Goal: Task Accomplishment & Management: Manage account settings

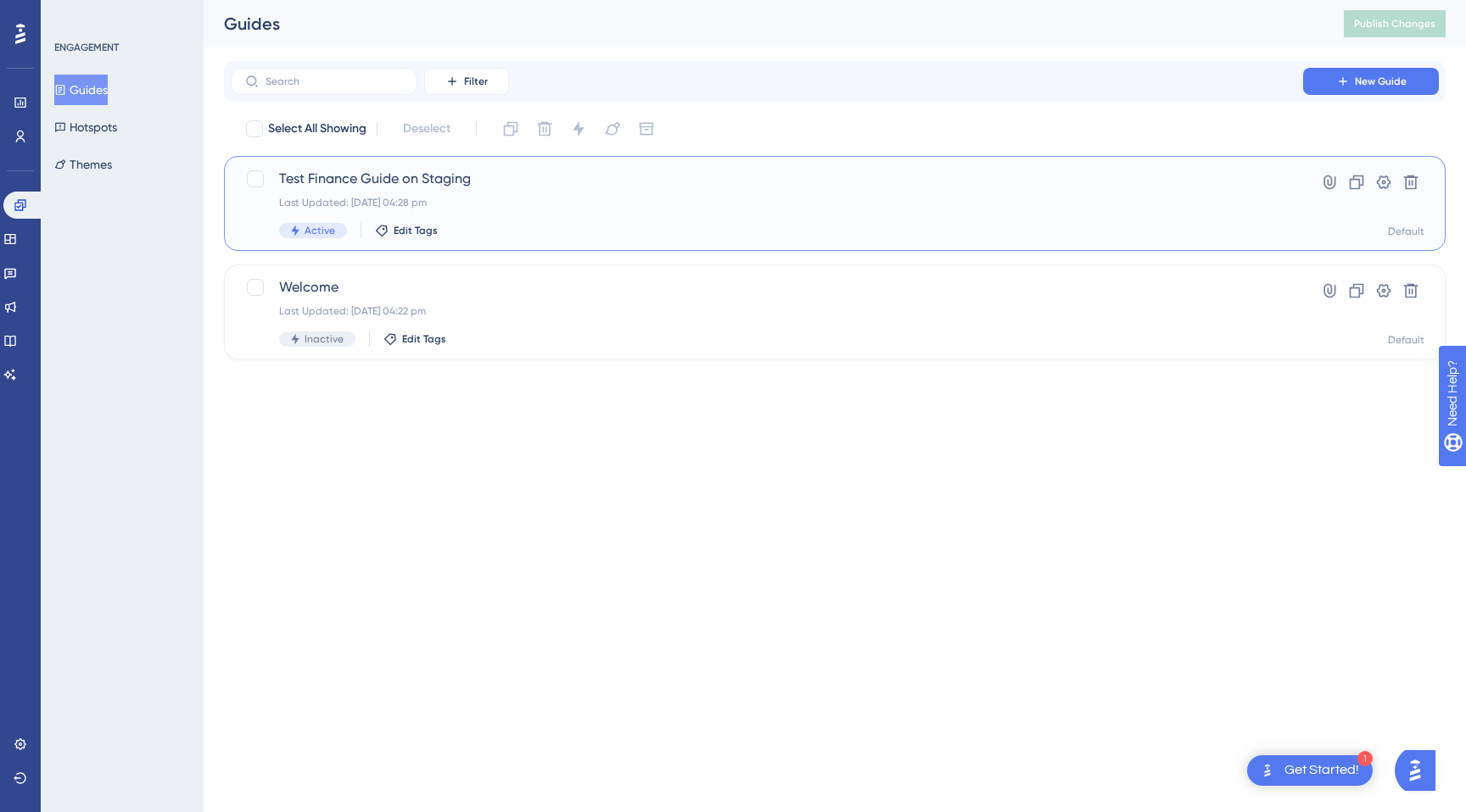
click at [449, 179] on span "Test Finance Guide on Staging" at bounding box center [767, 179] width 975 height 20
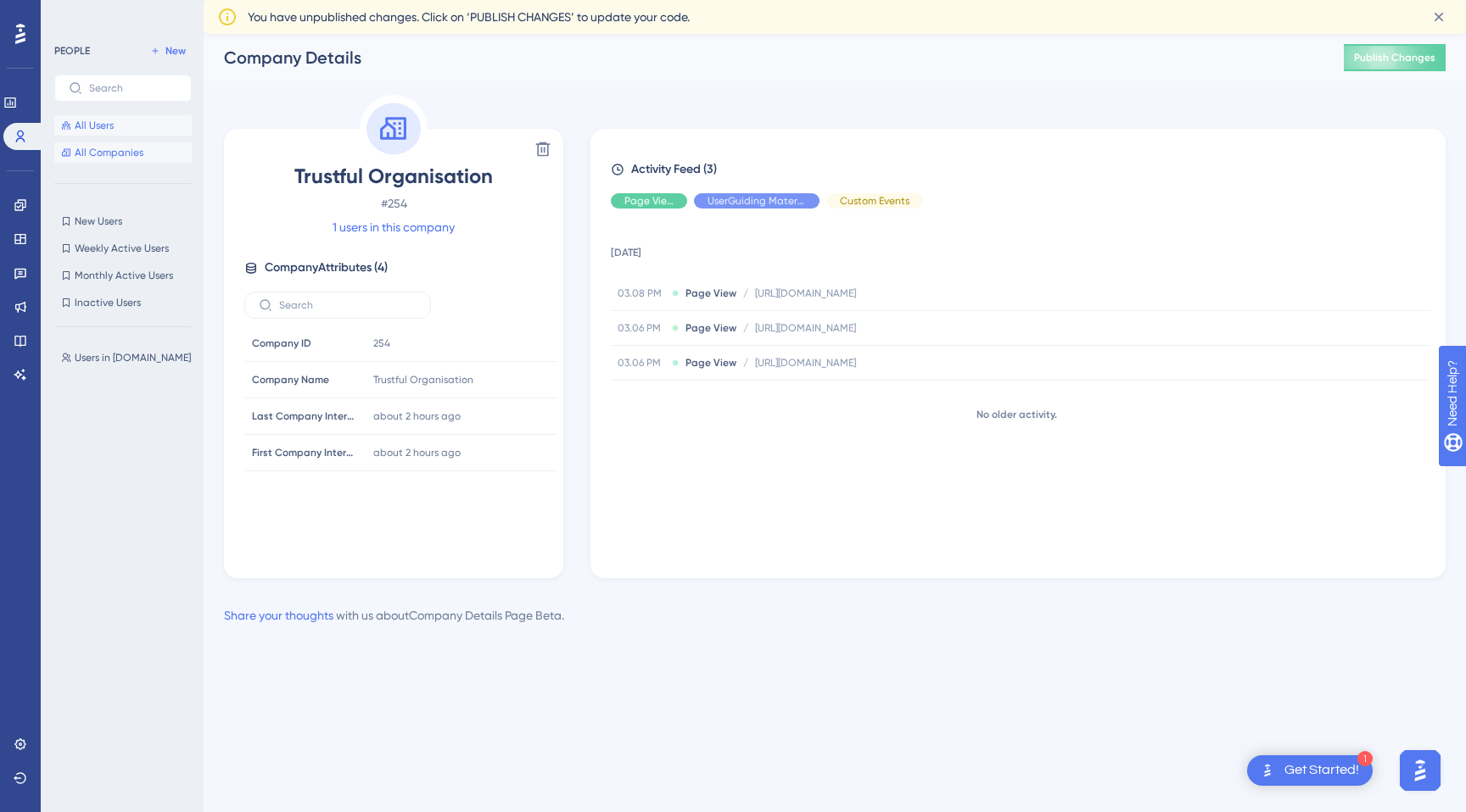
click at [107, 126] on span "All Users" at bounding box center [94, 125] width 39 height 14
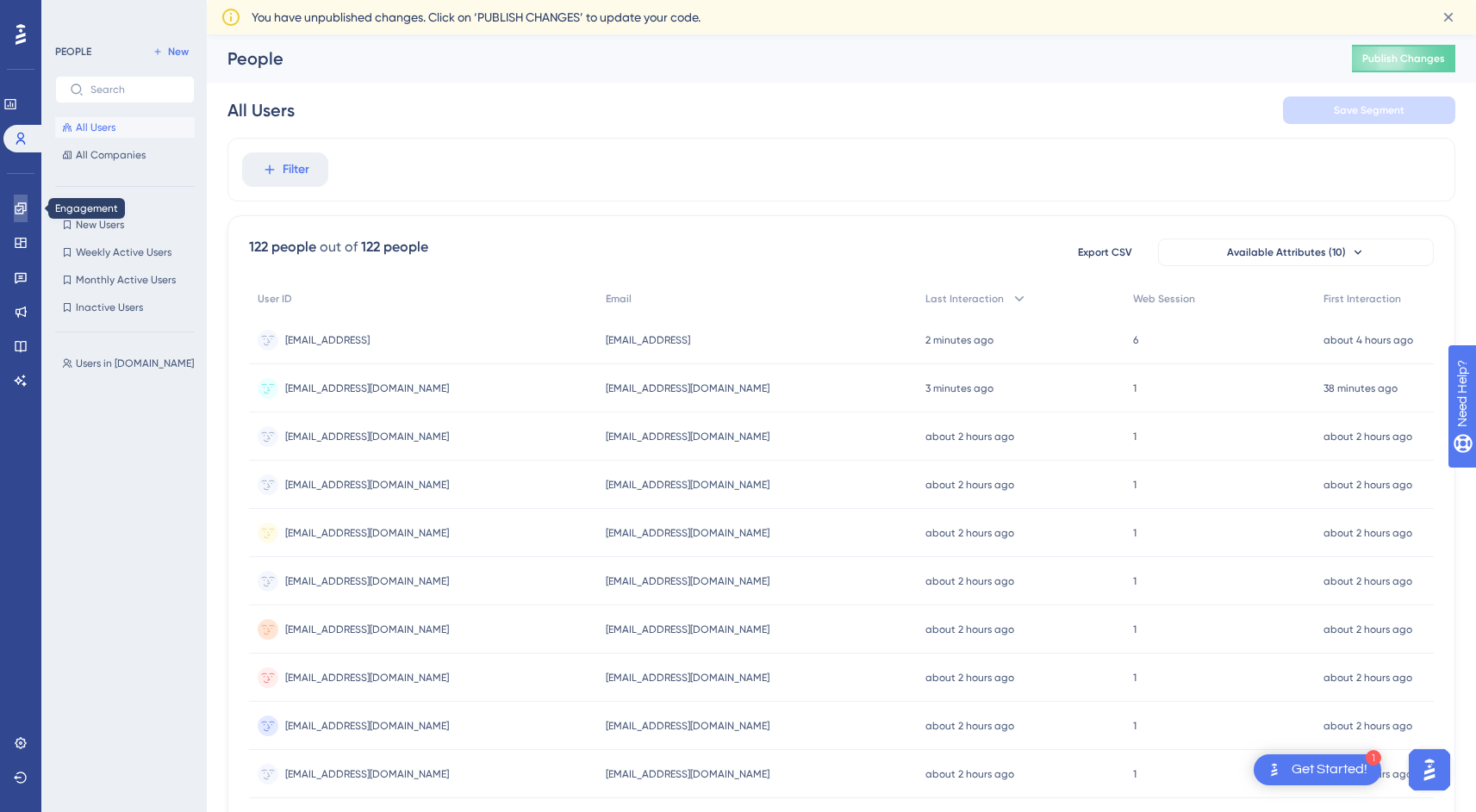
click at [22, 214] on icon at bounding box center [20, 208] width 14 height 14
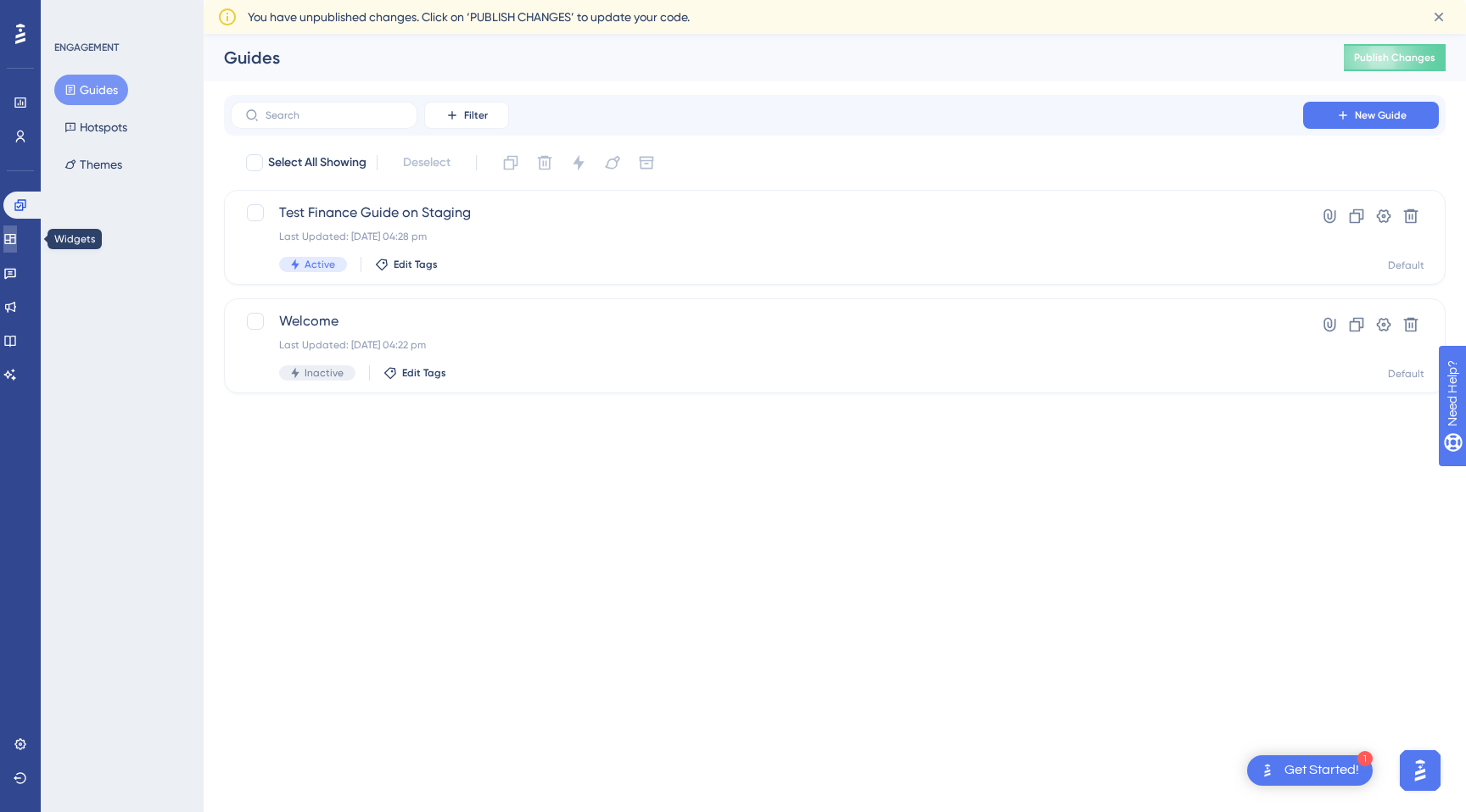
click at [17, 237] on link at bounding box center [10, 239] width 14 height 27
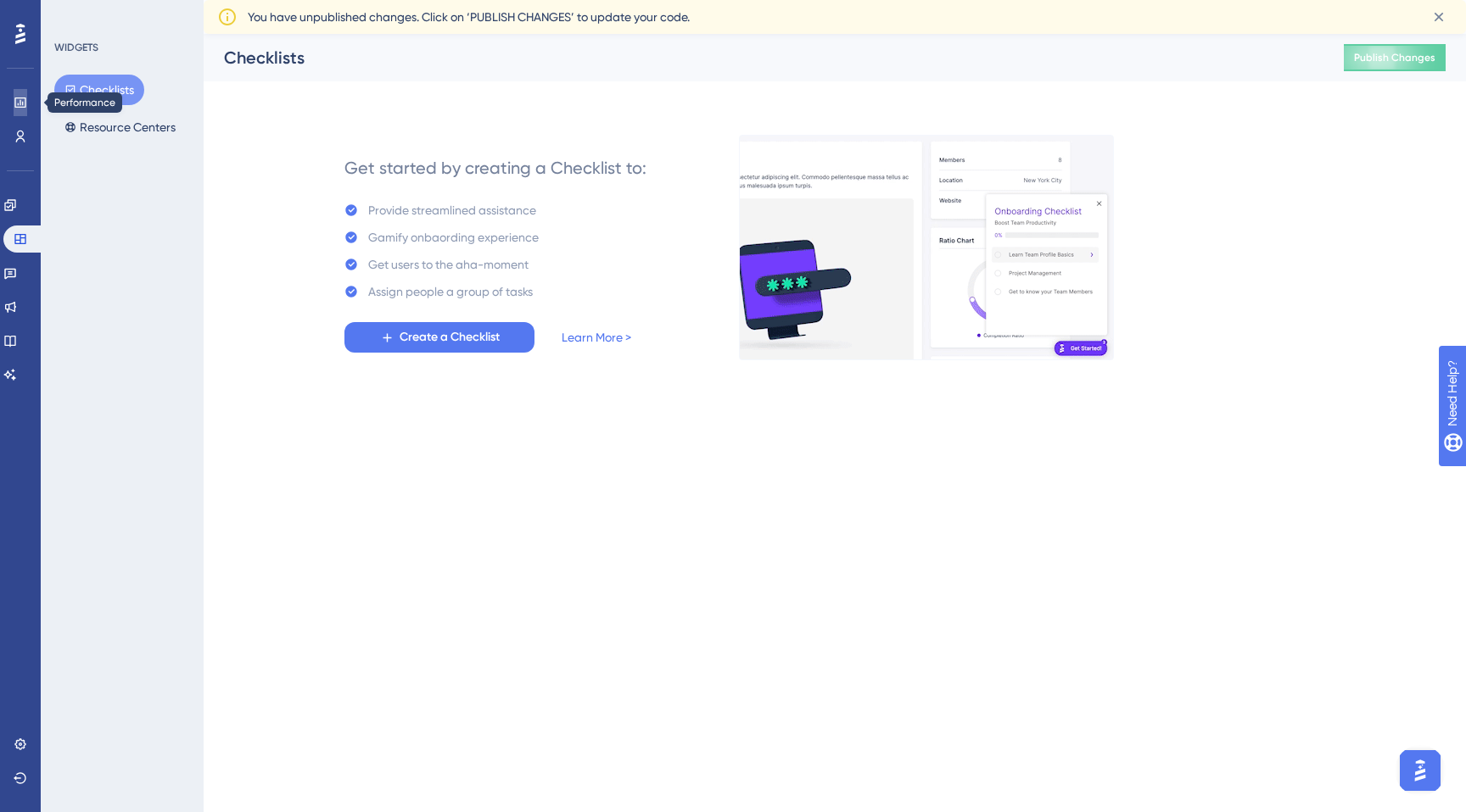
click at [16, 109] on link at bounding box center [20, 103] width 14 height 27
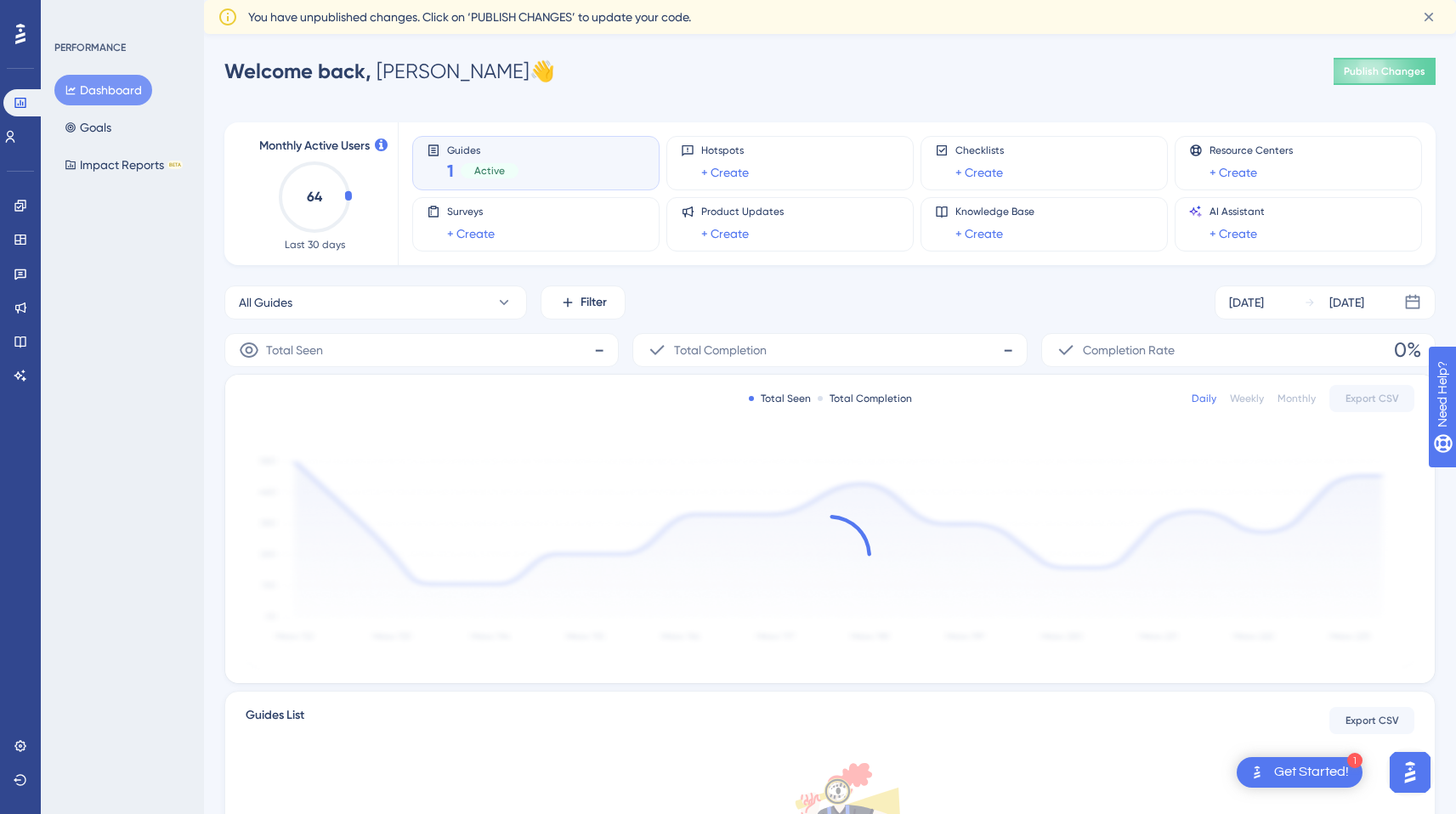
click at [144, 144] on div "Dashboard Goals Impact Reports BETA" at bounding box center [123, 127] width 138 height 105
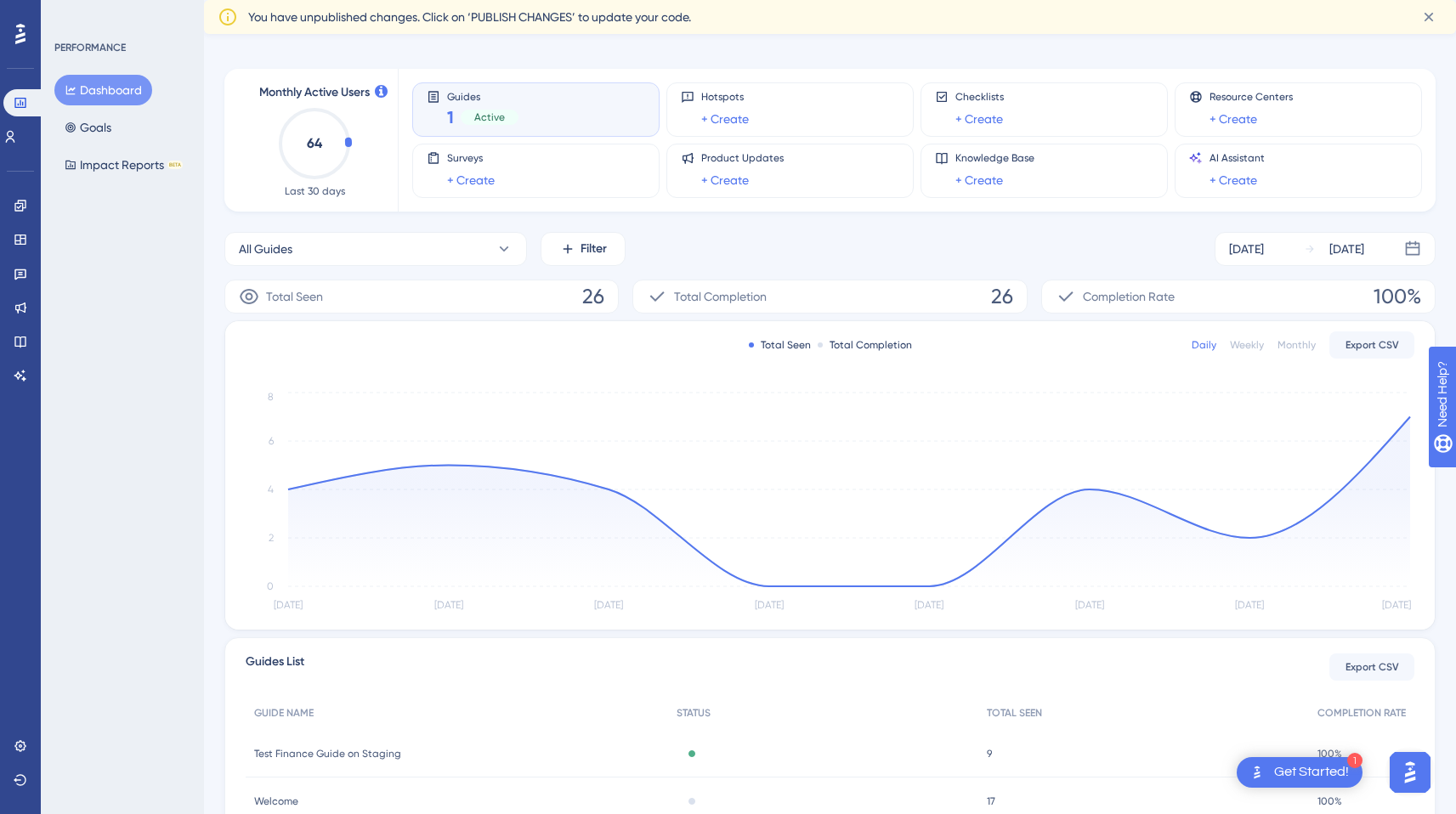
scroll to position [55, 0]
click at [16, 138] on icon at bounding box center [11, 136] width 9 height 12
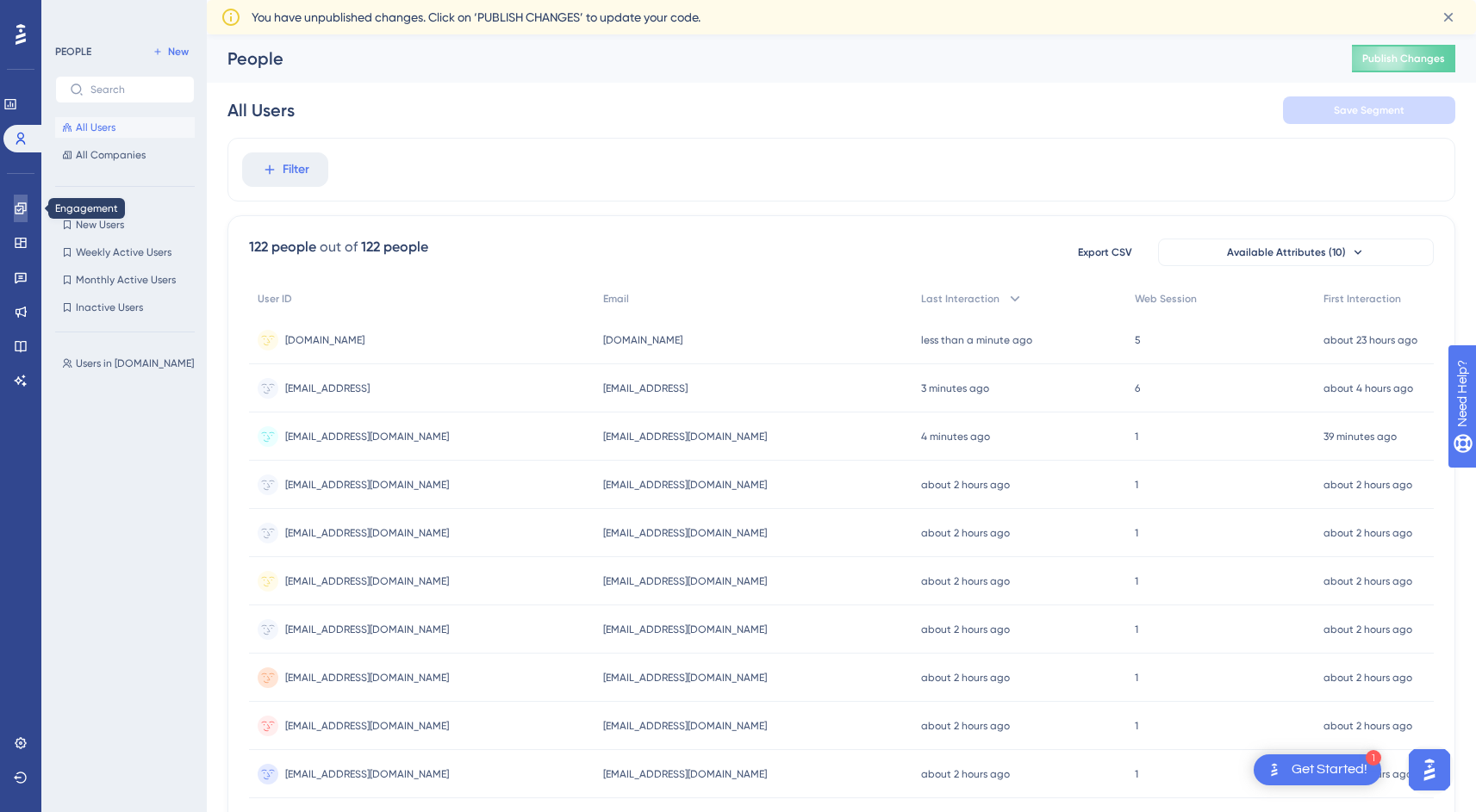
click at [21, 212] on icon at bounding box center [20, 208] width 11 height 11
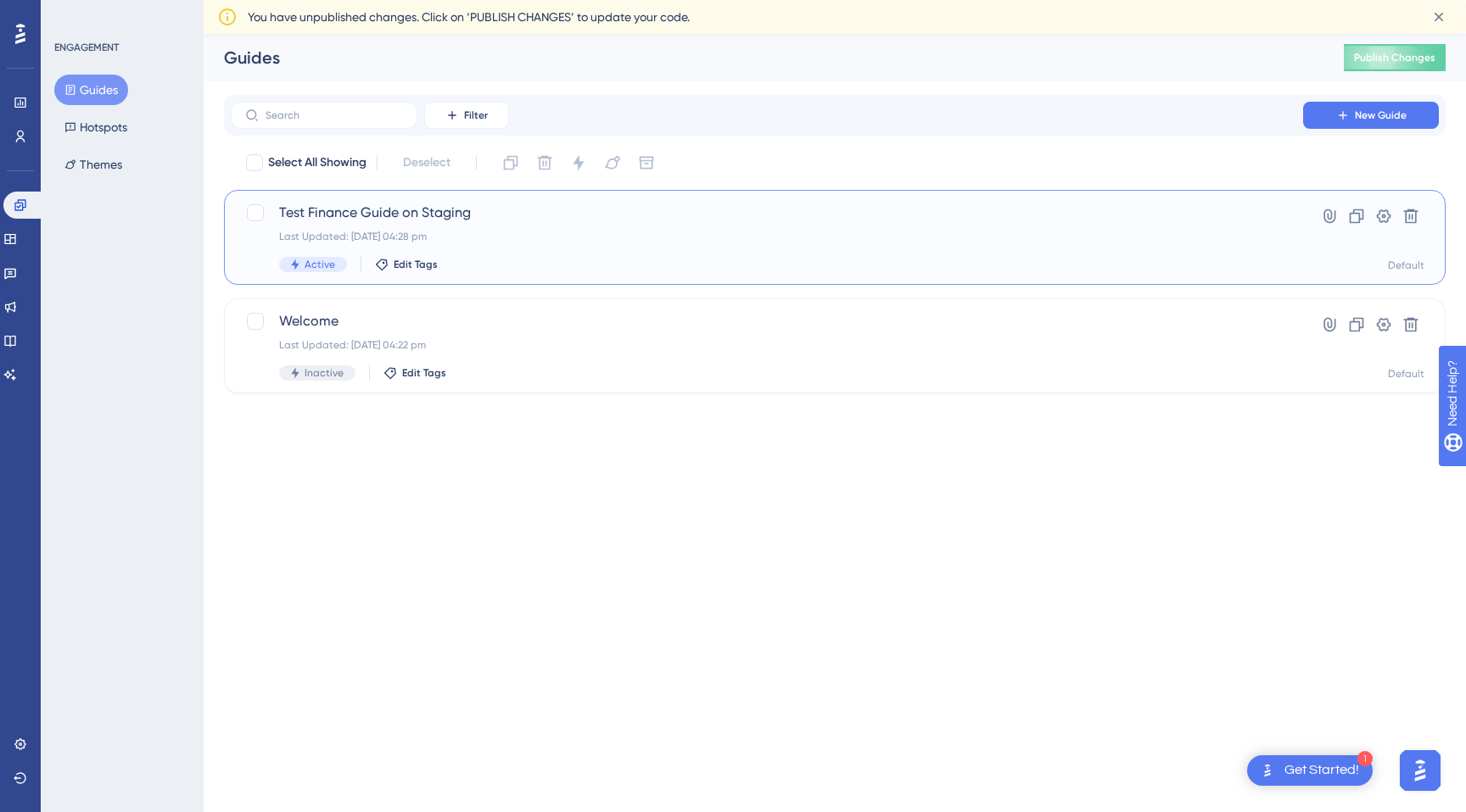
click at [442, 234] on div "Last Updated: [DATE] 04:28 pm" at bounding box center [767, 236] width 975 height 14
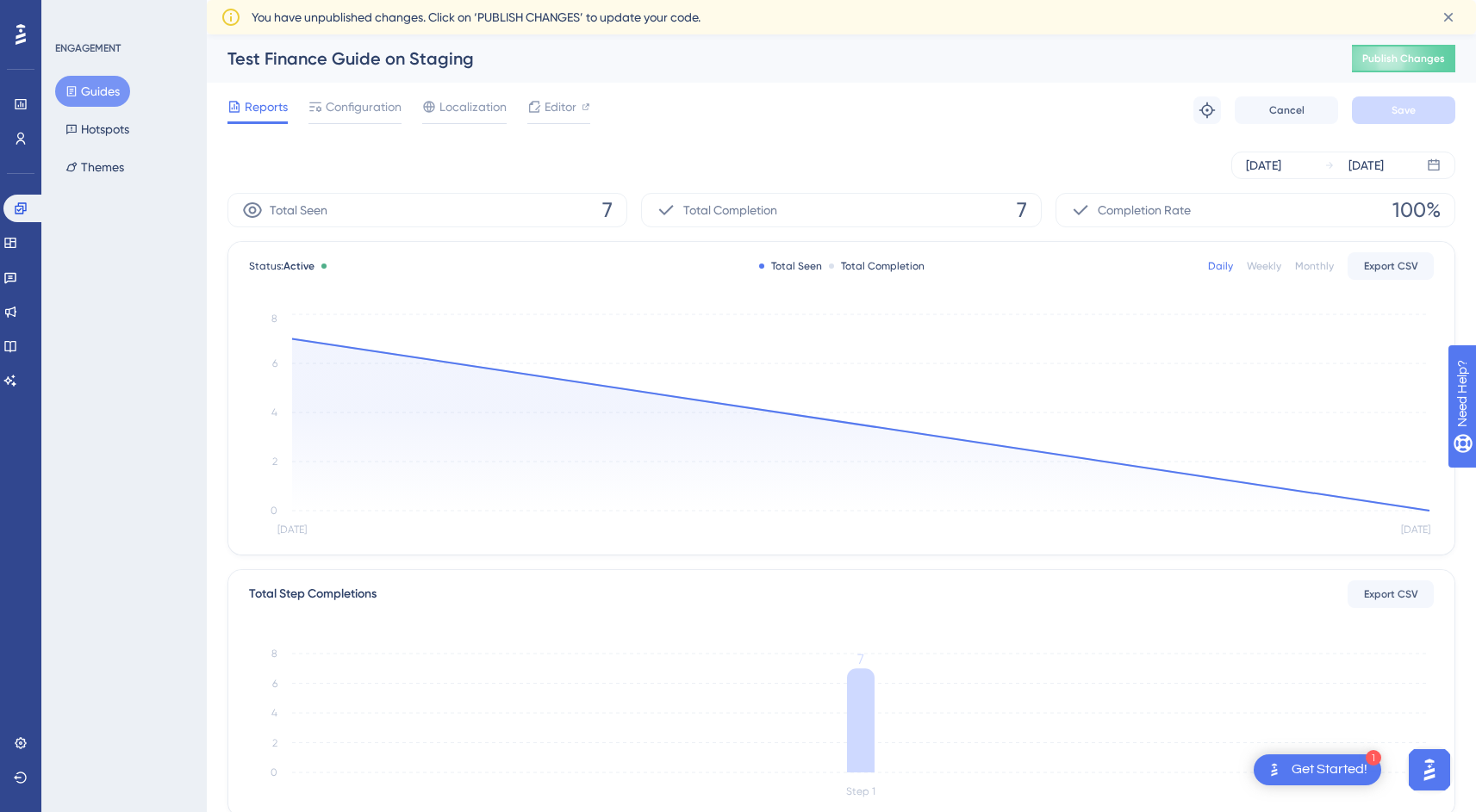
click at [352, 25] on span "You have unpublished changes. Click on ‘PUBLISH CHANGES’ to update your code." at bounding box center [476, 17] width 449 height 20
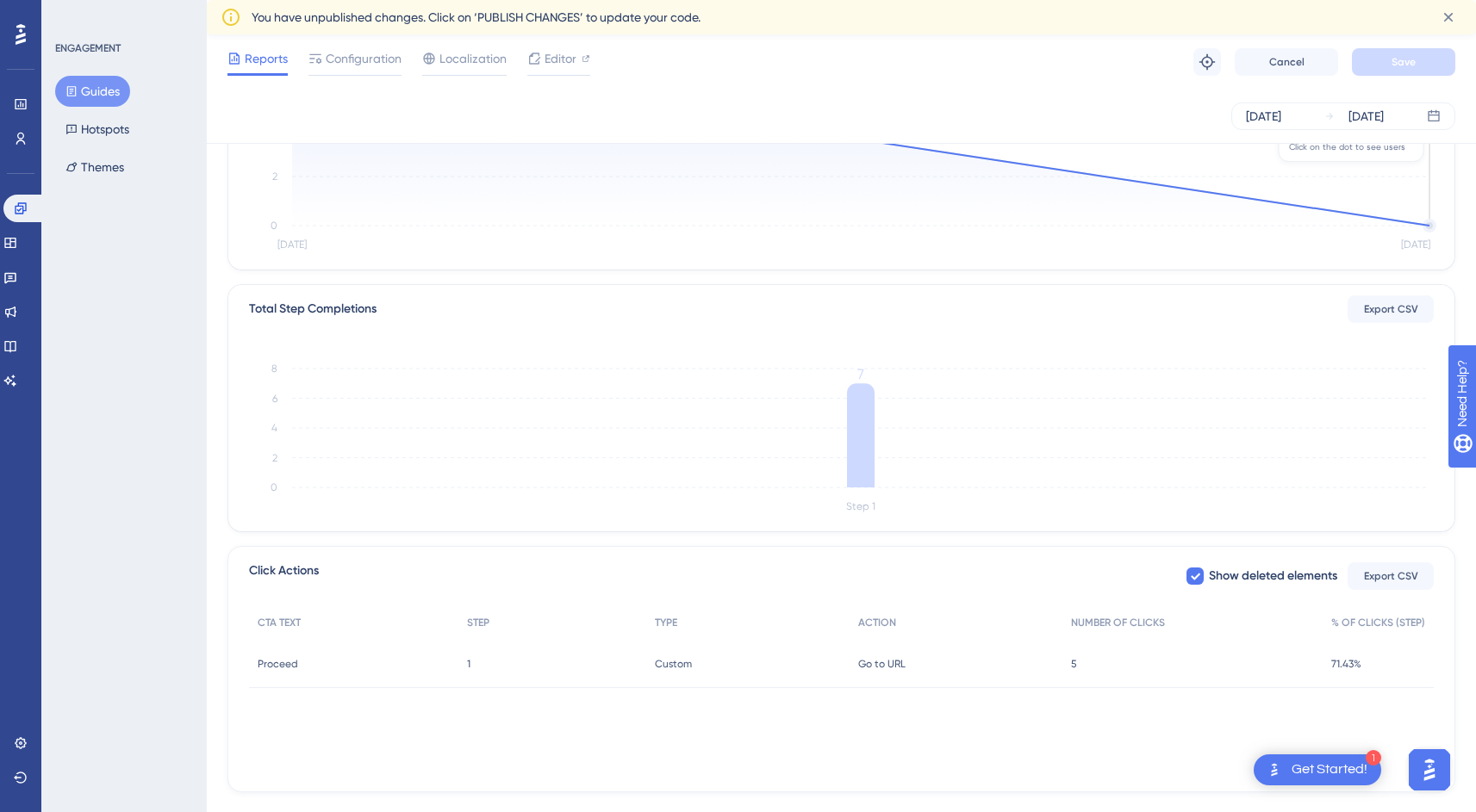
scroll to position [313, 0]
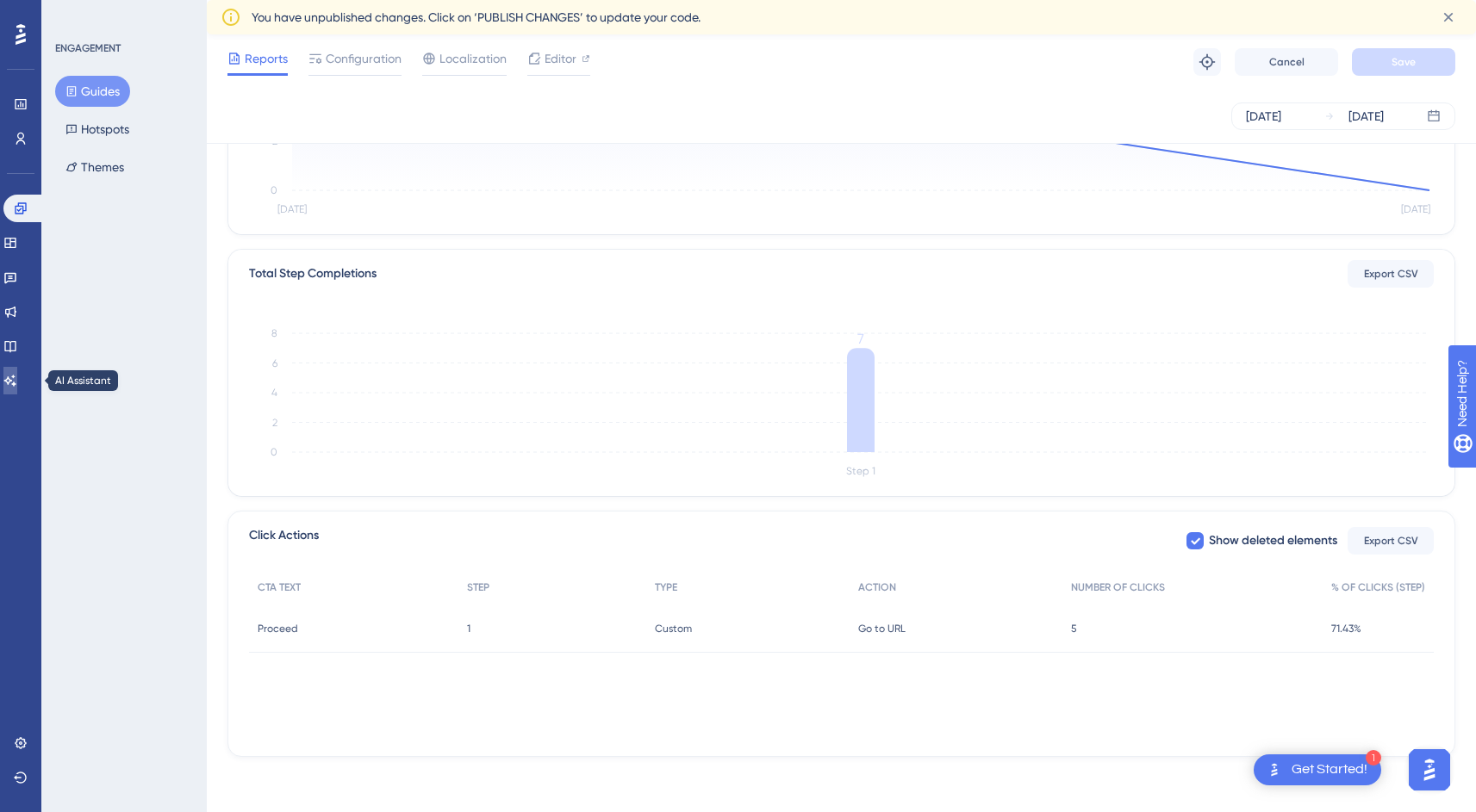
click at [18, 387] on icon at bounding box center [10, 380] width 14 height 14
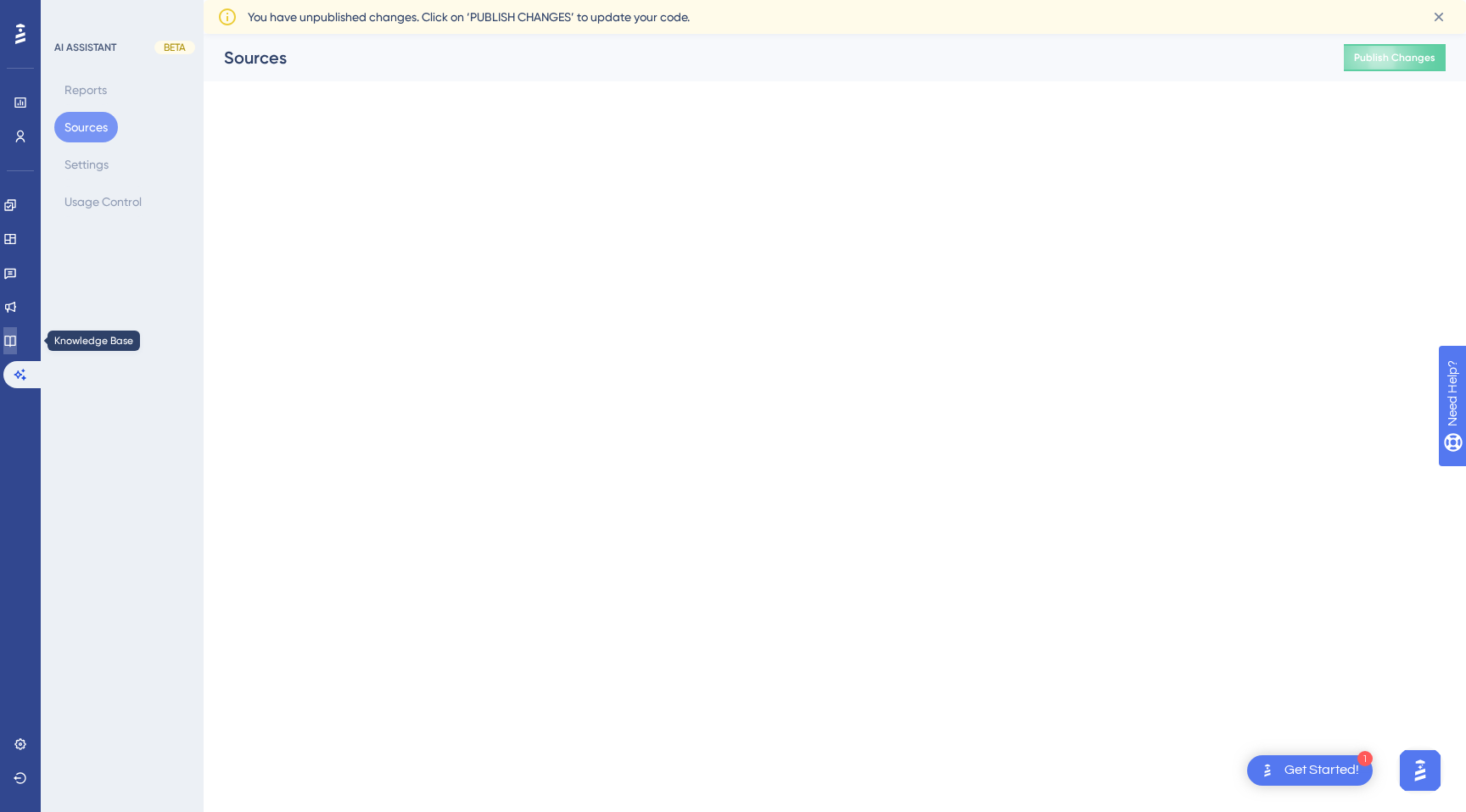
click at [16, 338] on icon at bounding box center [10, 341] width 11 height 11
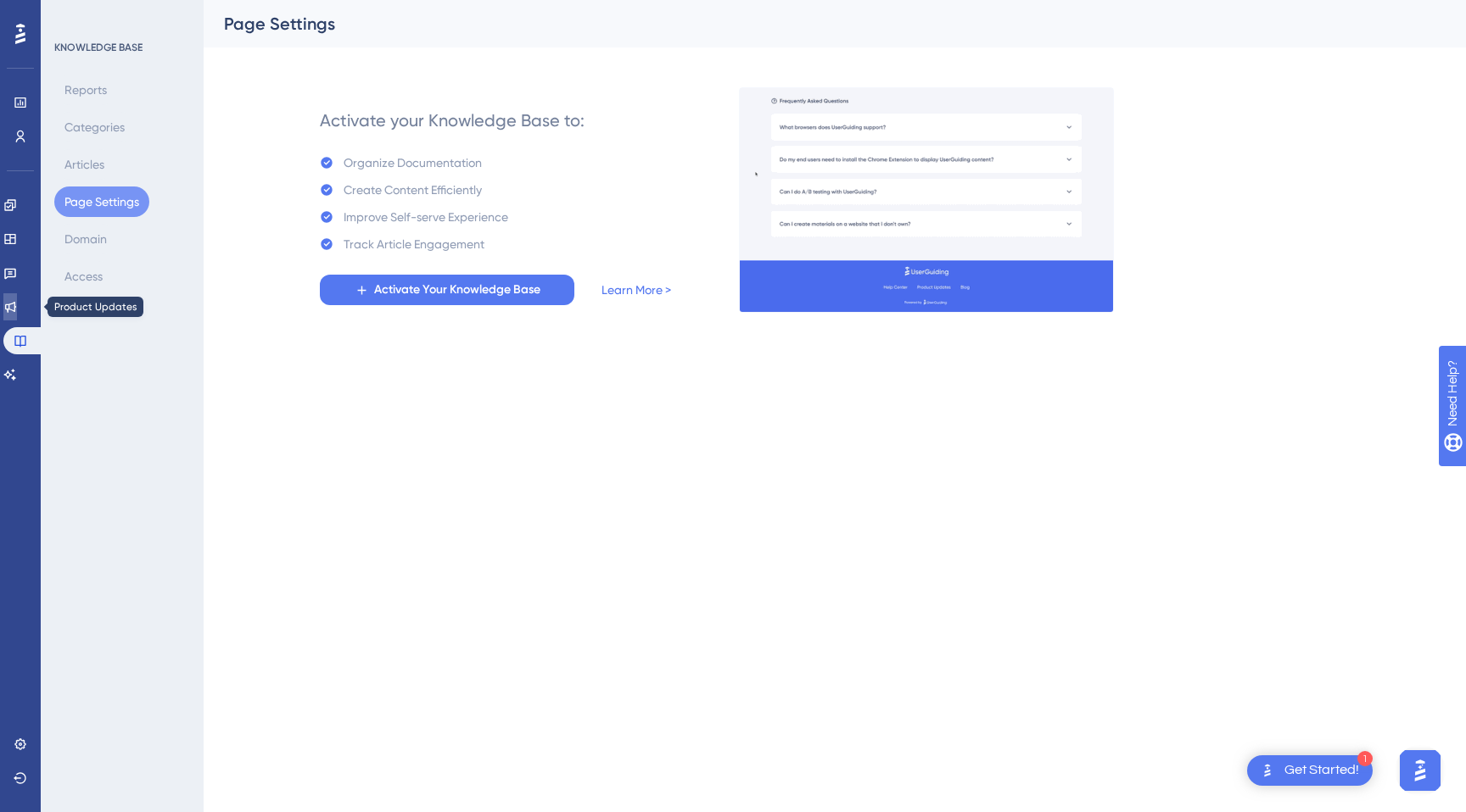
click at [17, 307] on icon at bounding box center [10, 307] width 14 height 14
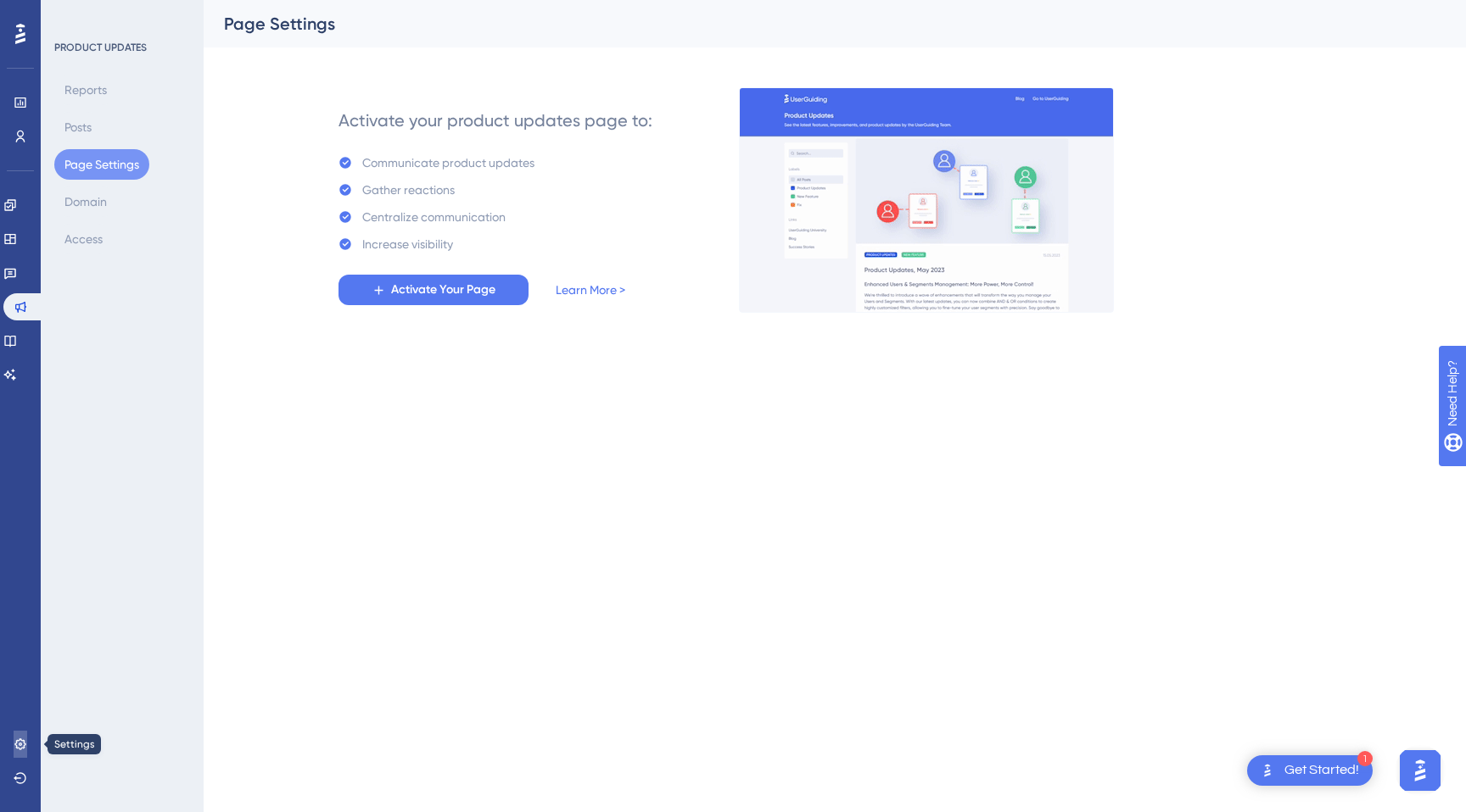
click at [17, 737] on icon at bounding box center [20, 744] width 14 height 14
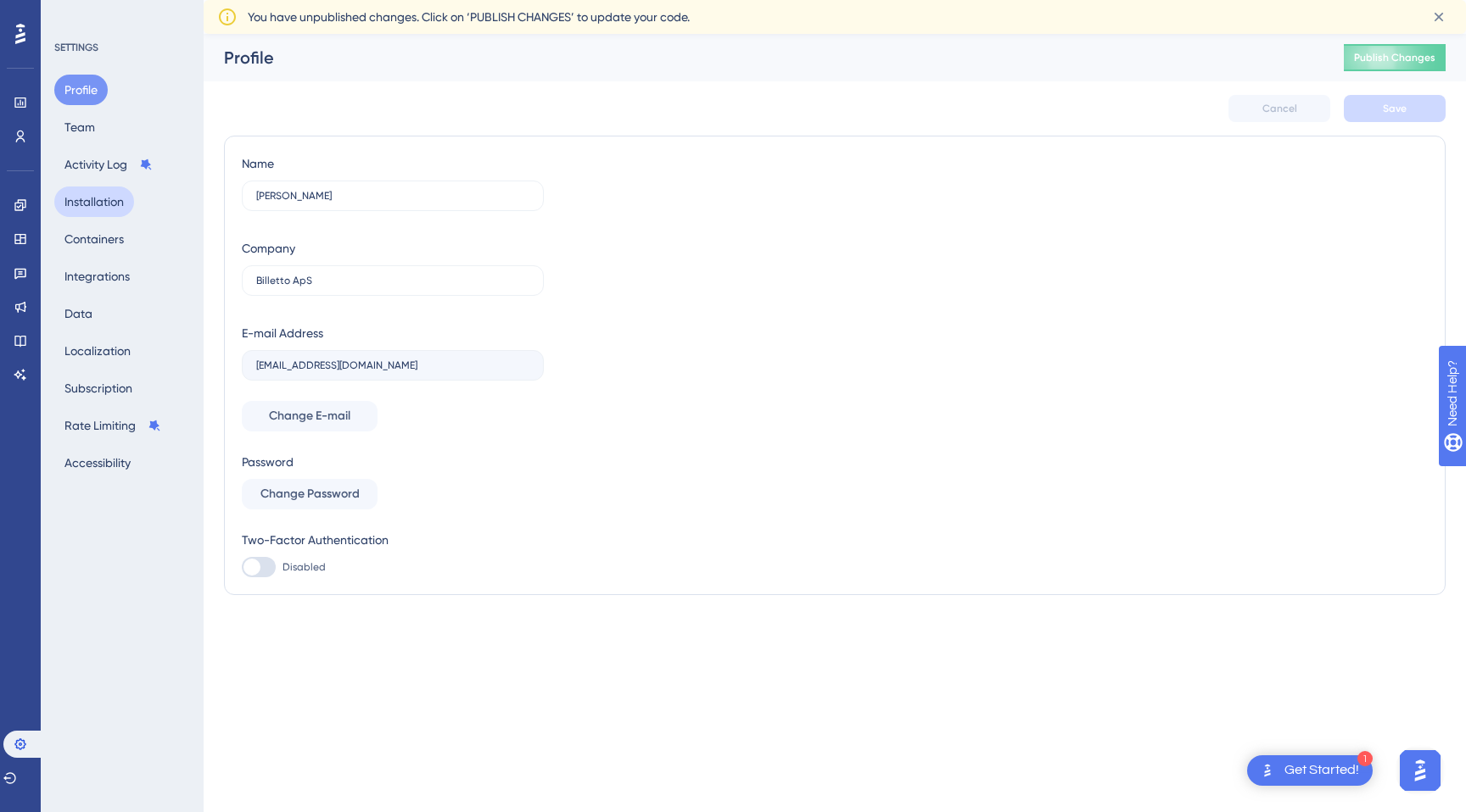
click at [120, 197] on button "Installation" at bounding box center [93, 201] width 79 height 30
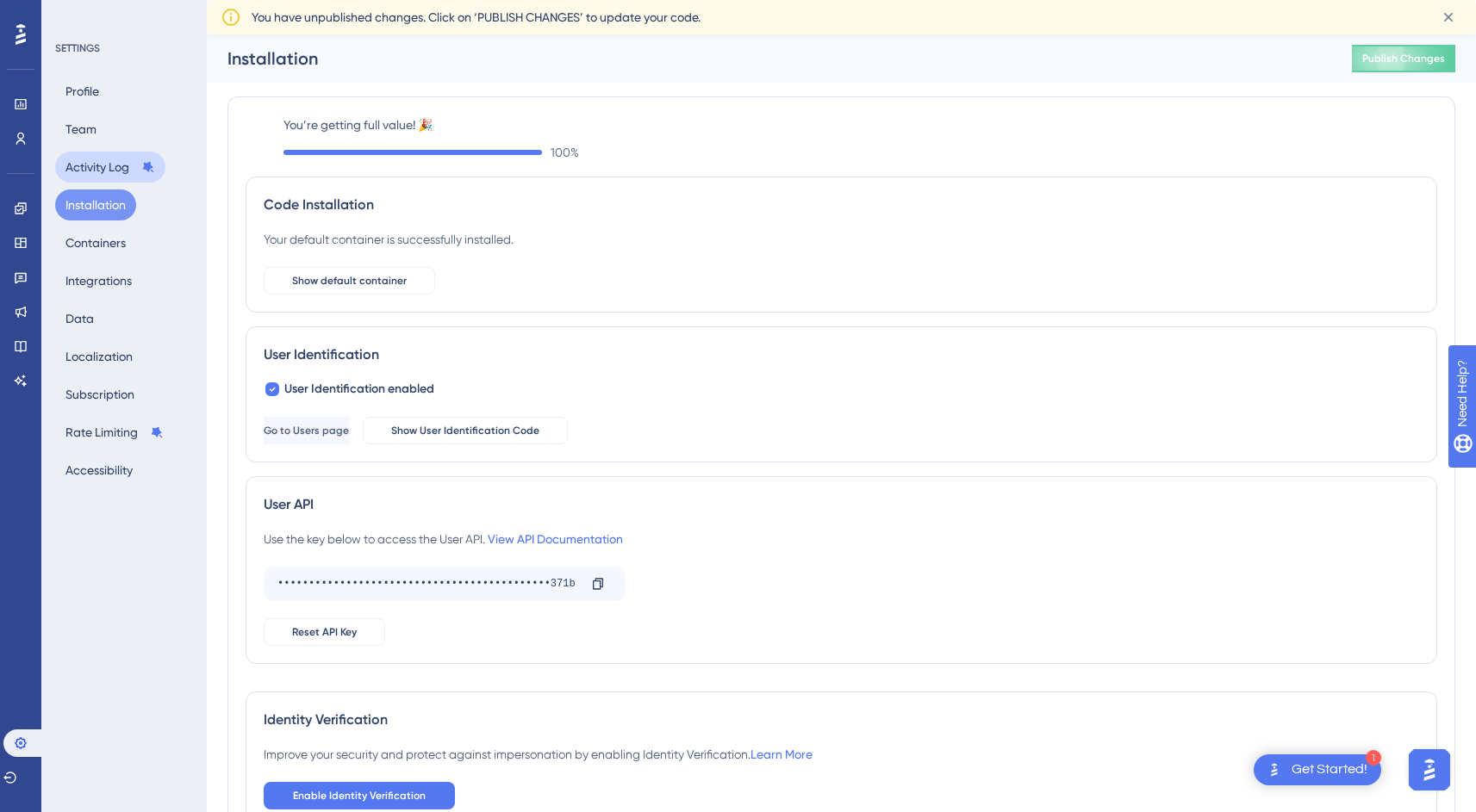
click at [128, 171] on button "Activity Log" at bounding box center [109, 167] width 110 height 31
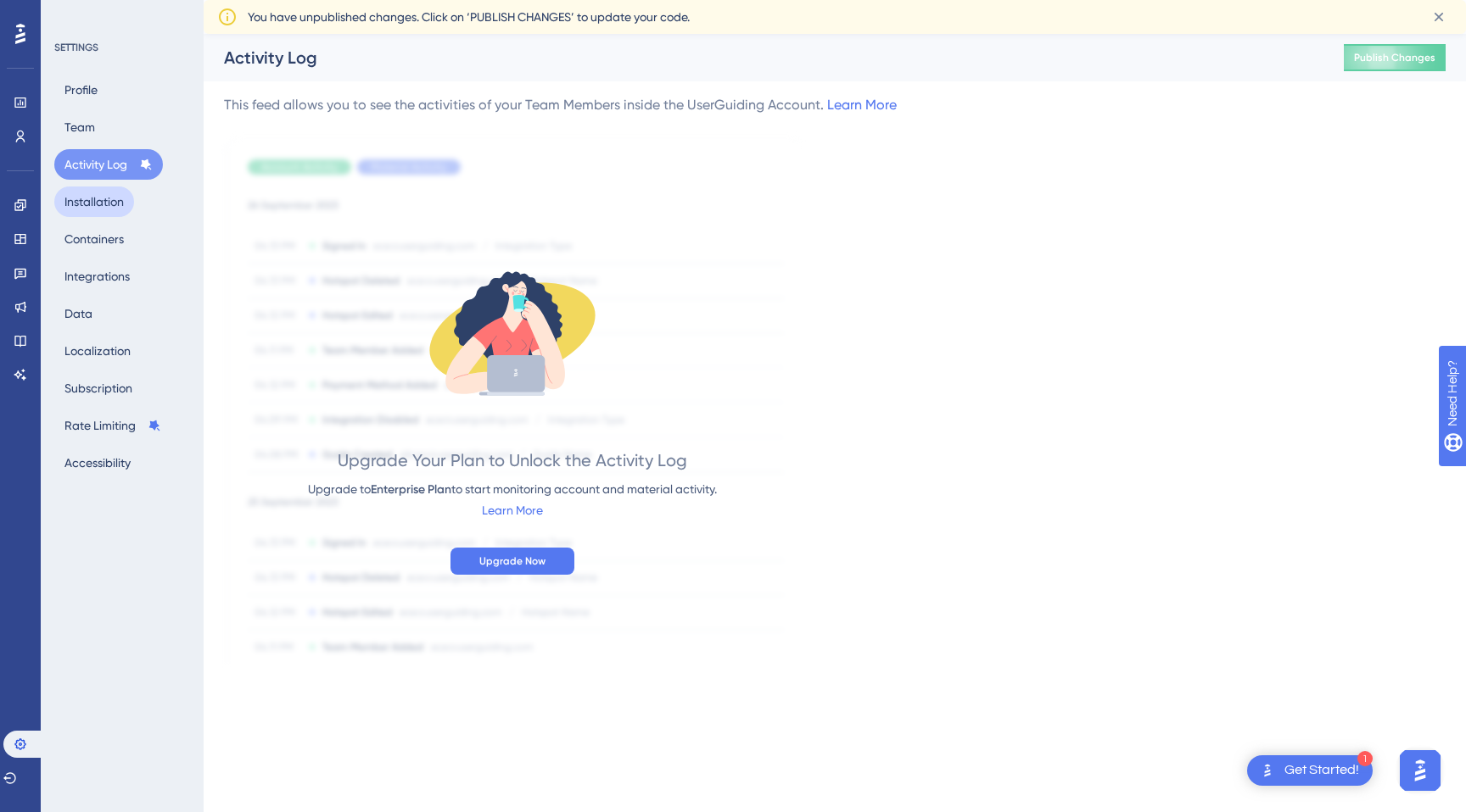
click at [112, 193] on button "Installation" at bounding box center [93, 201] width 79 height 30
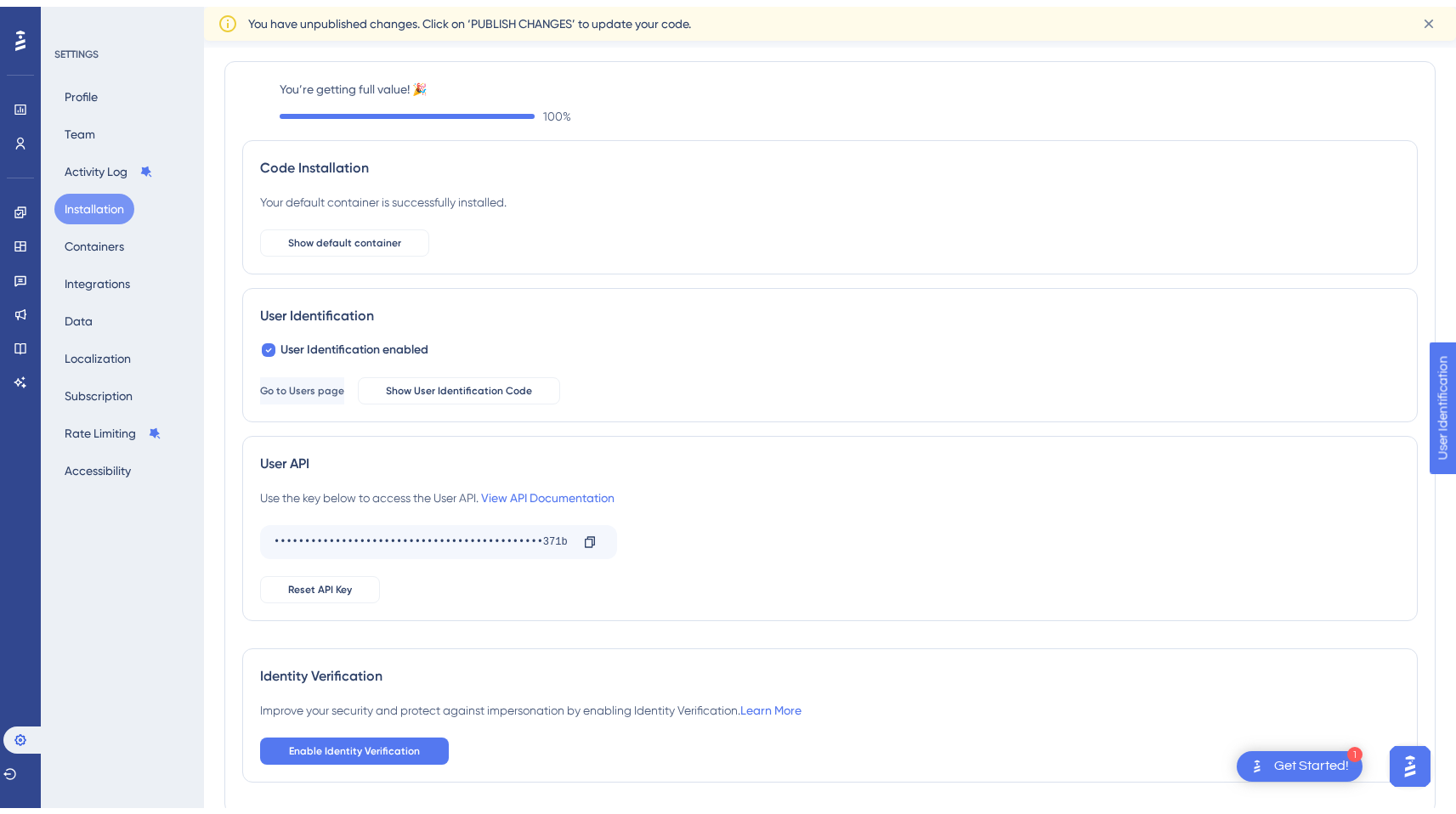
scroll to position [81, 0]
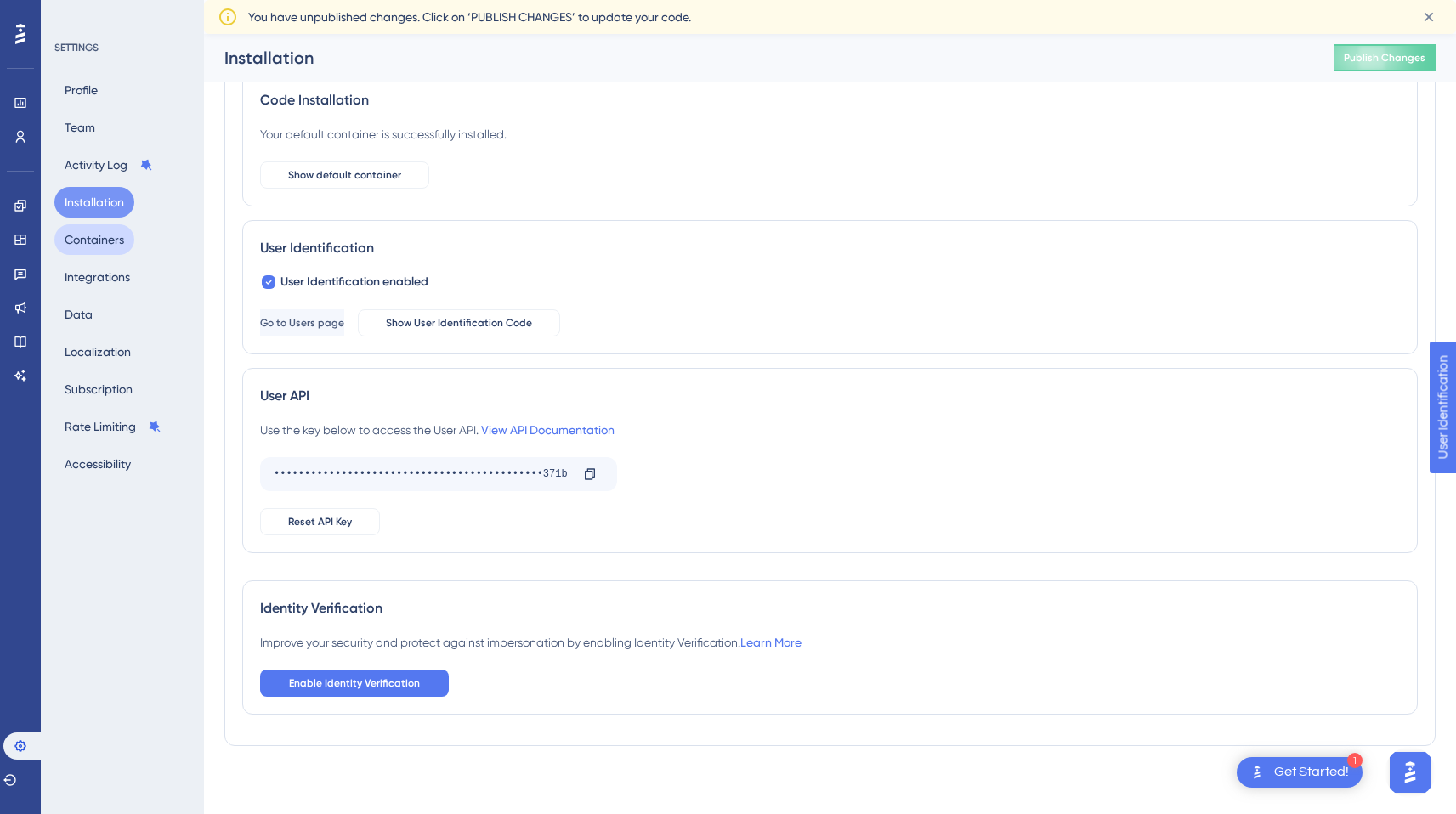
click at [82, 228] on button "Containers" at bounding box center [93, 239] width 80 height 30
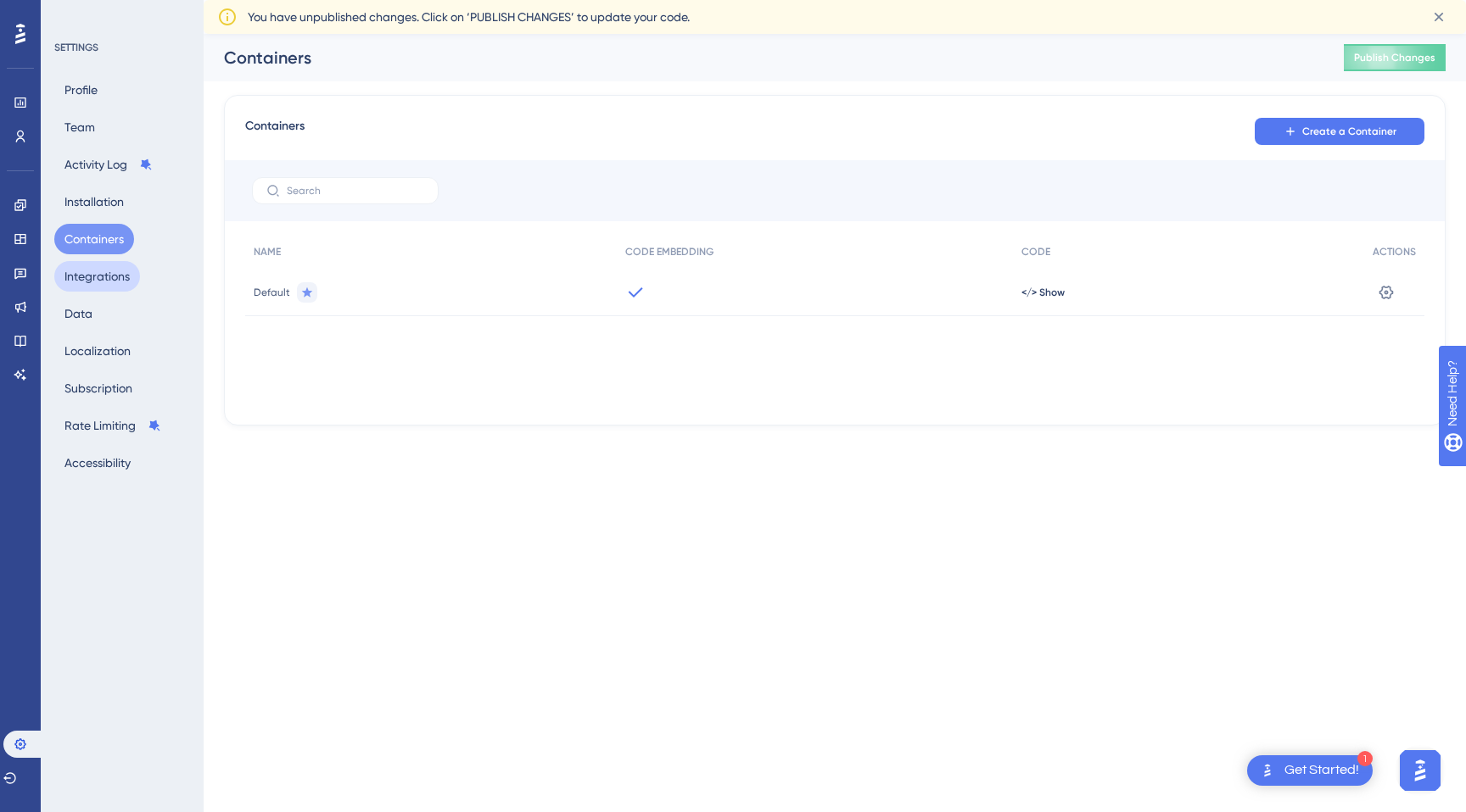
click at [120, 284] on button "Integrations" at bounding box center [97, 276] width 86 height 30
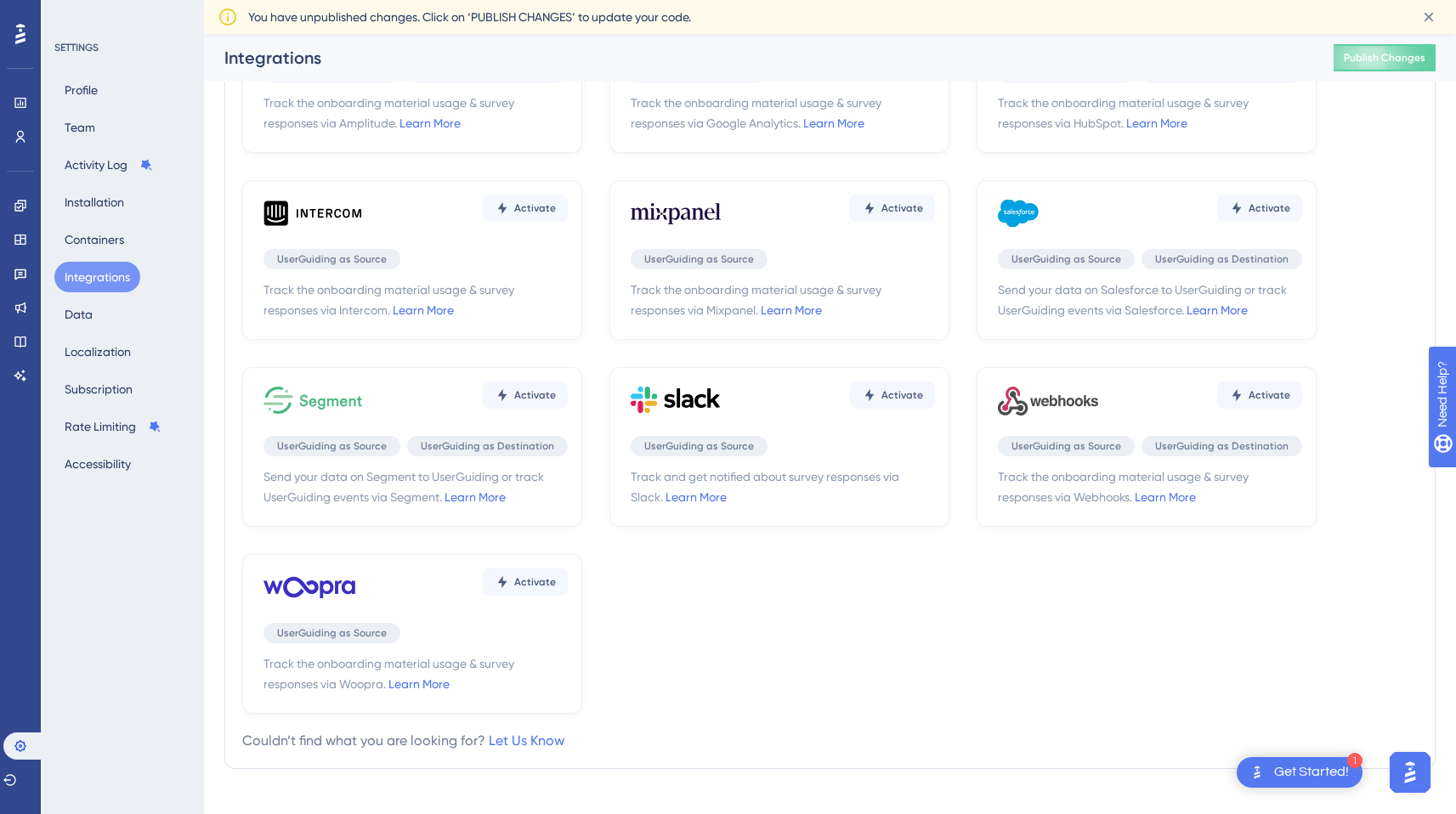
scroll to position [138, 0]
click at [92, 86] on button "Profile" at bounding box center [80, 90] width 54 height 30
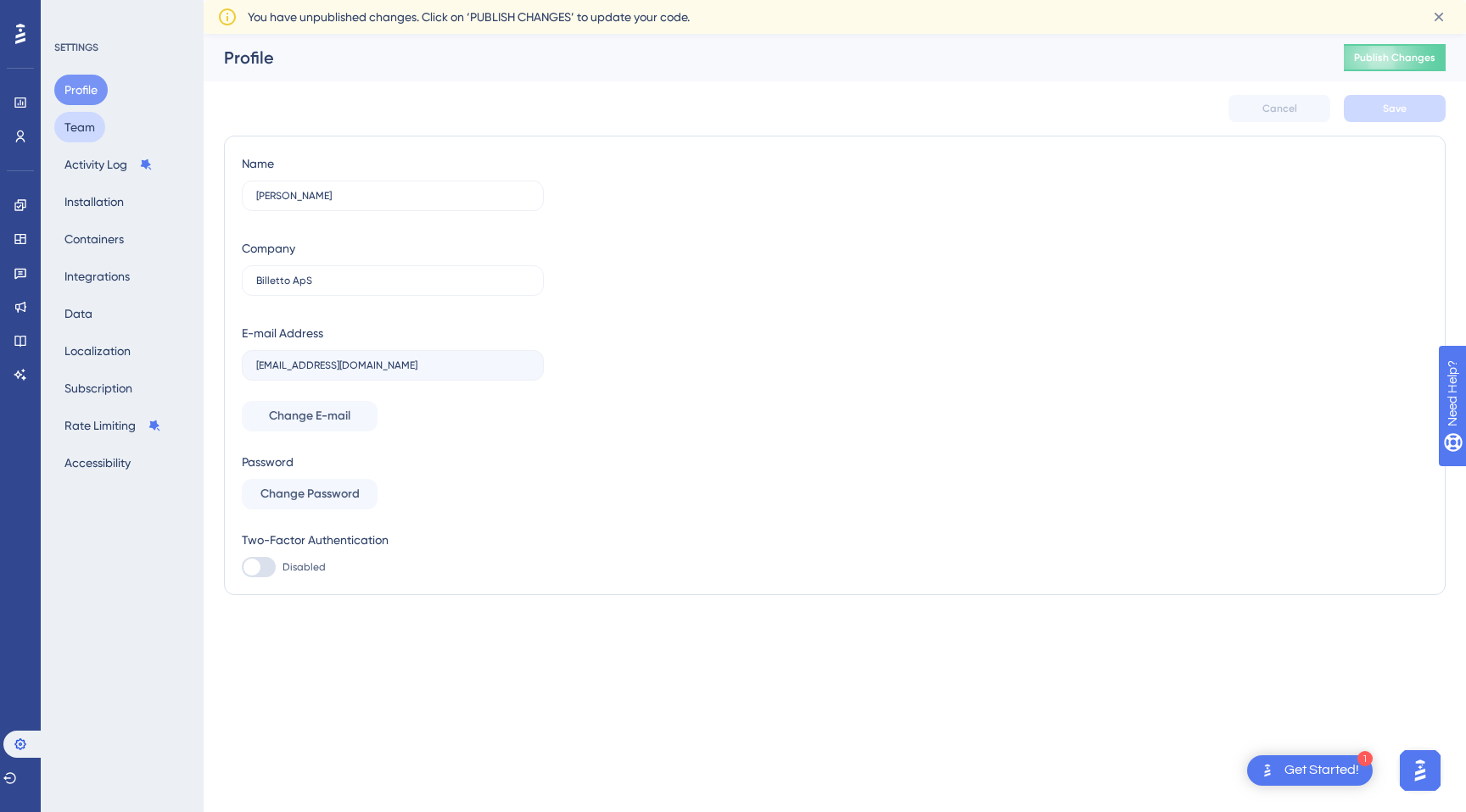
click at [85, 125] on button "Team" at bounding box center [79, 127] width 51 height 30
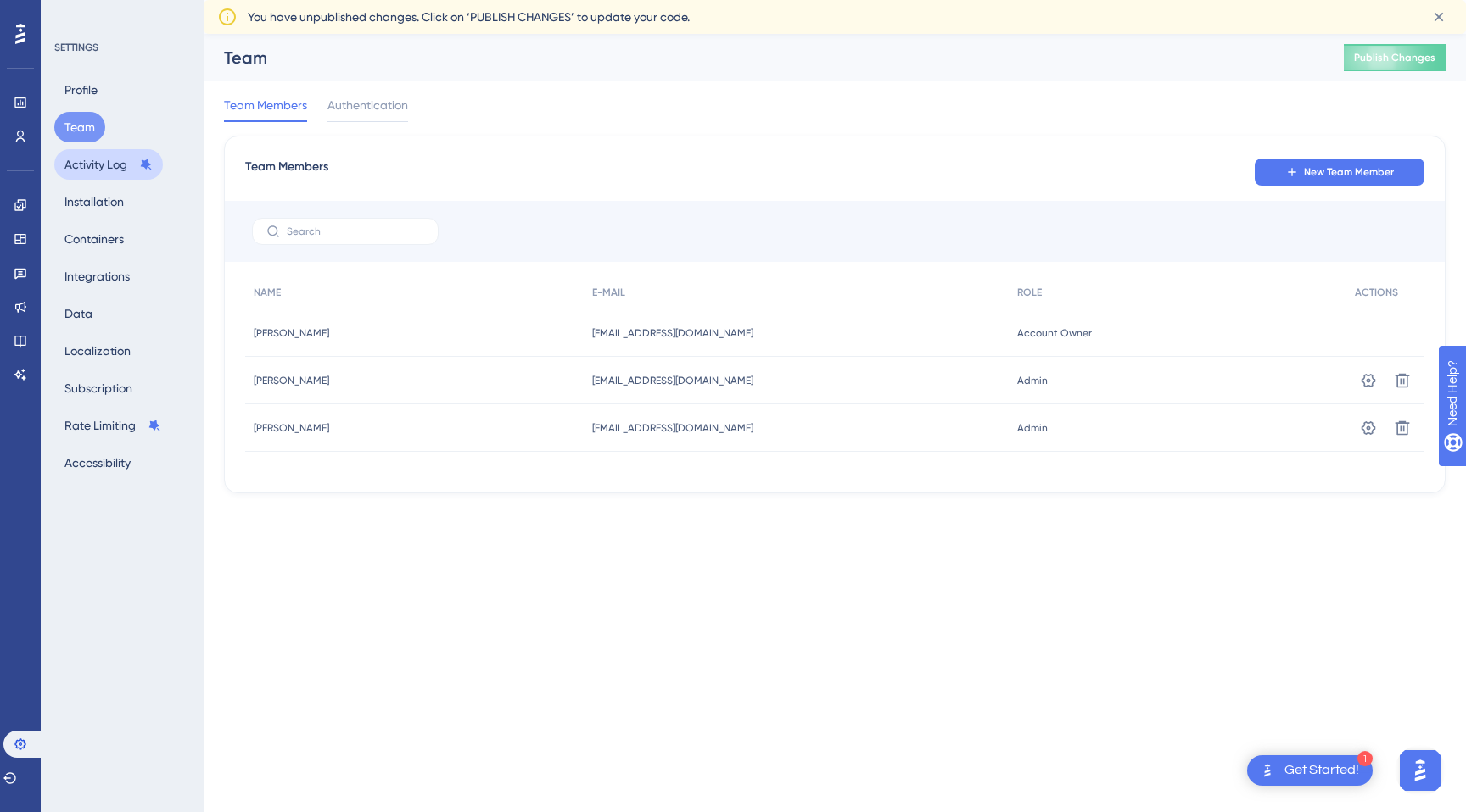
click at [82, 160] on button "Activity Log" at bounding box center [108, 164] width 109 height 30
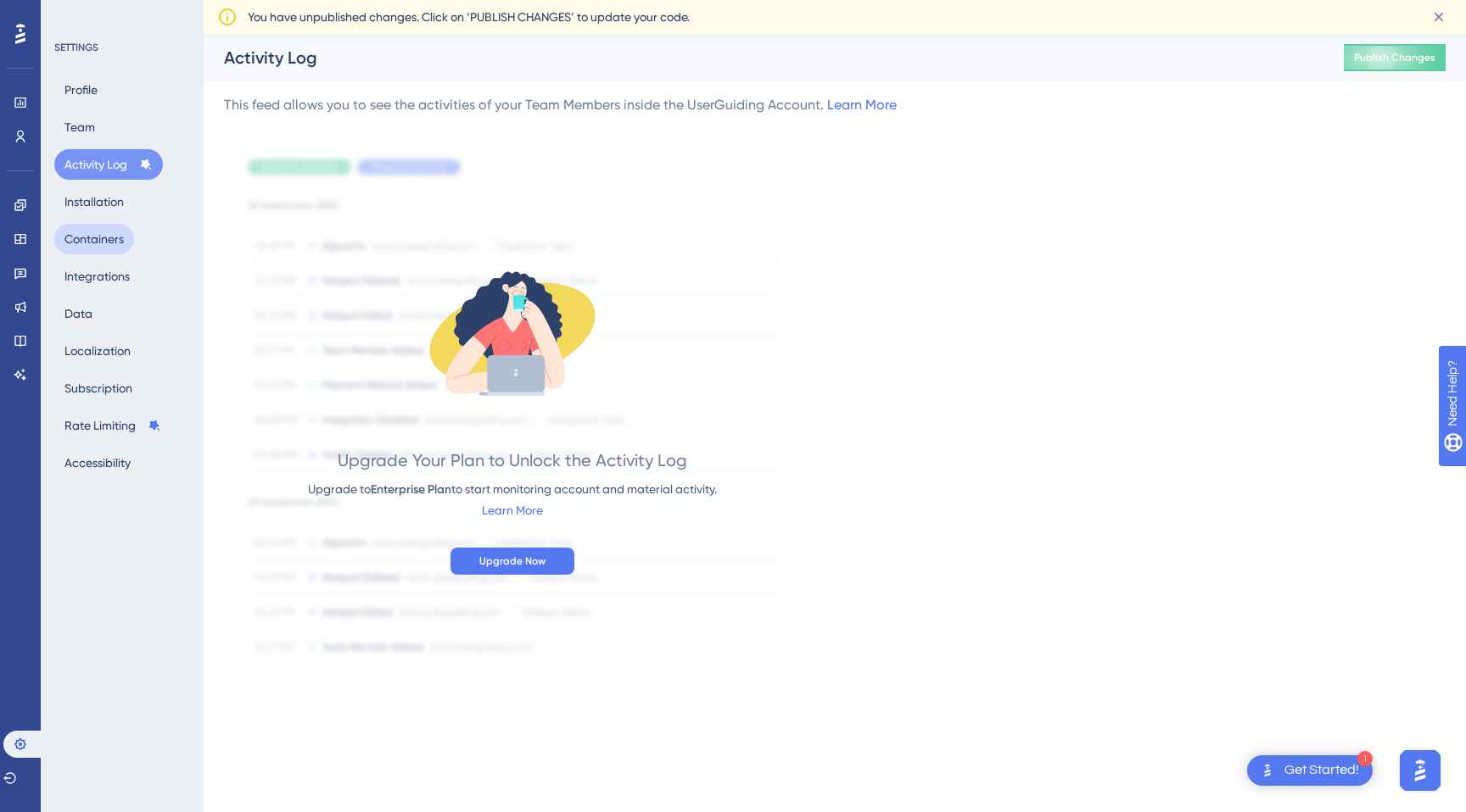
click at [86, 224] on button "Containers" at bounding box center [93, 238] width 79 height 30
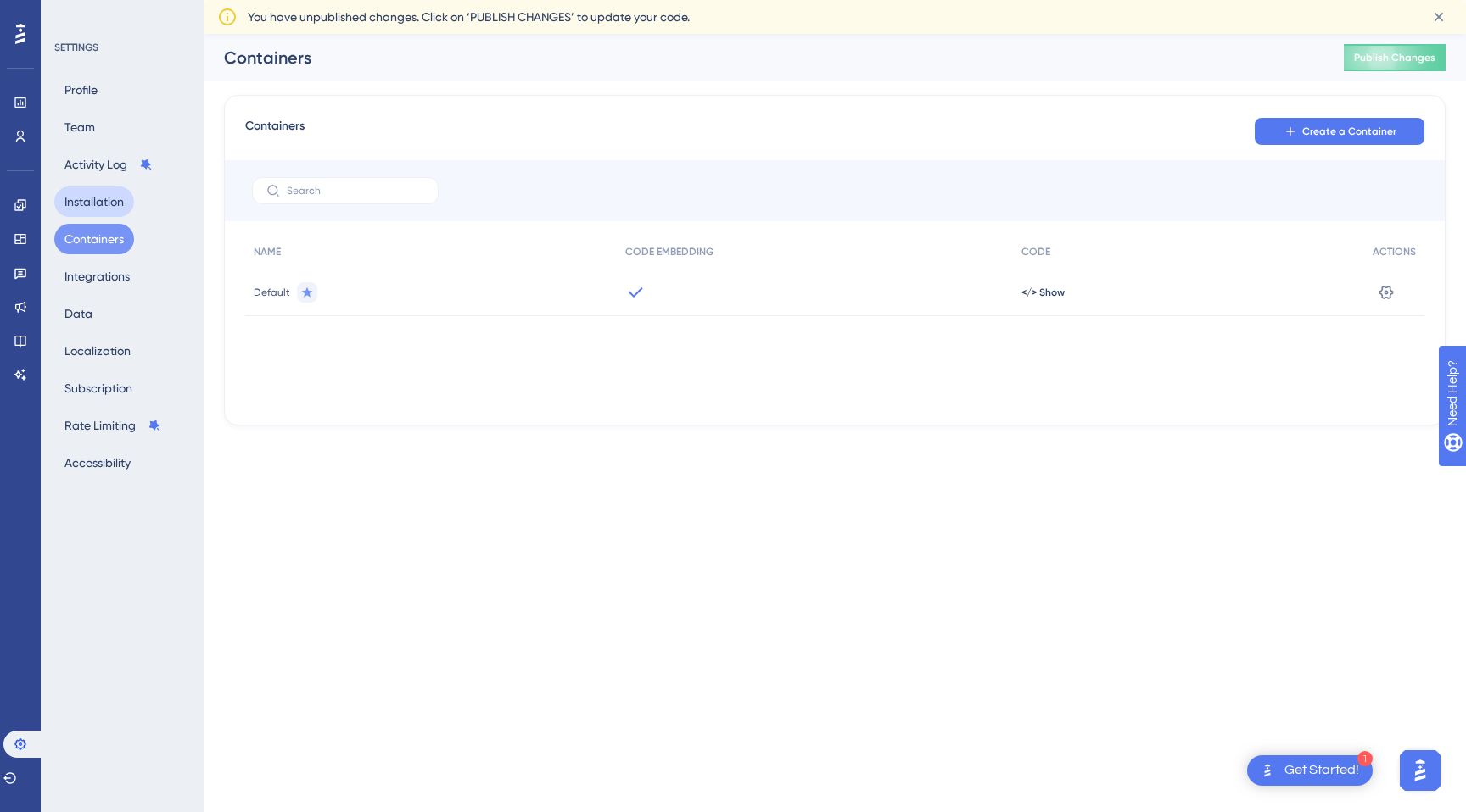
click at [86, 212] on button "Installation" at bounding box center [93, 201] width 79 height 30
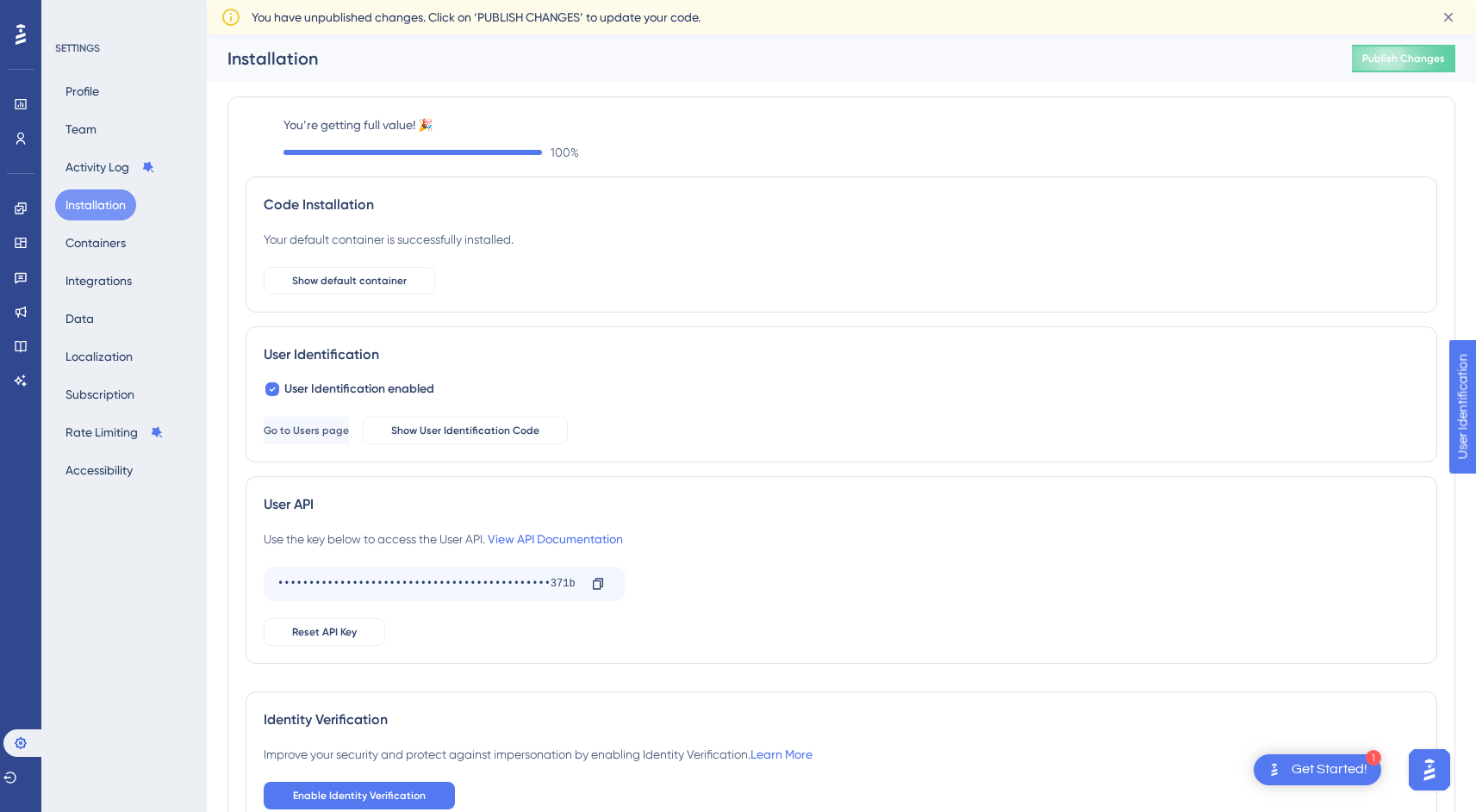
click at [19, 32] on icon at bounding box center [20, 34] width 10 height 22
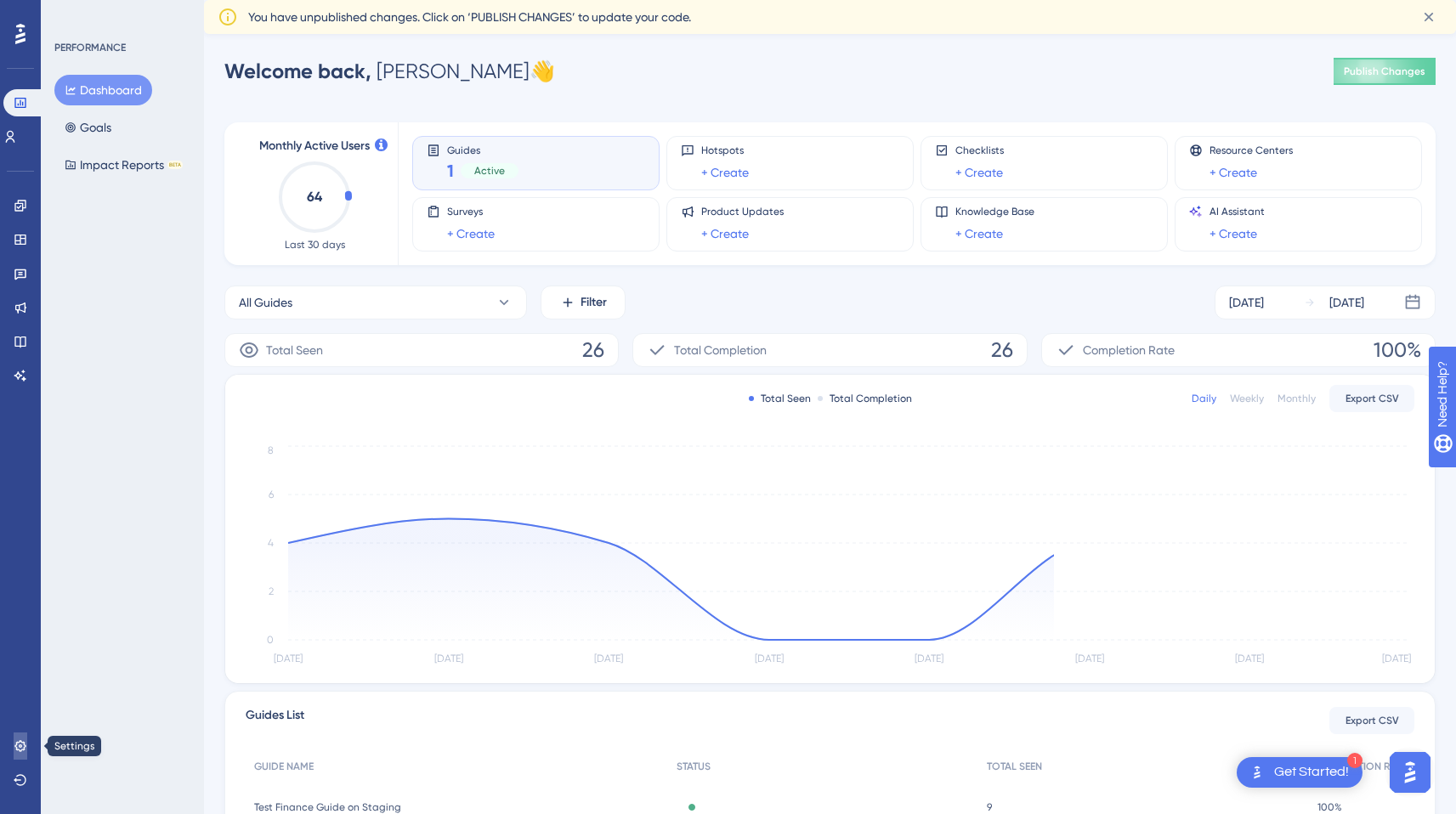
click at [24, 749] on icon at bounding box center [20, 745] width 14 height 14
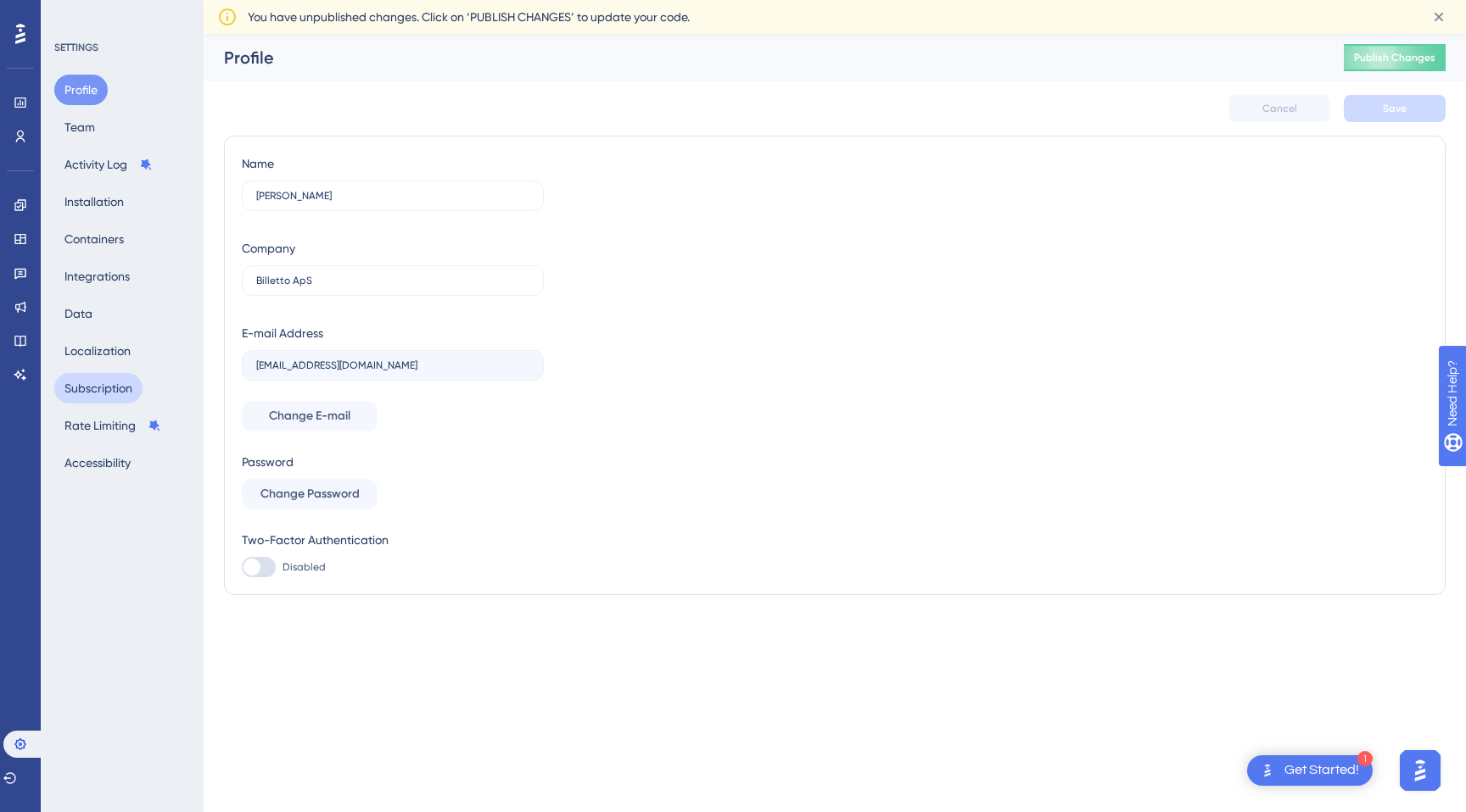
click at [89, 395] on button "Subscription" at bounding box center [98, 388] width 89 height 30
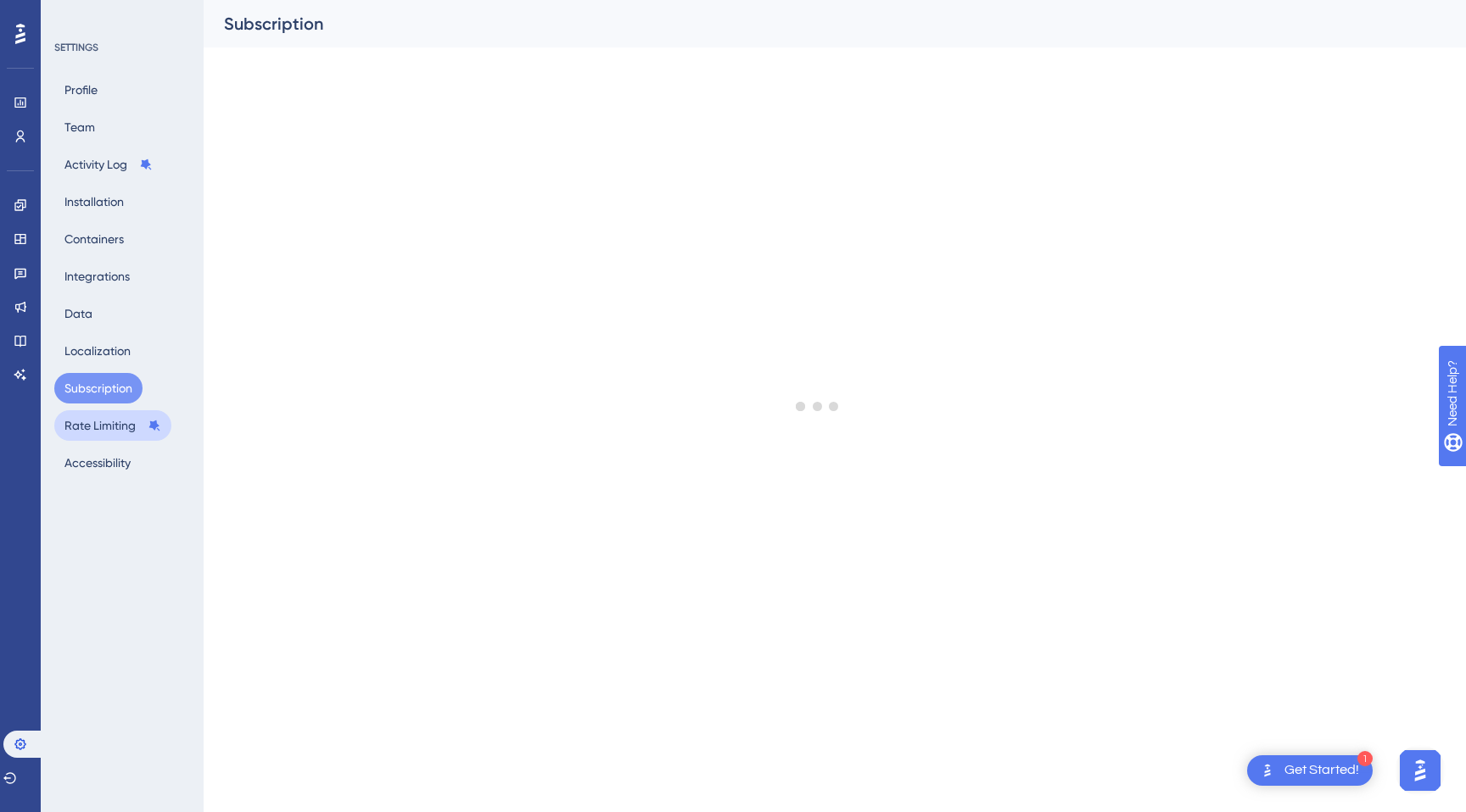
click at [99, 425] on button "Rate Limiting" at bounding box center [112, 425] width 117 height 30
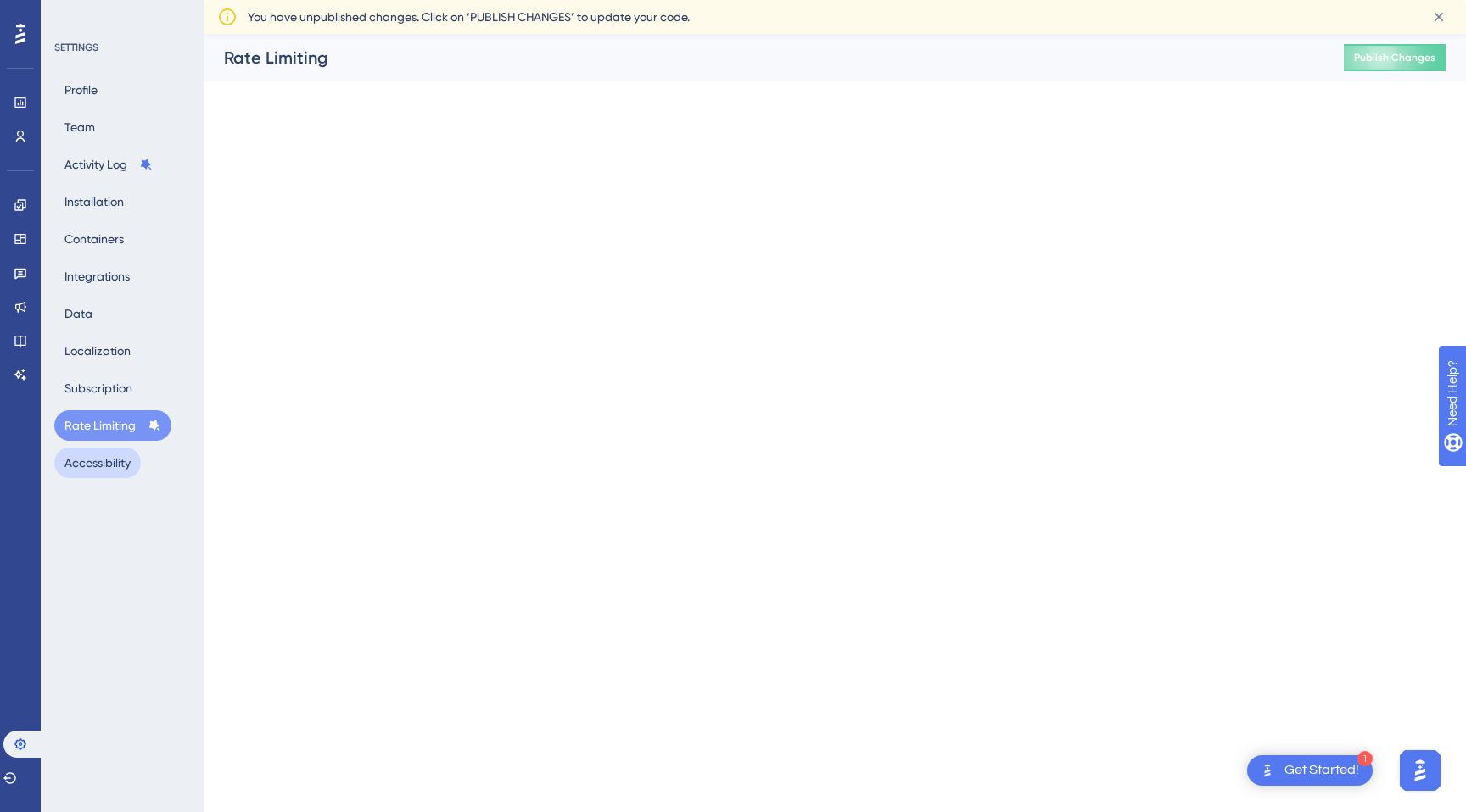
click at [99, 469] on button "Accessibility" at bounding box center [97, 463] width 87 height 30
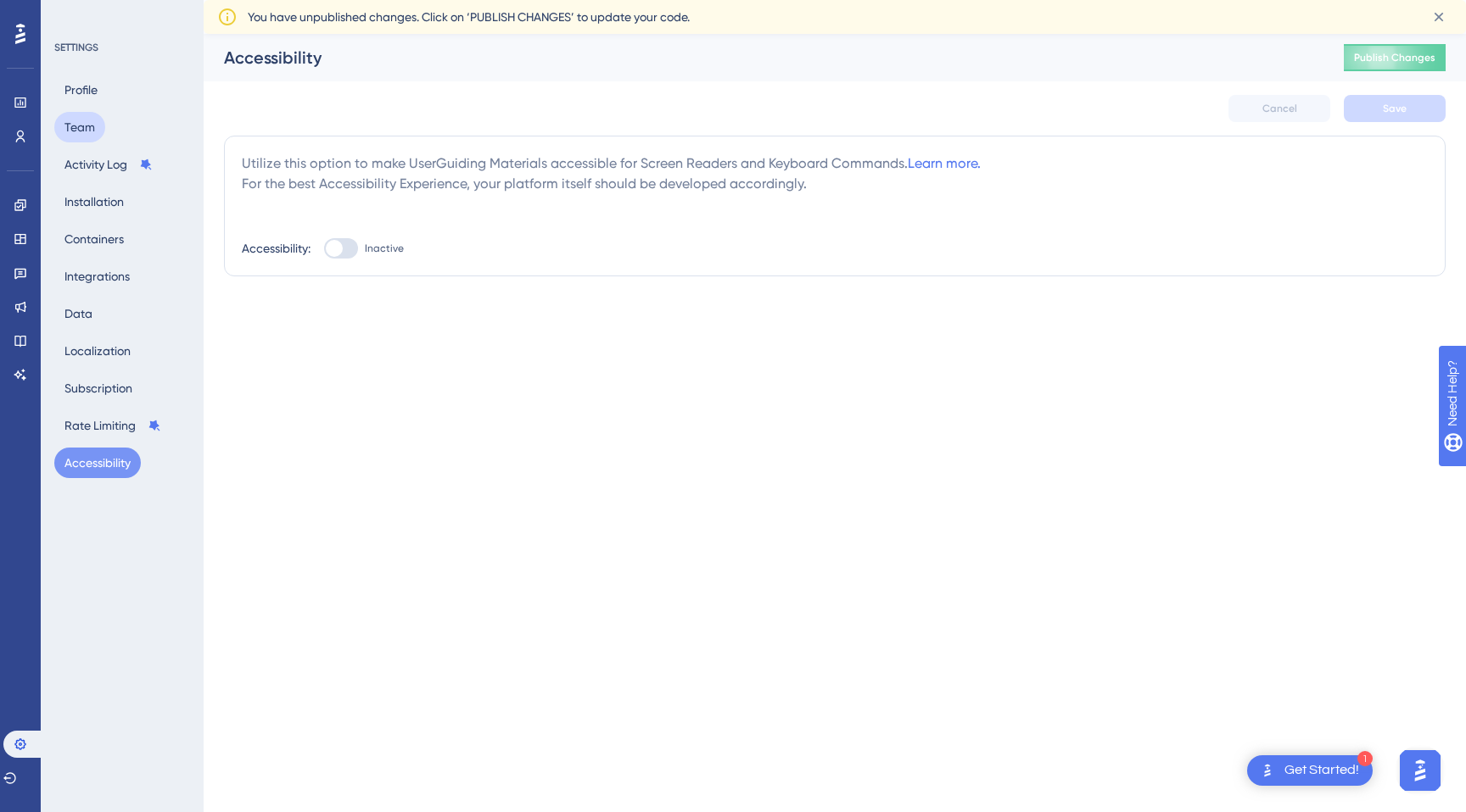
click at [83, 129] on button "Team" at bounding box center [79, 127] width 51 height 30
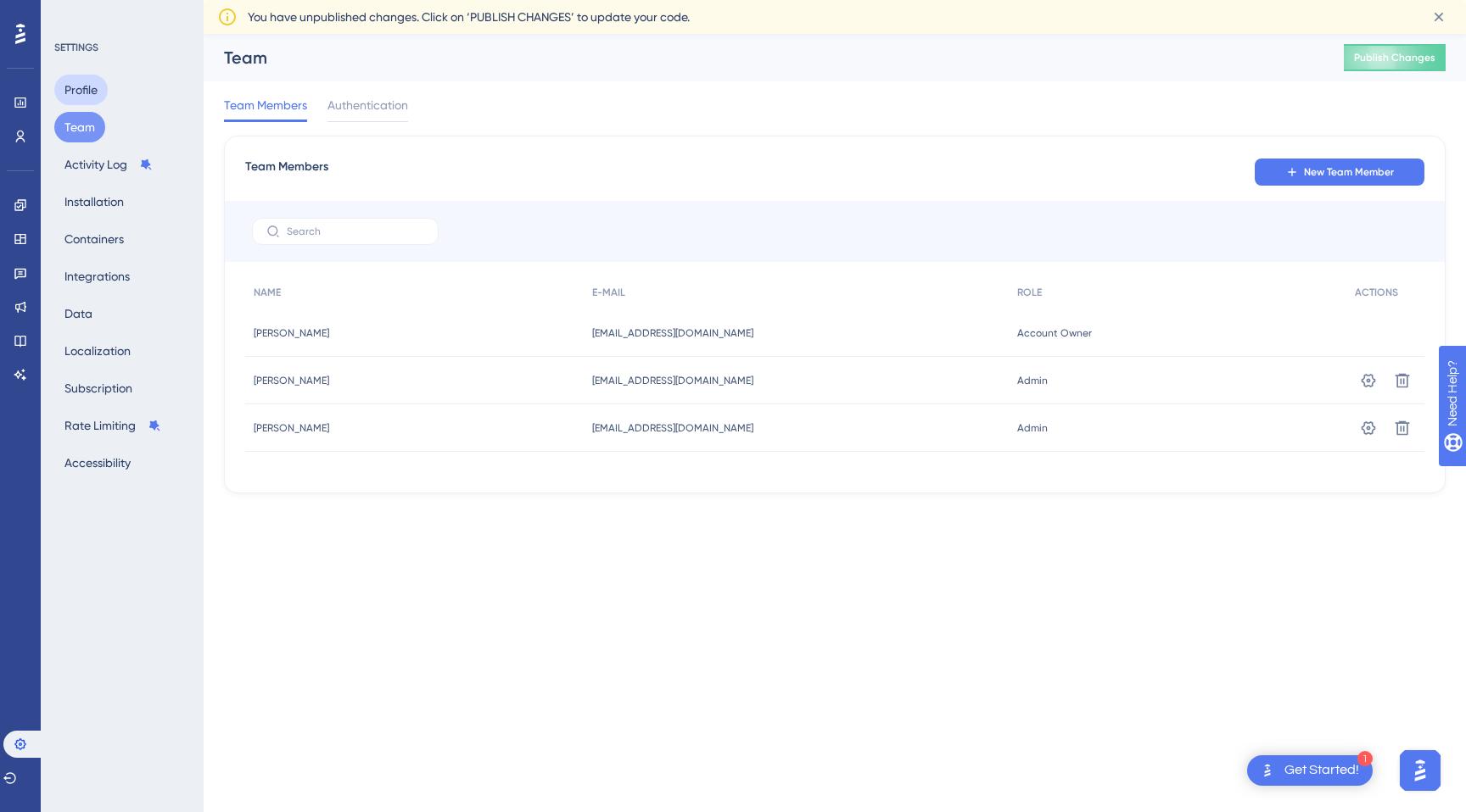
click at [81, 92] on button "Profile" at bounding box center [80, 89] width 54 height 30
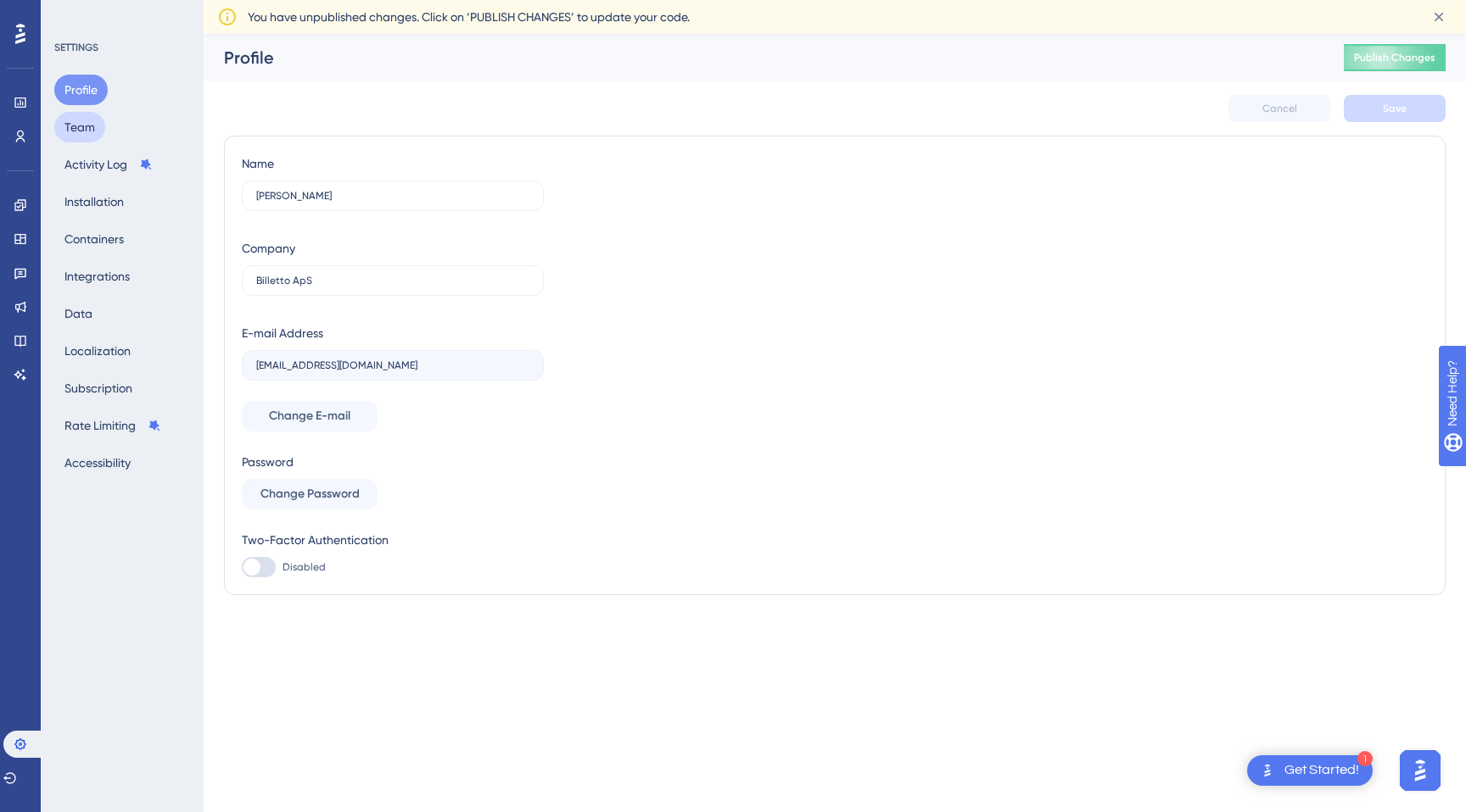
click at [81, 129] on button "Team" at bounding box center [79, 127] width 51 height 30
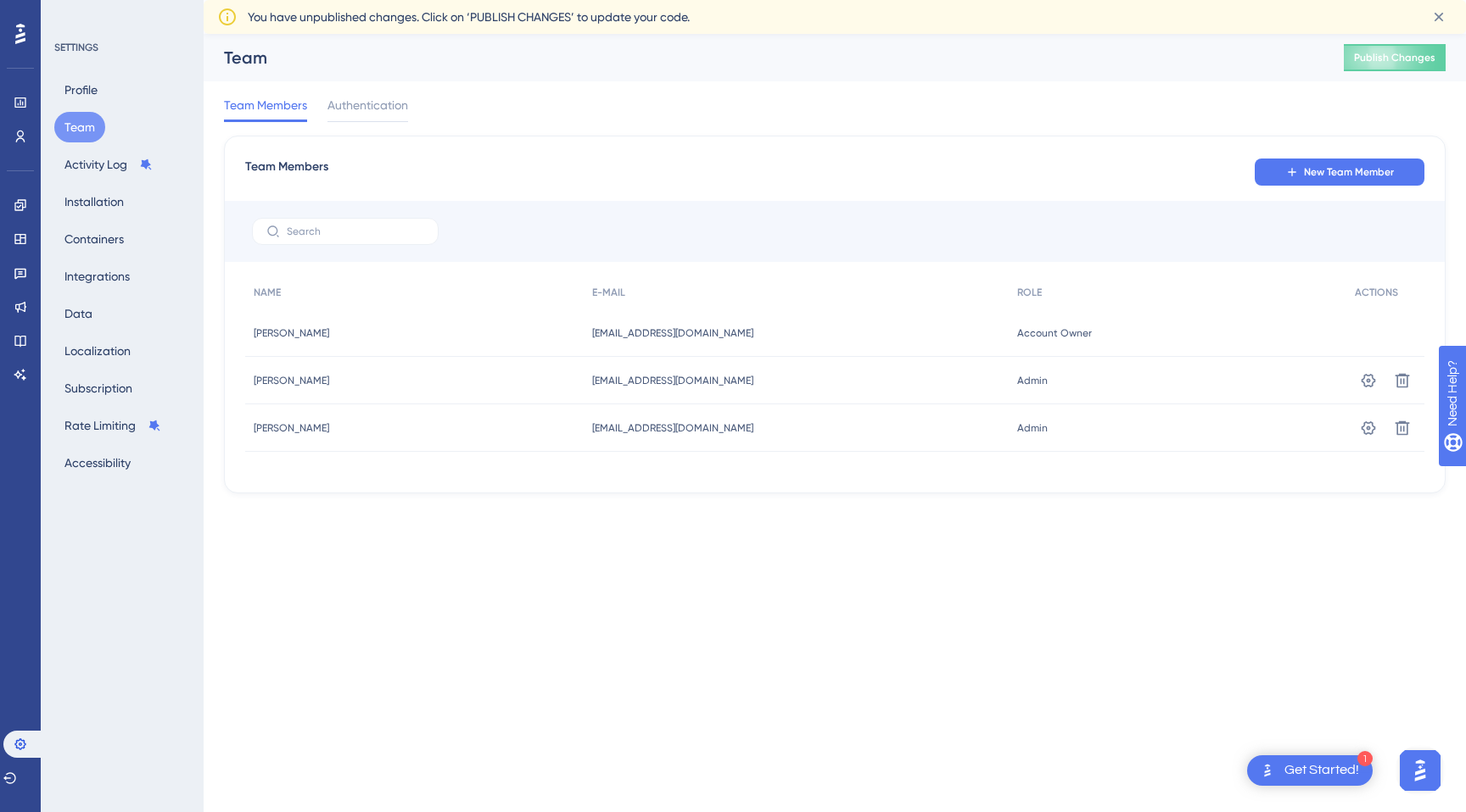
click at [83, 180] on div "Profile Team Activity Log Installation Containers Integrations Data Localizatio…" at bounding box center [122, 276] width 138 height 403
click at [83, 161] on button "Activity Log" at bounding box center [108, 164] width 109 height 30
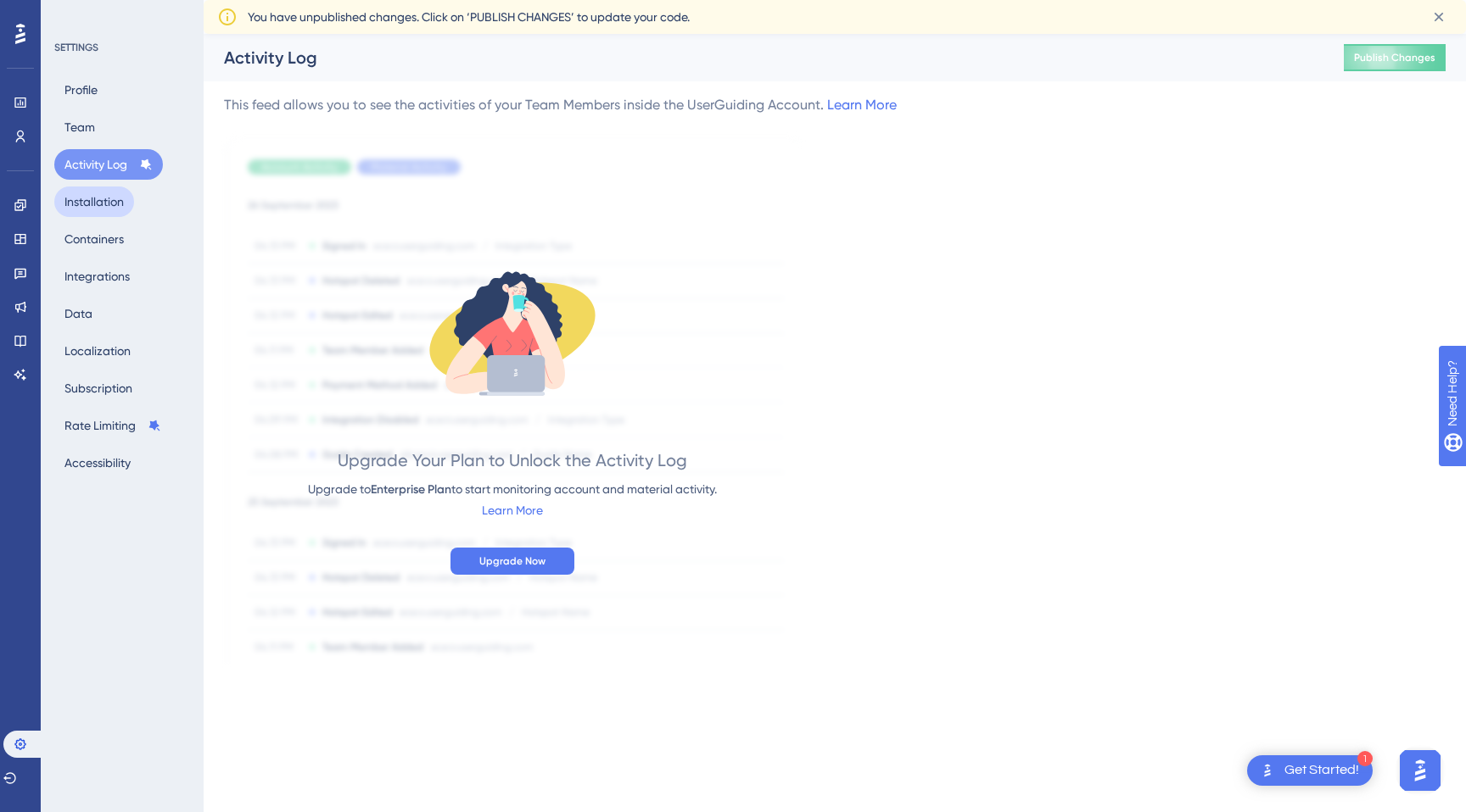
click at [84, 194] on button "Installation" at bounding box center [93, 201] width 79 height 30
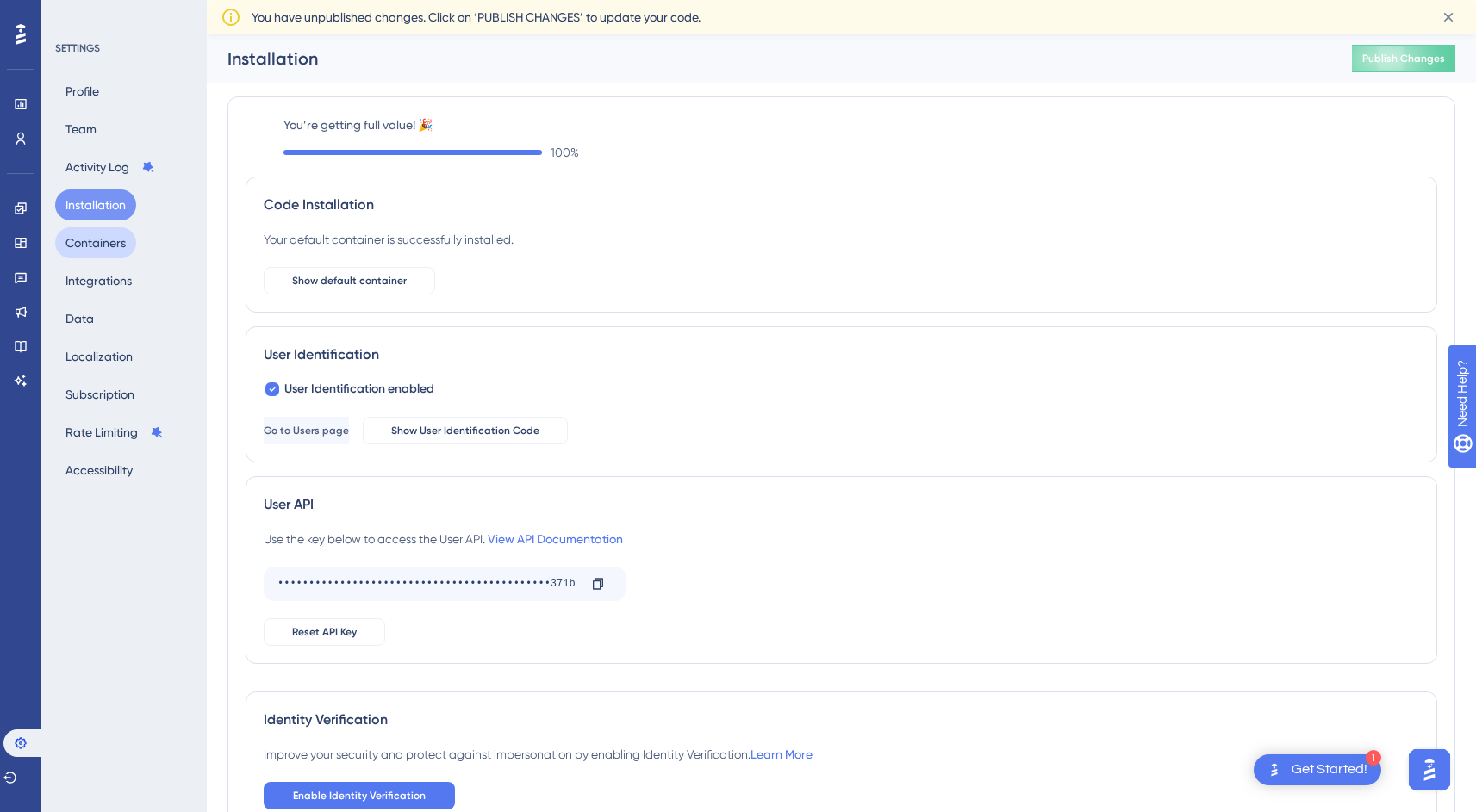
click at [85, 242] on button "Containers" at bounding box center [95, 242] width 81 height 31
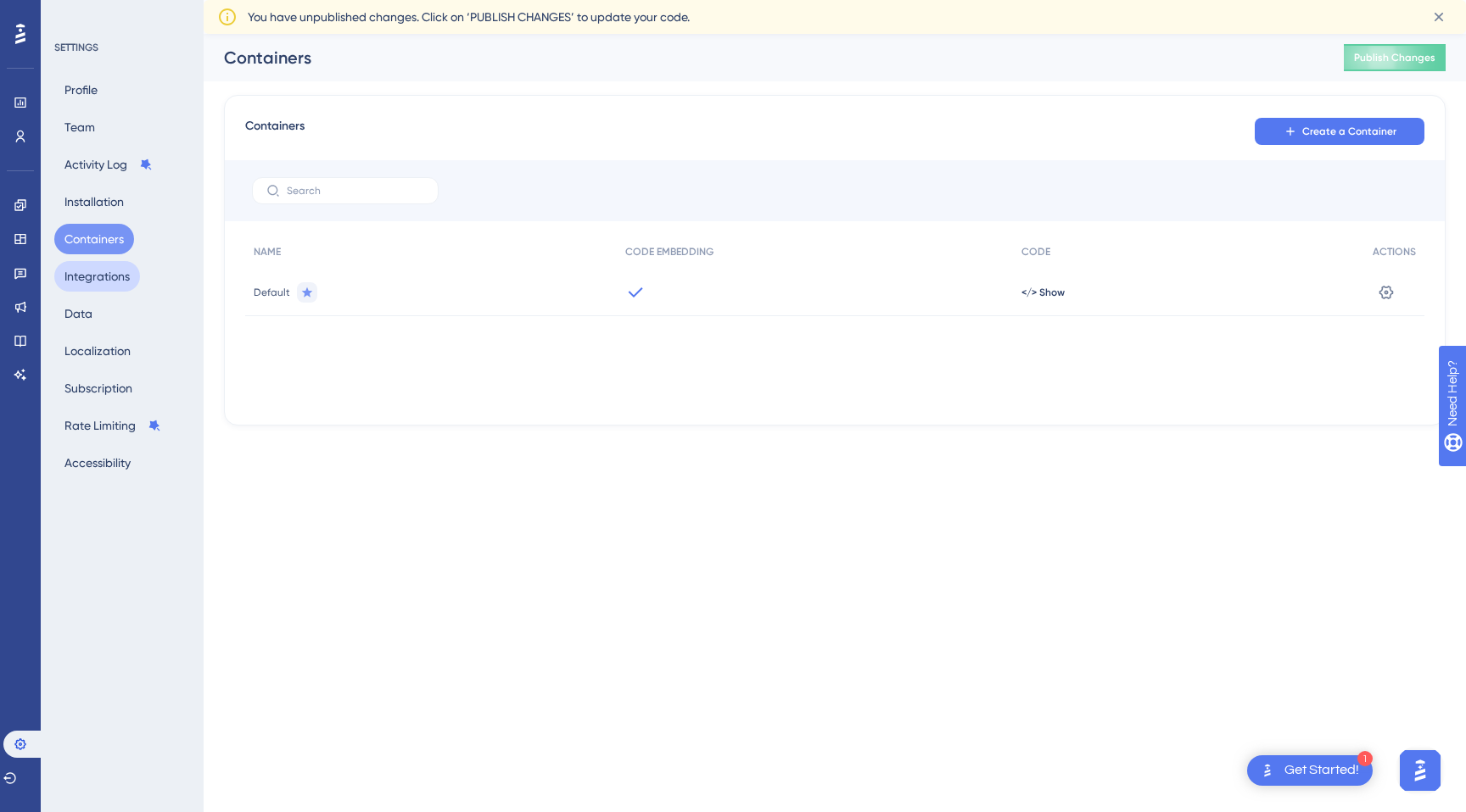
click at [89, 282] on button "Integrations" at bounding box center [97, 276] width 86 height 30
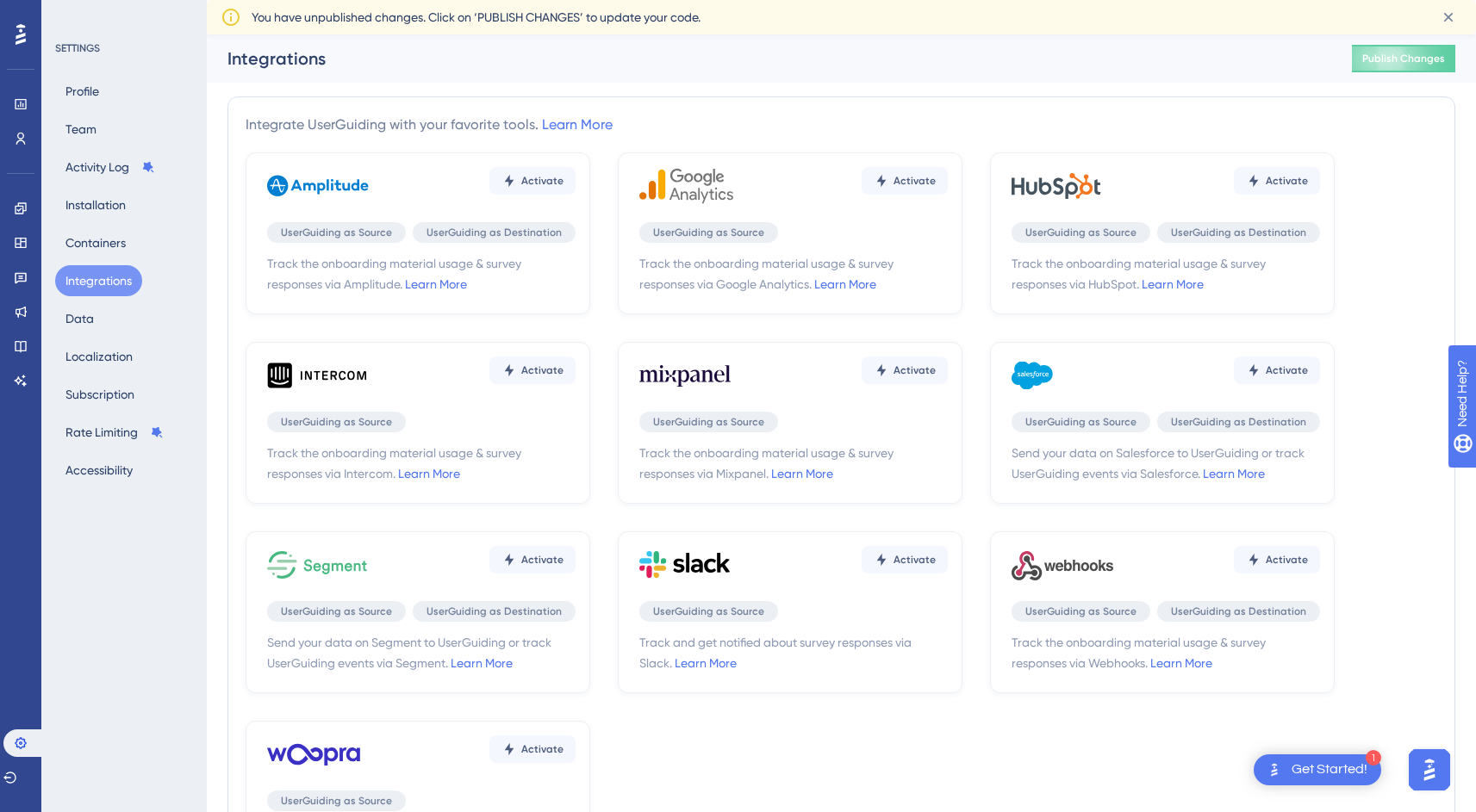
click at [91, 183] on div "Profile Team Activity Log Installation Containers Integrations Data Localizatio…" at bounding box center [124, 281] width 140 height 410
click at [91, 190] on button "Installation" at bounding box center [95, 204] width 81 height 31
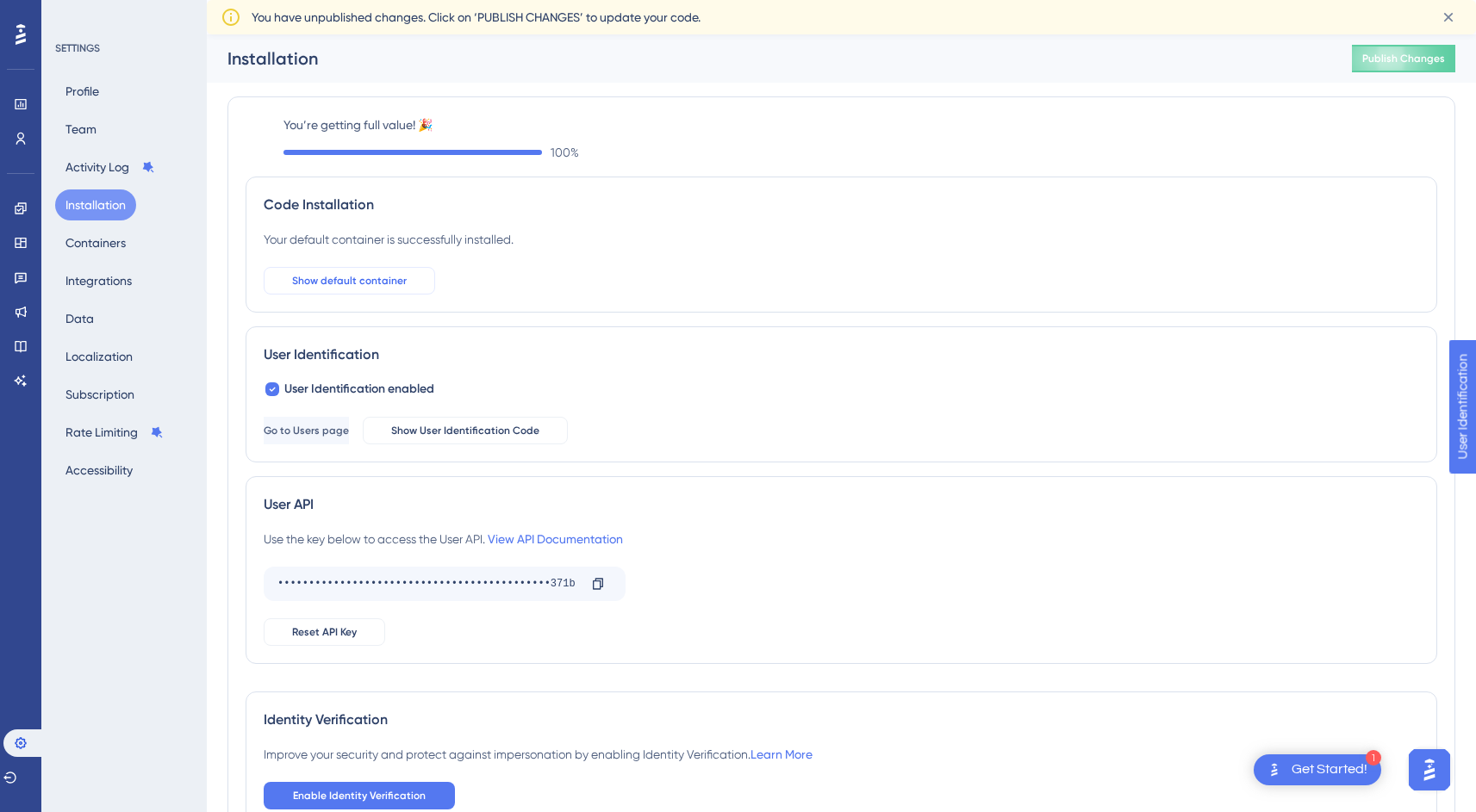
click at [377, 286] on span "Show default container" at bounding box center [350, 280] width 115 height 14
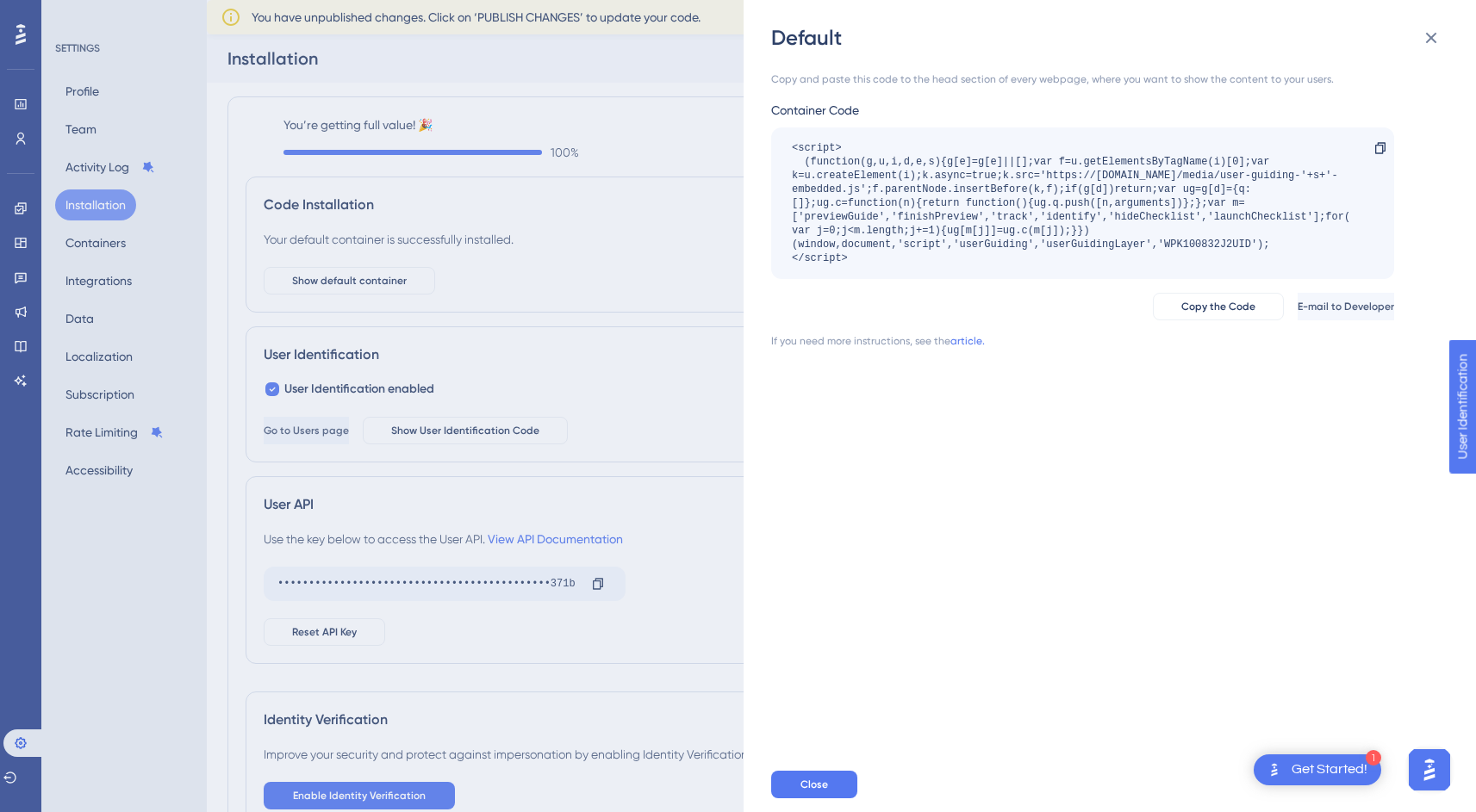
click at [567, 282] on div "Default Copy and paste this code to the head section of every webpage, where yo…" at bounding box center [738, 406] width 1476 height 812
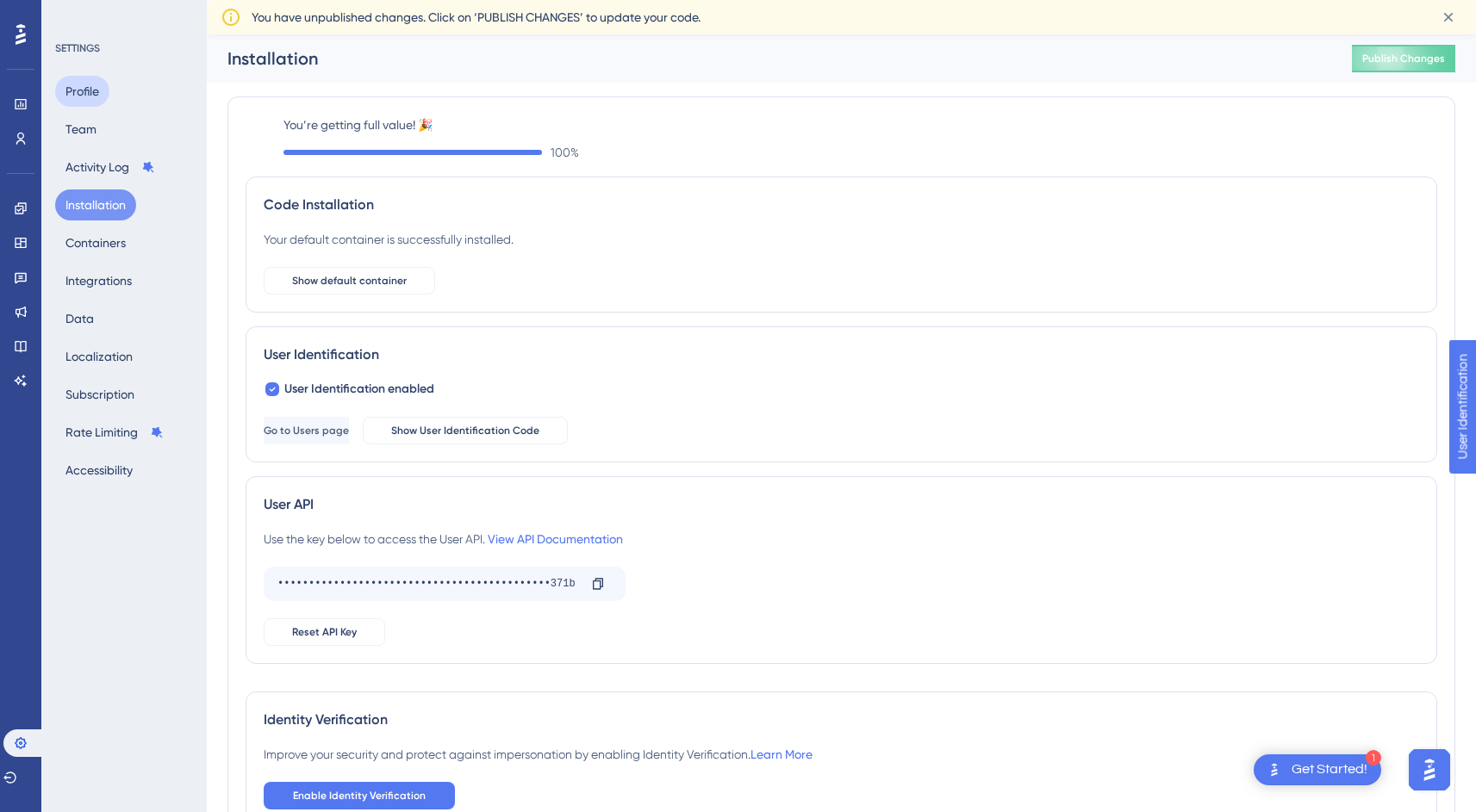
click at [86, 89] on button "Profile" at bounding box center [82, 91] width 55 height 31
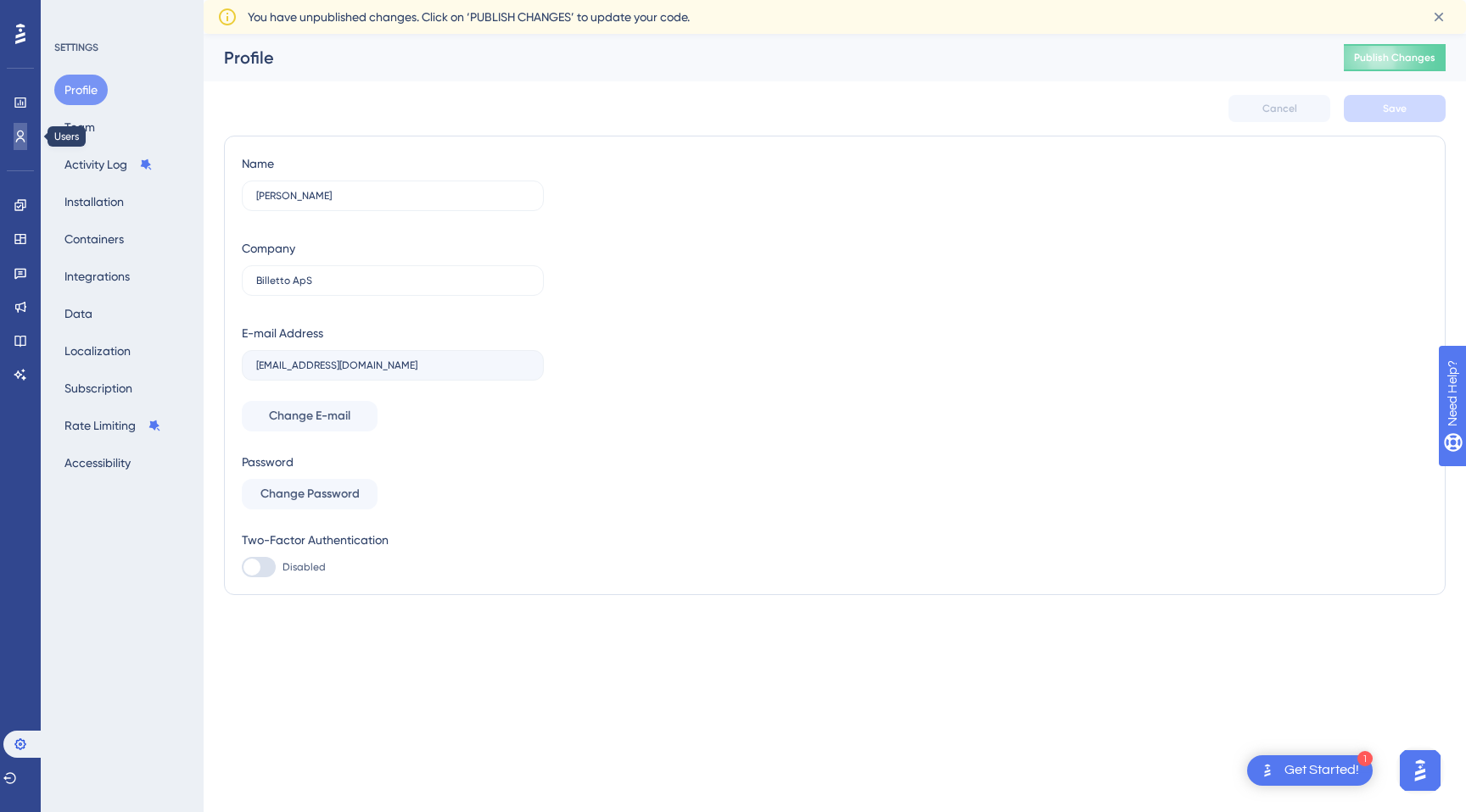
click at [23, 123] on link at bounding box center [20, 137] width 14 height 27
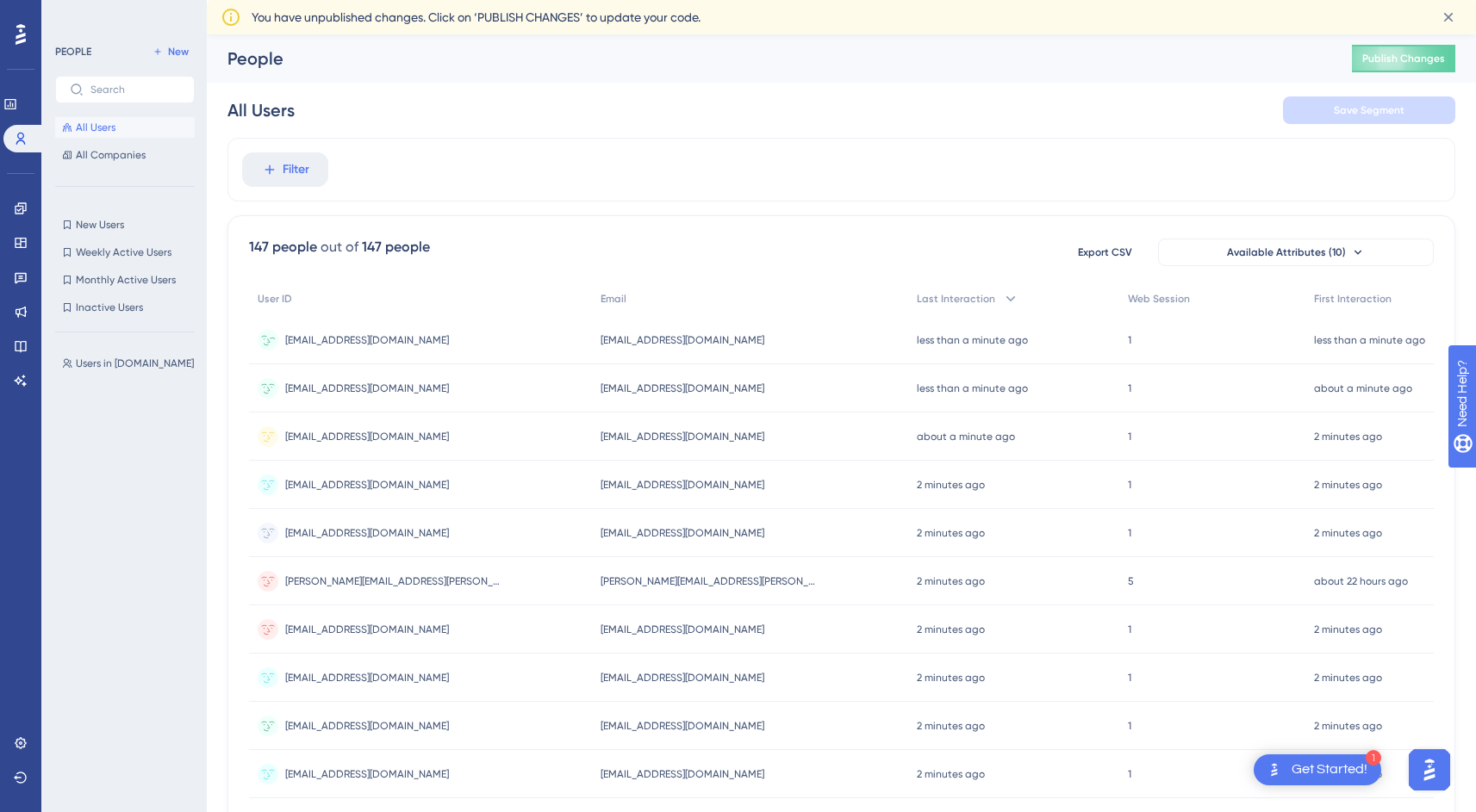
click at [355, 341] on span "[EMAIL_ADDRESS][DOMAIN_NAME]" at bounding box center [367, 340] width 164 height 14
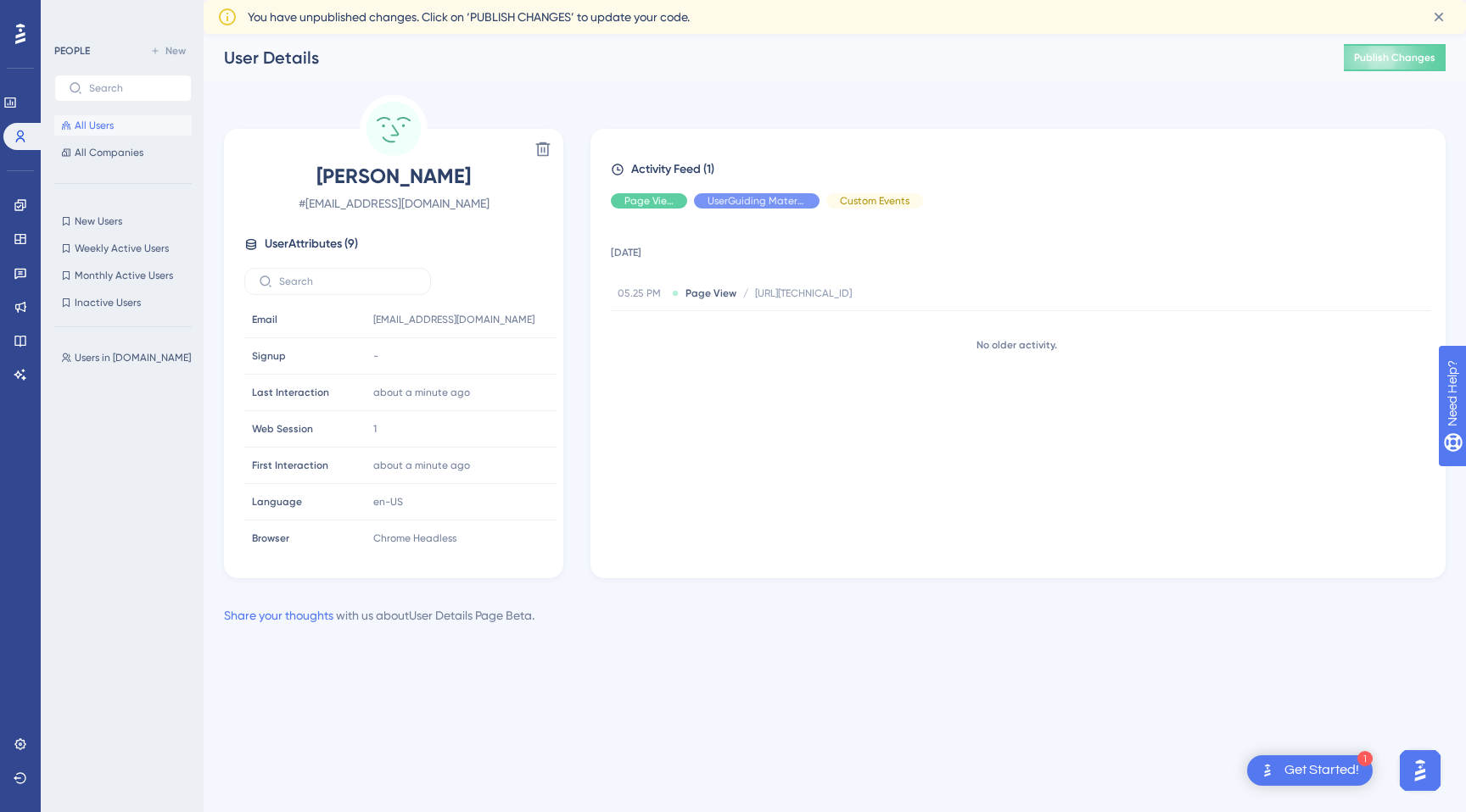
click at [139, 135] on button "All Users" at bounding box center [122, 125] width 138 height 20
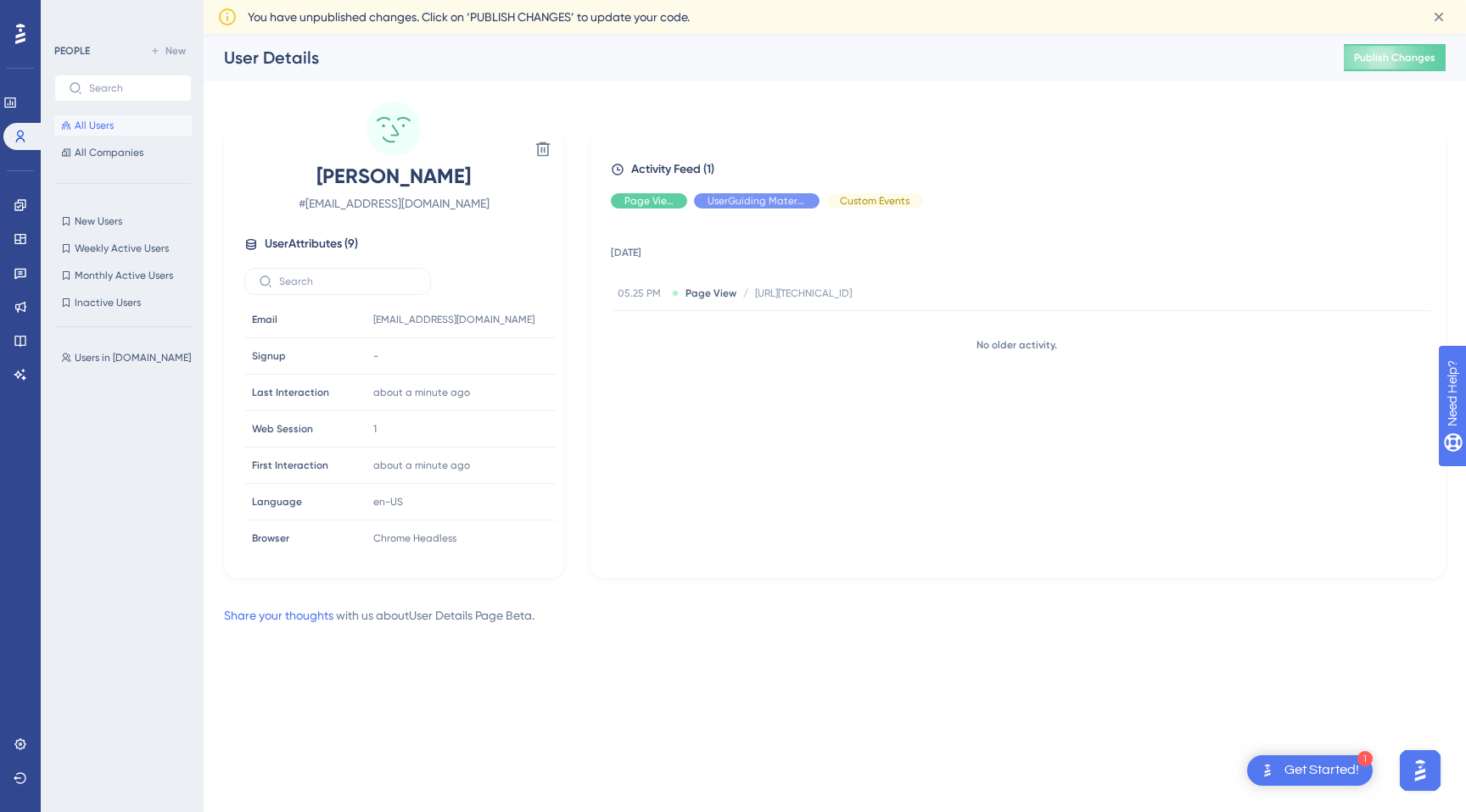
click at [139, 135] on button "All Users" at bounding box center [122, 125] width 138 height 20
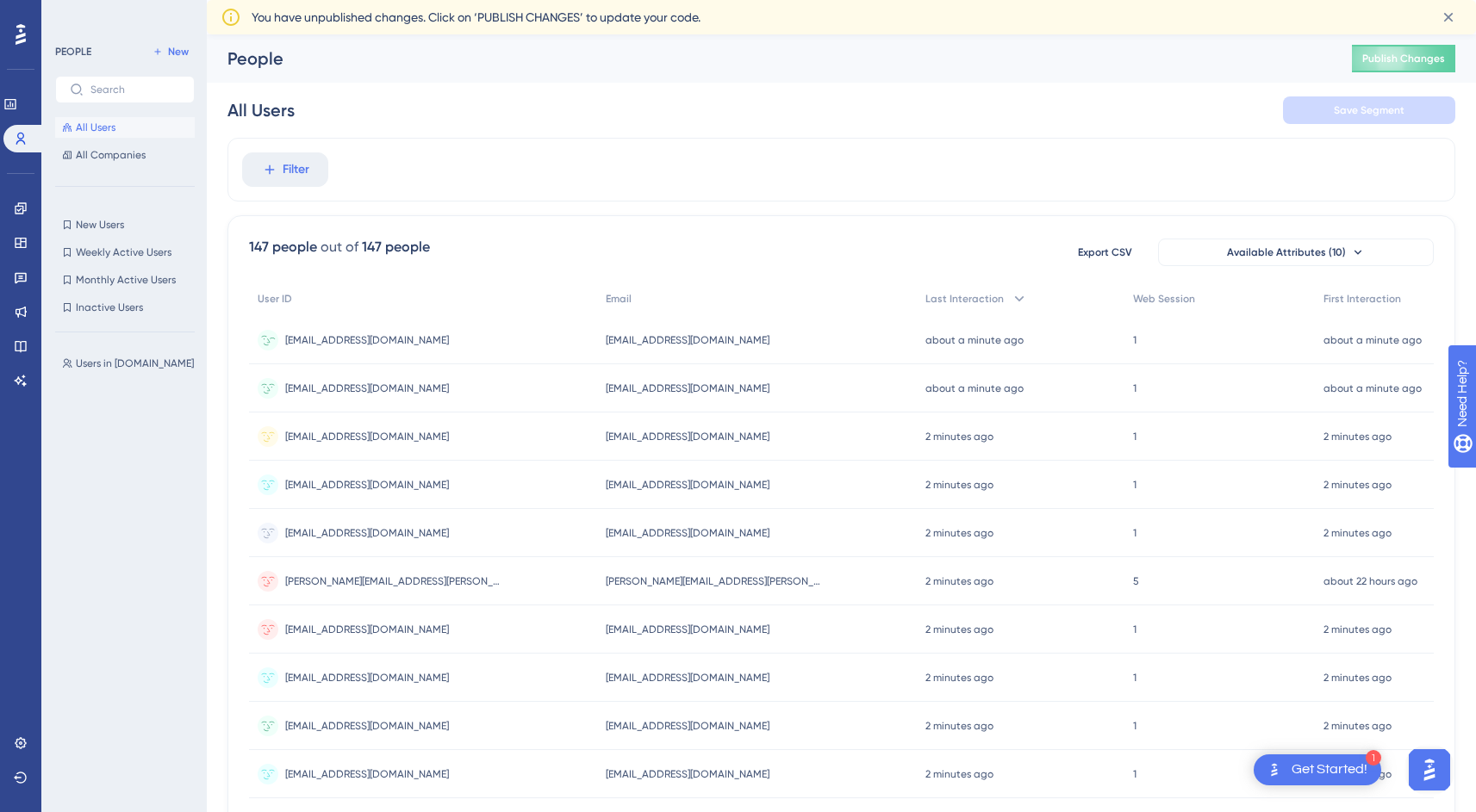
click at [401, 328] on div "[EMAIL_ADDRESS][DOMAIN_NAME] [EMAIL_ADDRESS][DOMAIN_NAME]" at bounding box center [367, 340] width 164 height 48
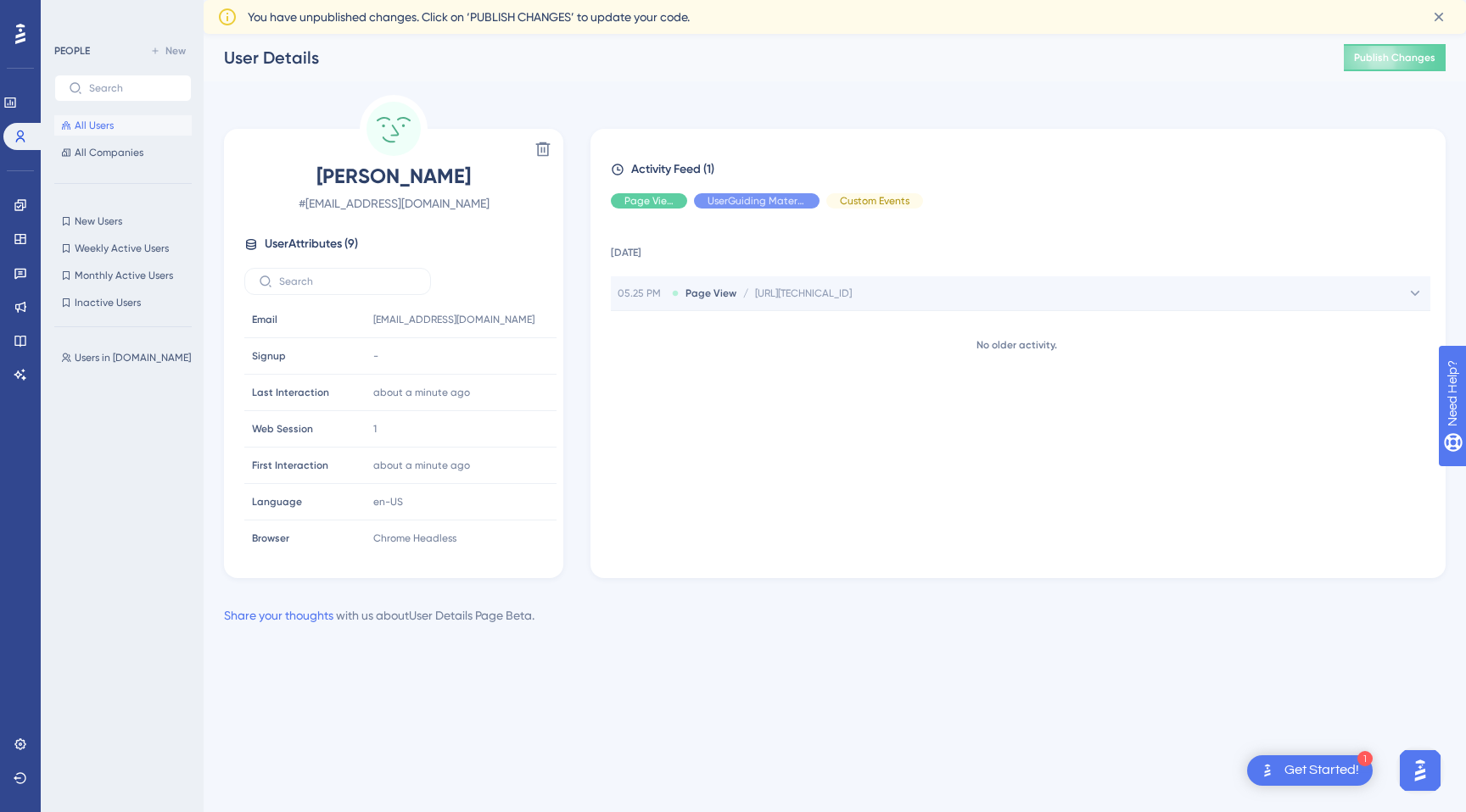
click at [860, 305] on div "05.25 PM Page View / [URL][TECHNICAL_ID] [URL][TECHNICAL_ID]" at bounding box center [1021, 293] width 820 height 34
click at [114, 127] on button "All Users" at bounding box center [122, 125] width 138 height 20
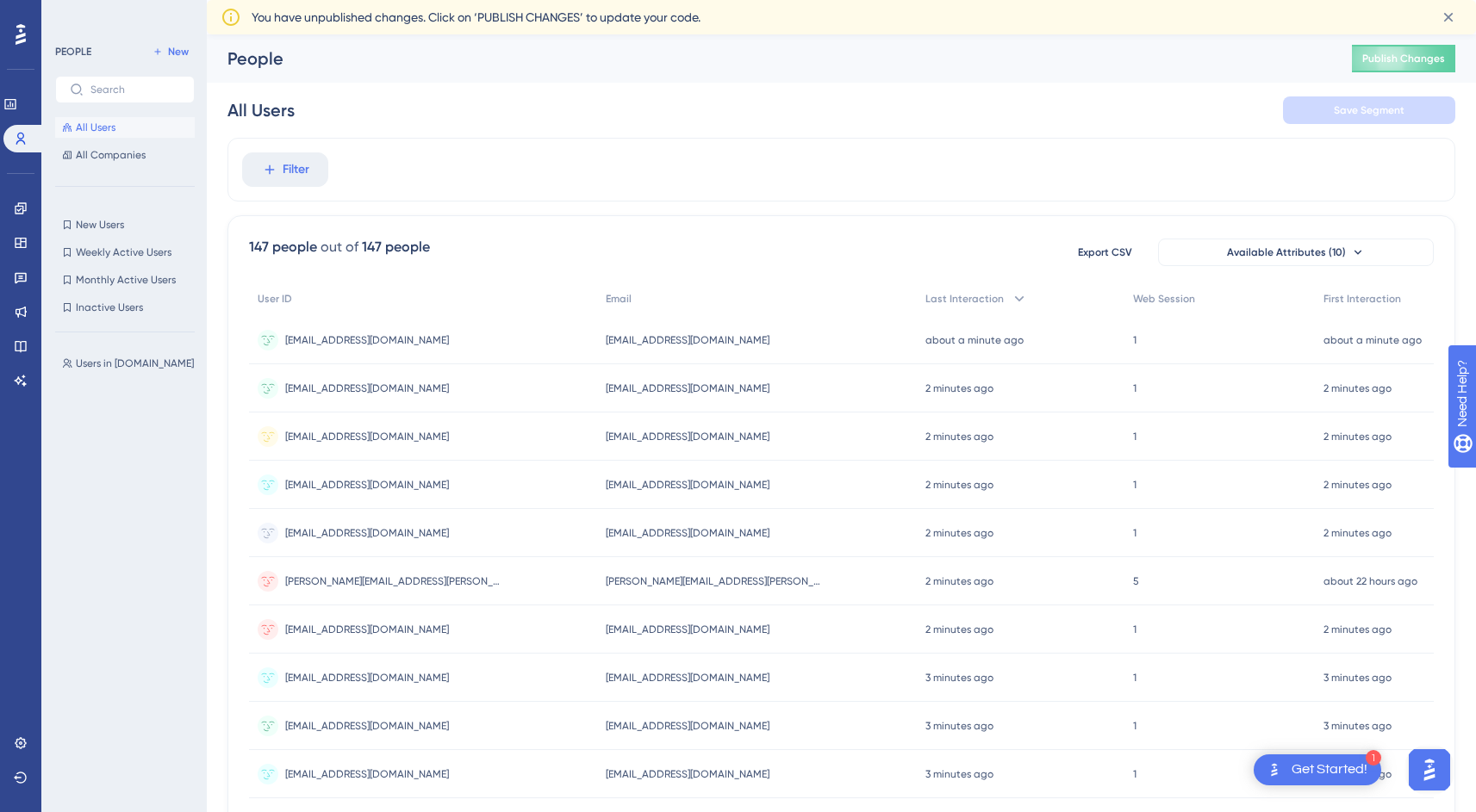
click at [389, 379] on div "[EMAIL_ADDRESS][DOMAIN_NAME] [EMAIL_ADDRESS][DOMAIN_NAME]" at bounding box center [367, 388] width 164 height 48
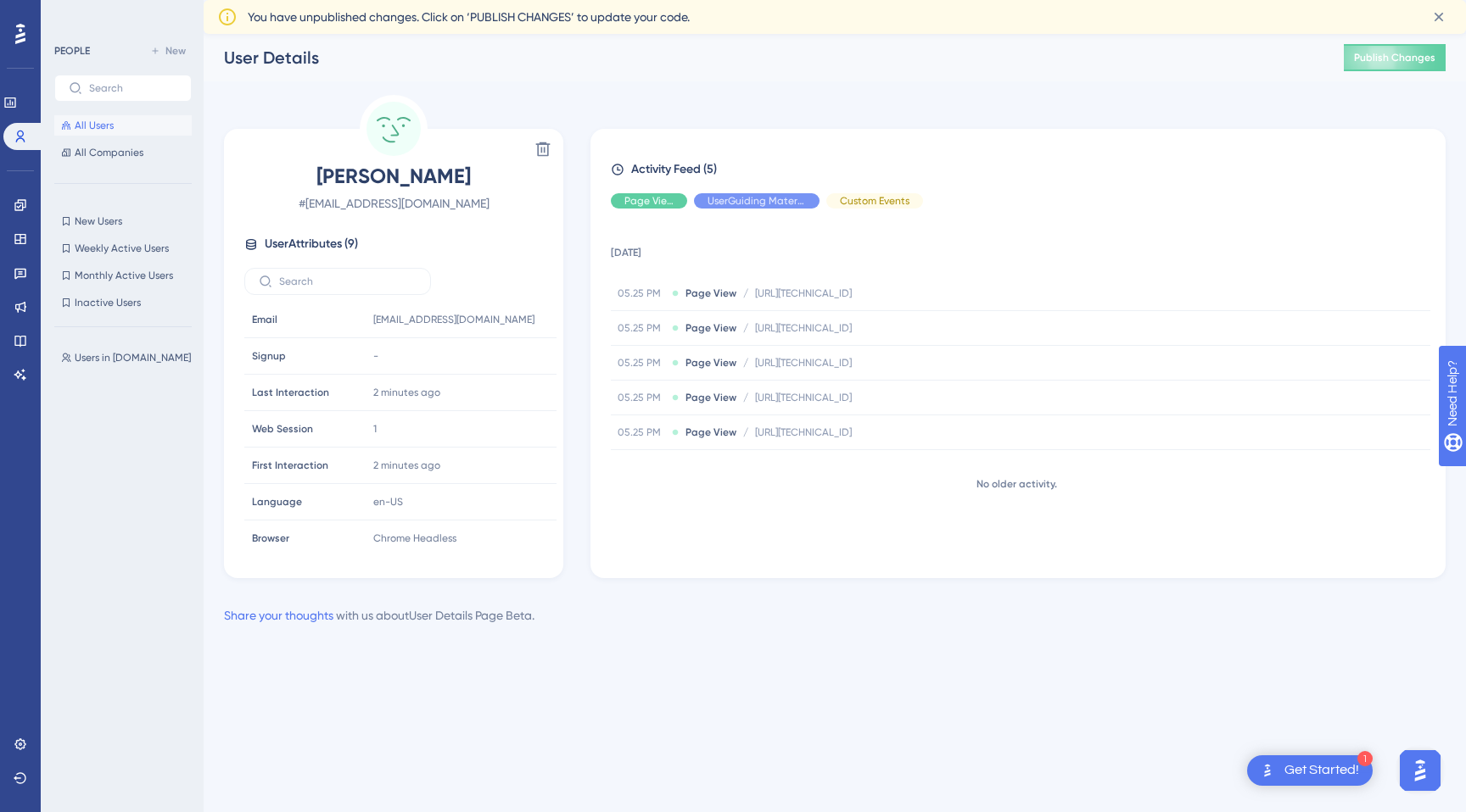
click at [805, 459] on div "[DATE] 05.25 PM Page View / [URL][TECHNICAL_ID] [URL][TECHNICAL_ID] 05.25 PM Pa…" at bounding box center [1024, 386] width 828 height 328
click at [118, 122] on button "All Users" at bounding box center [122, 125] width 138 height 20
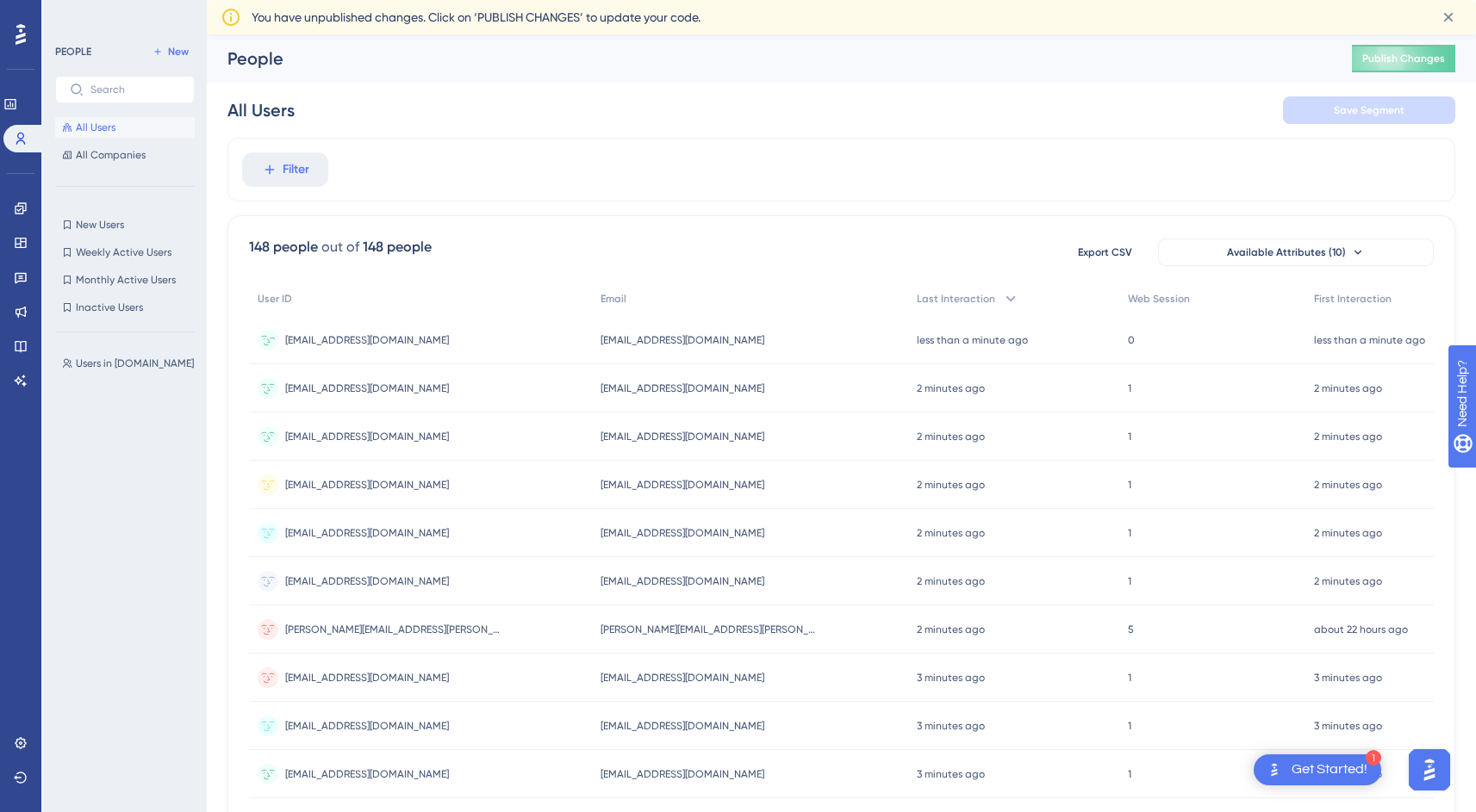
click at [368, 343] on span "[EMAIL_ADDRESS][DOMAIN_NAME]" at bounding box center [367, 340] width 164 height 14
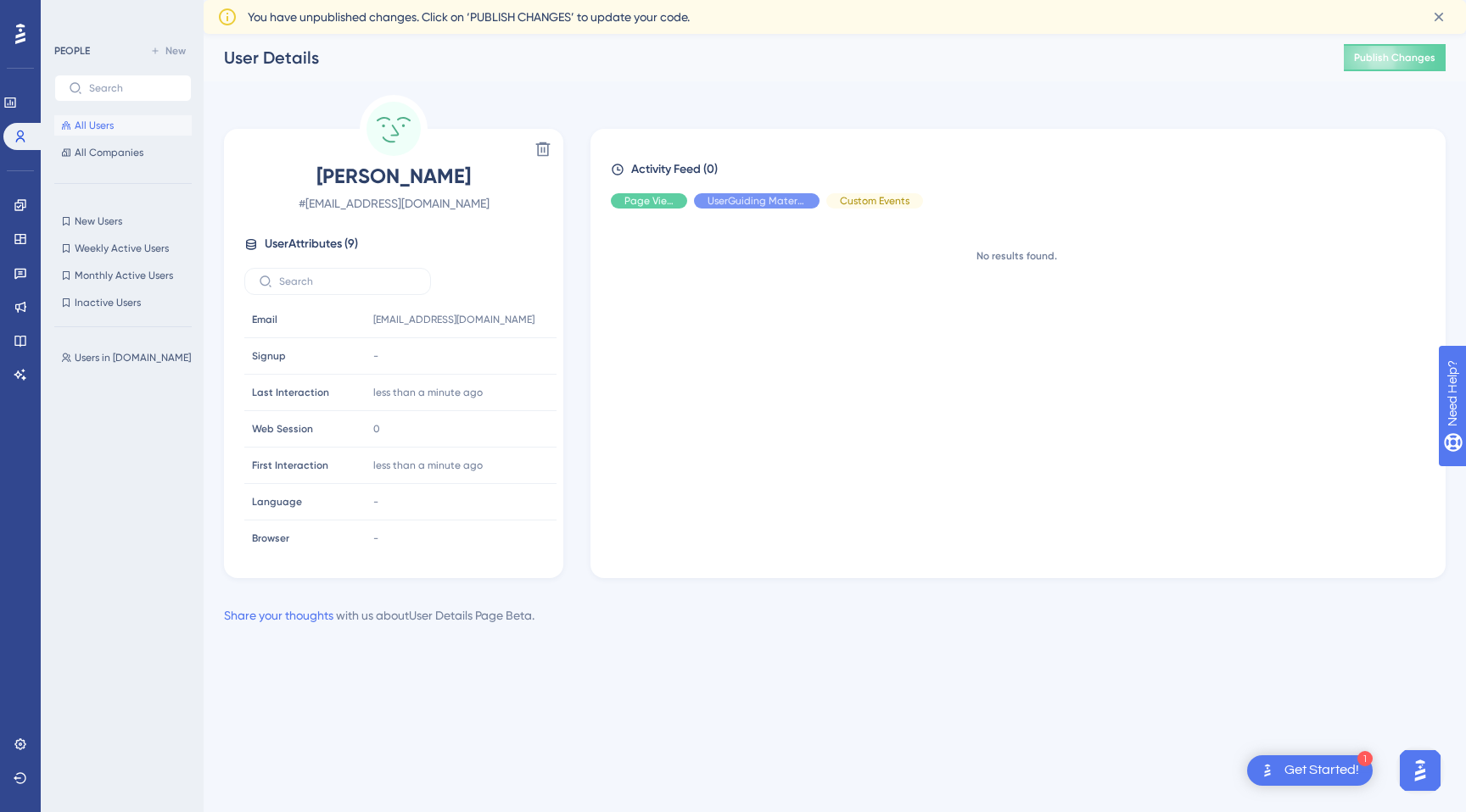
click at [89, 120] on span "All Users" at bounding box center [94, 125] width 39 height 14
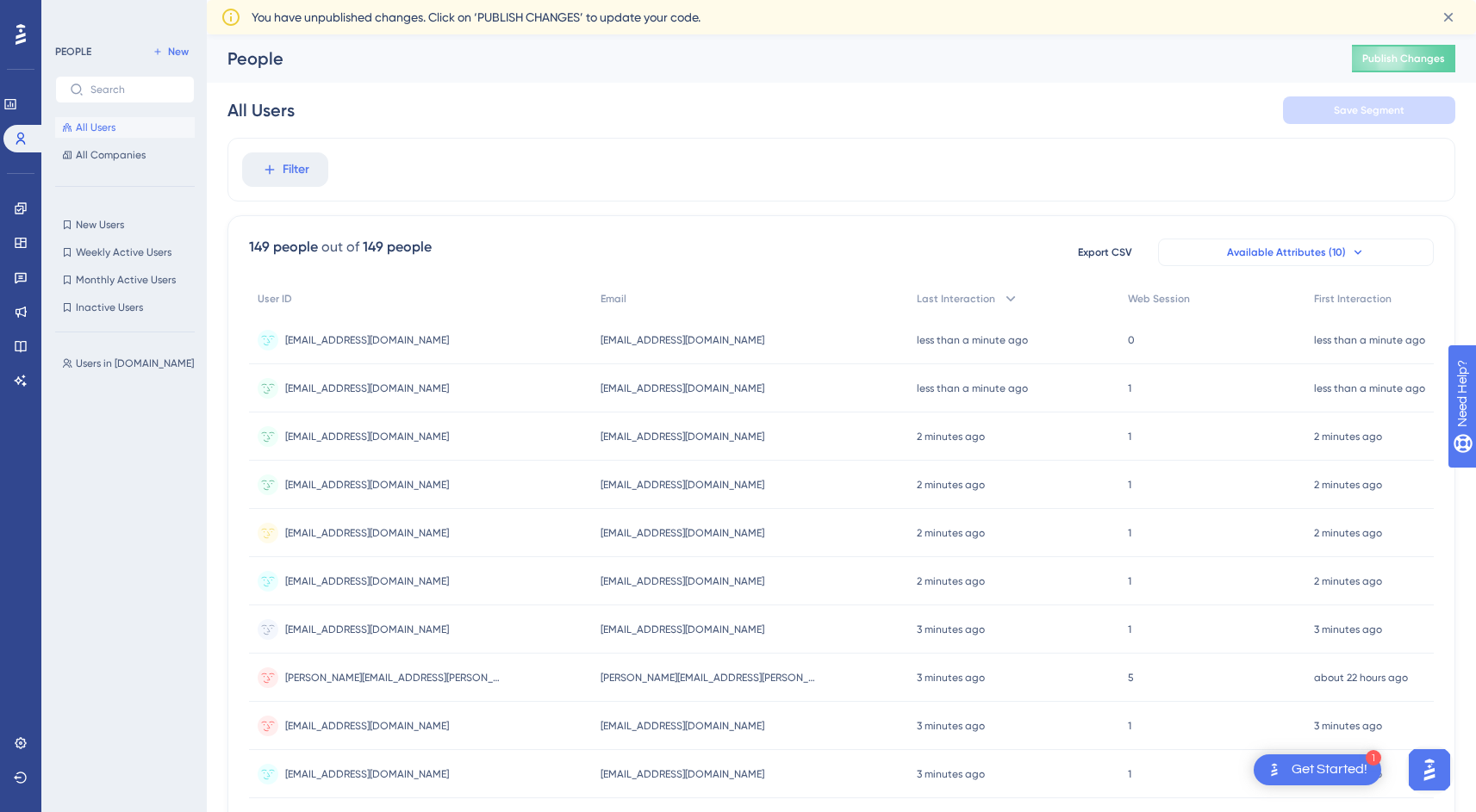
click at [1293, 253] on span "Available Attributes (10)" at bounding box center [1286, 252] width 119 height 14
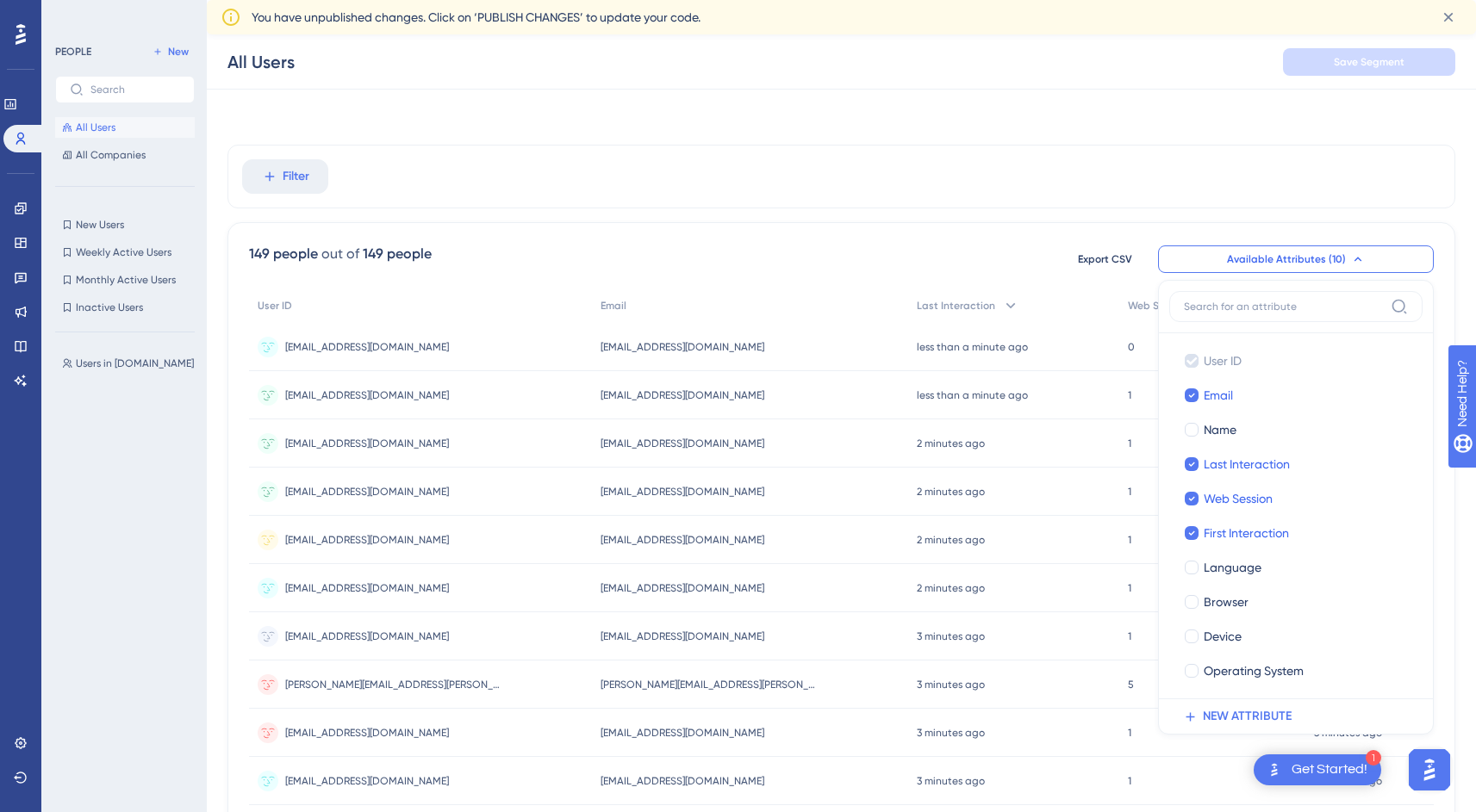
scroll to position [94, 0]
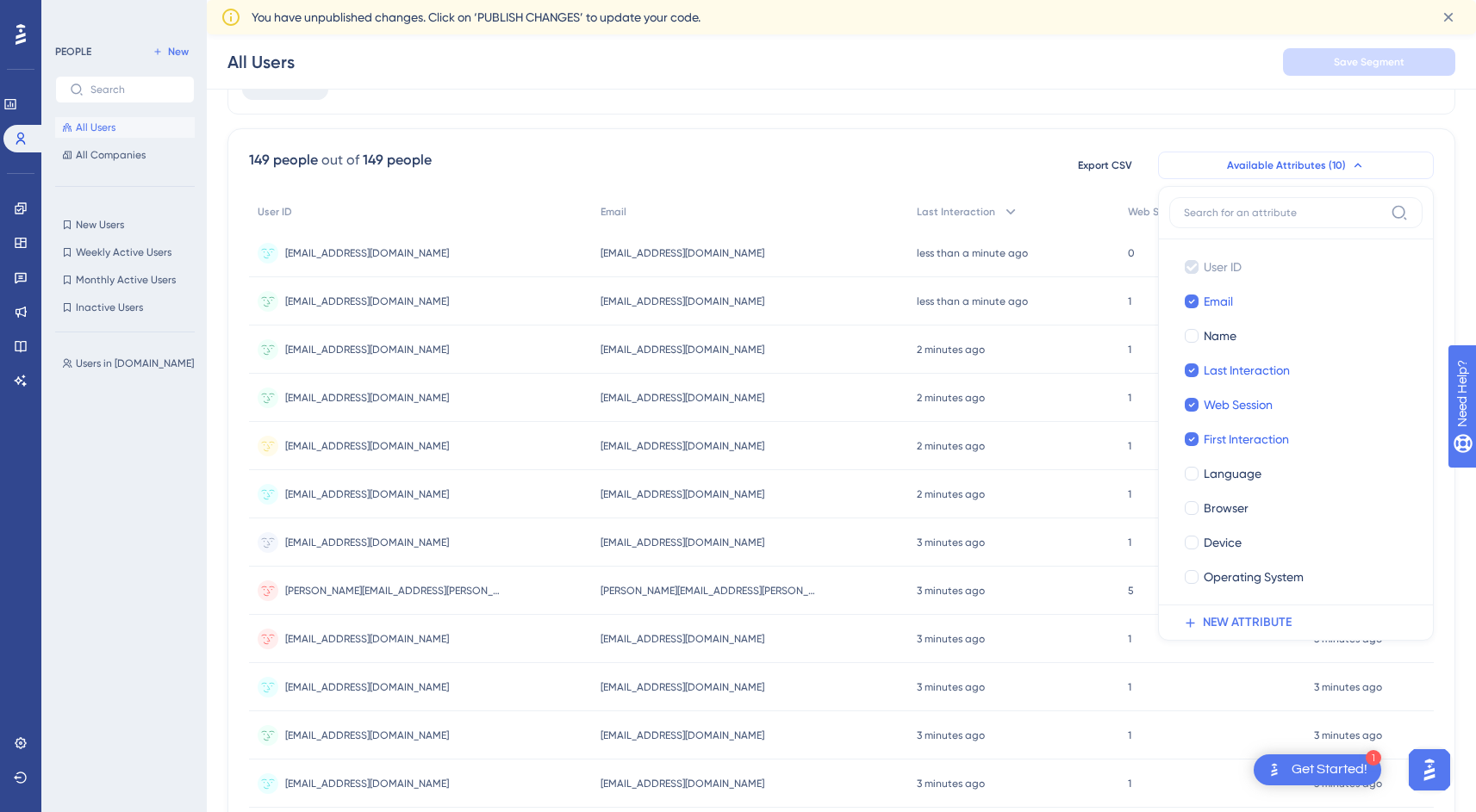
click at [1292, 164] on span "Available Attributes (10)" at bounding box center [1286, 165] width 119 height 14
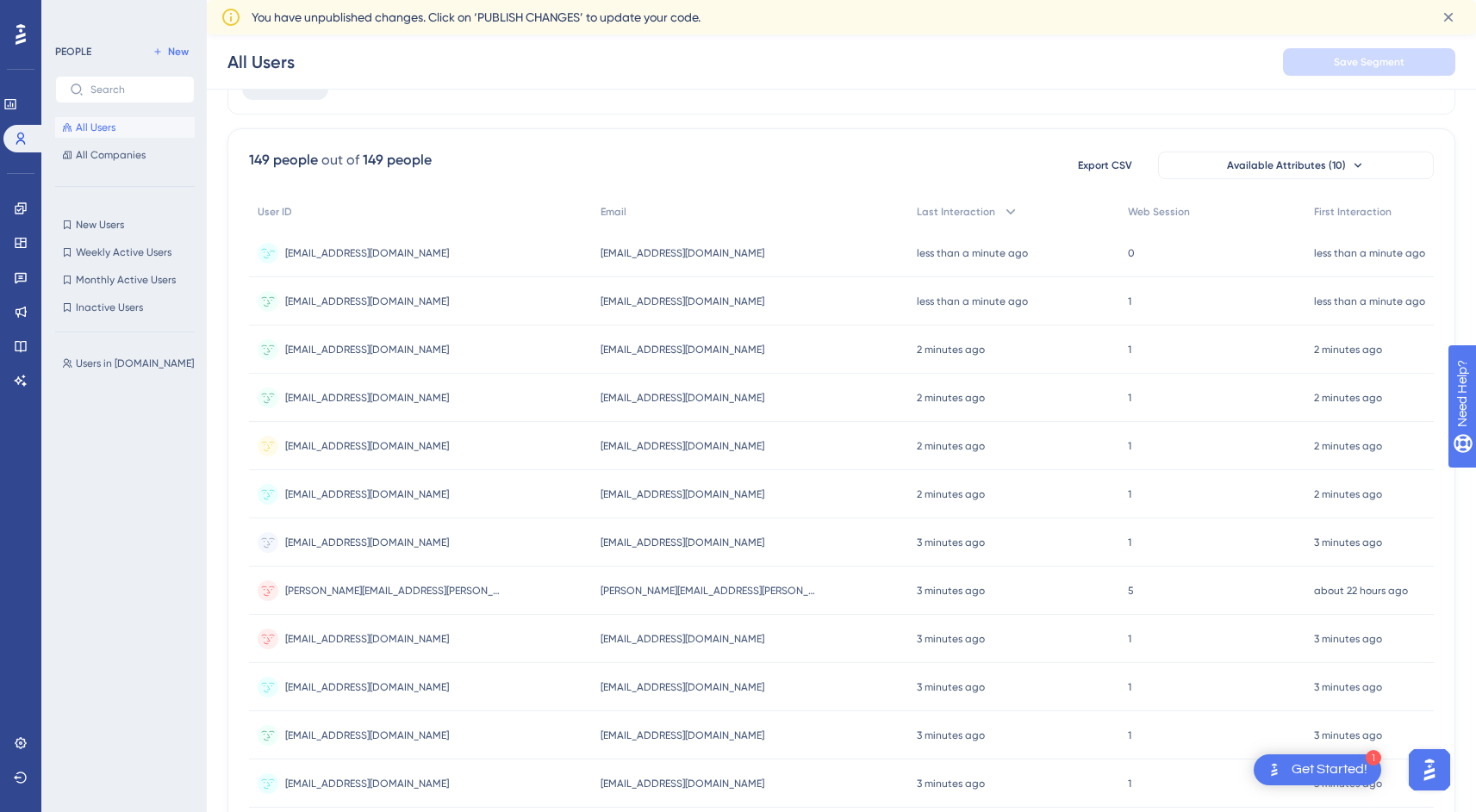
click at [319, 255] on span "[EMAIL_ADDRESS][DOMAIN_NAME]" at bounding box center [367, 253] width 164 height 14
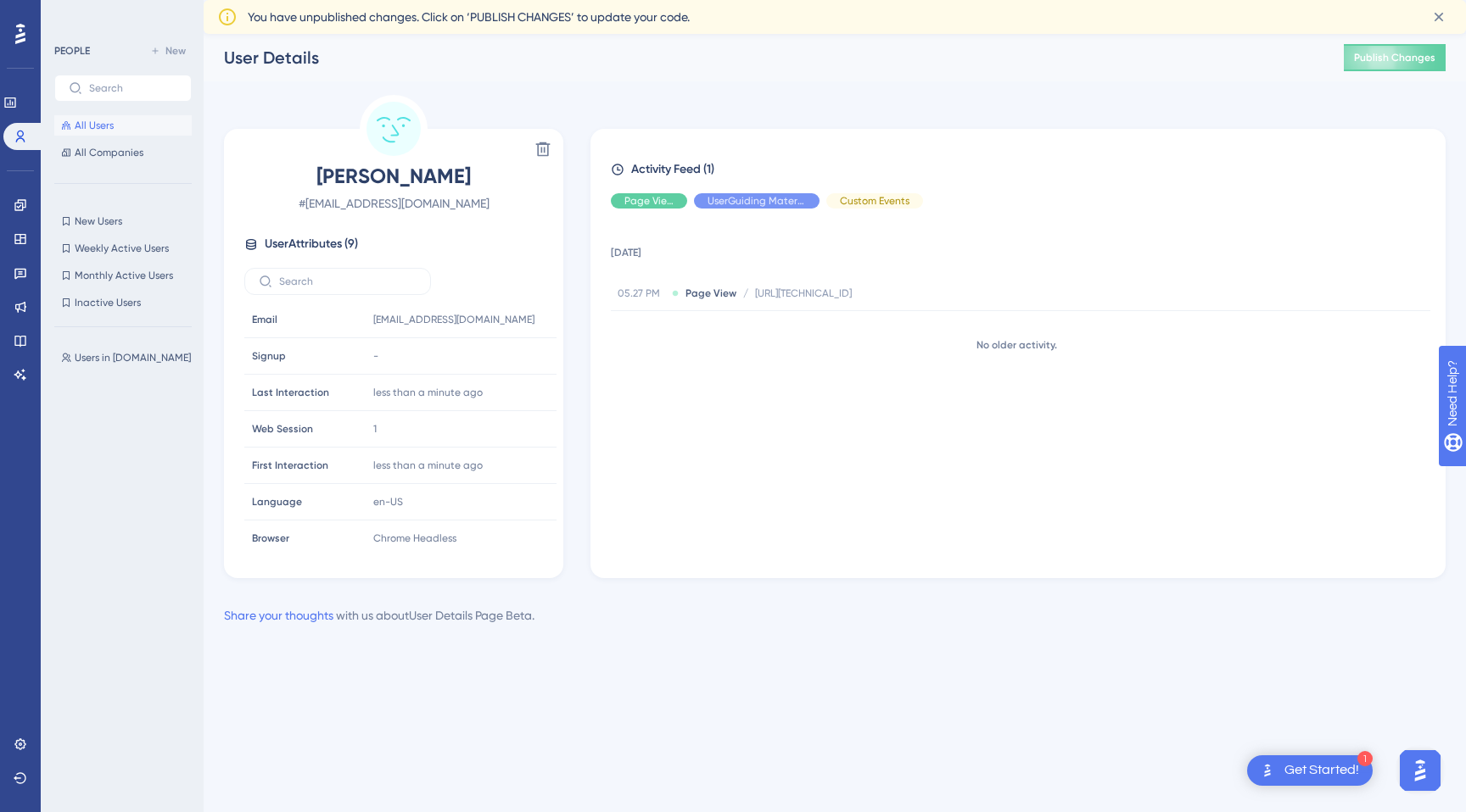
click at [114, 130] on button "All Users" at bounding box center [122, 125] width 138 height 20
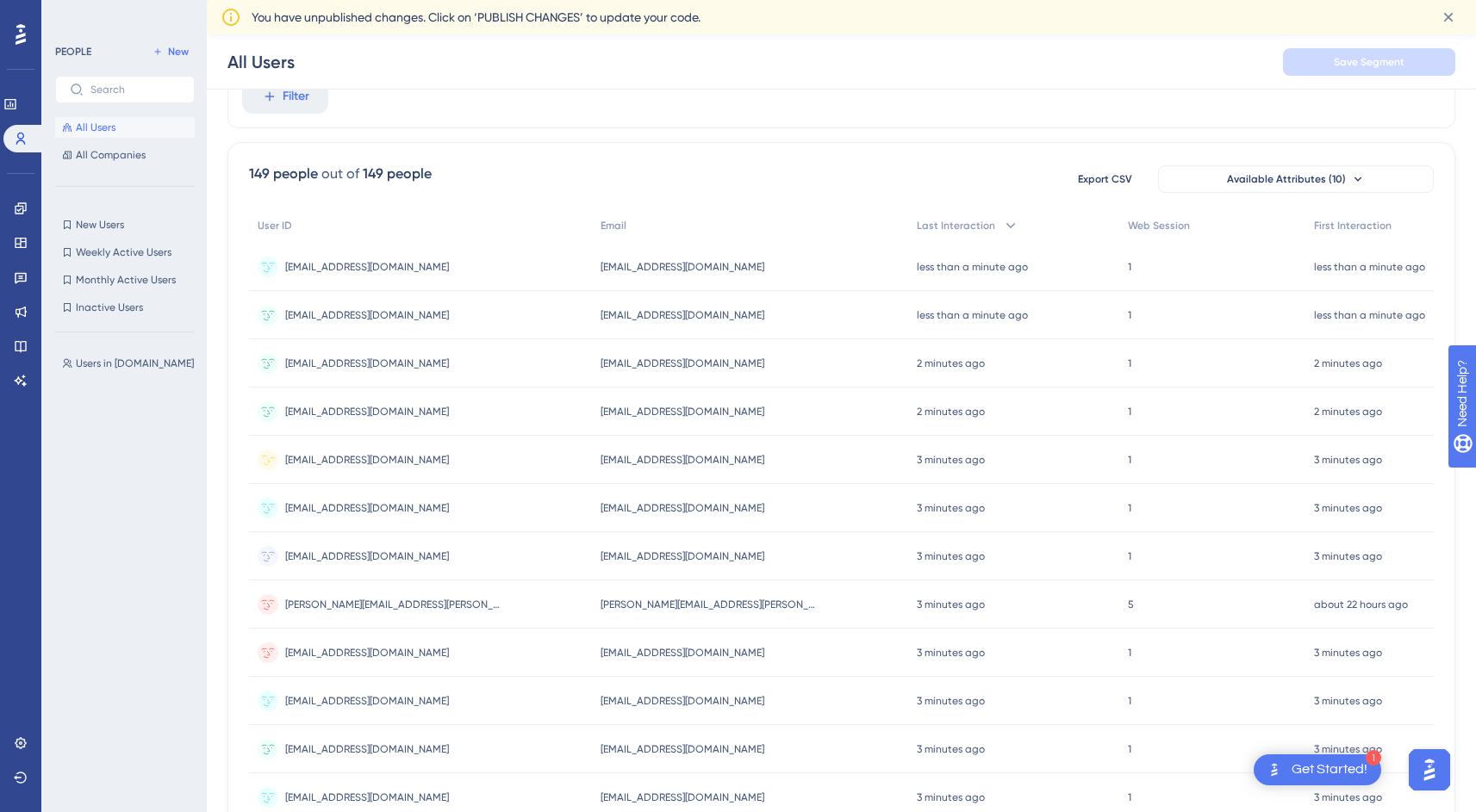
scroll to position [77, 0]
click at [372, 267] on span "[EMAIL_ADDRESS][DOMAIN_NAME]" at bounding box center [367, 270] width 164 height 14
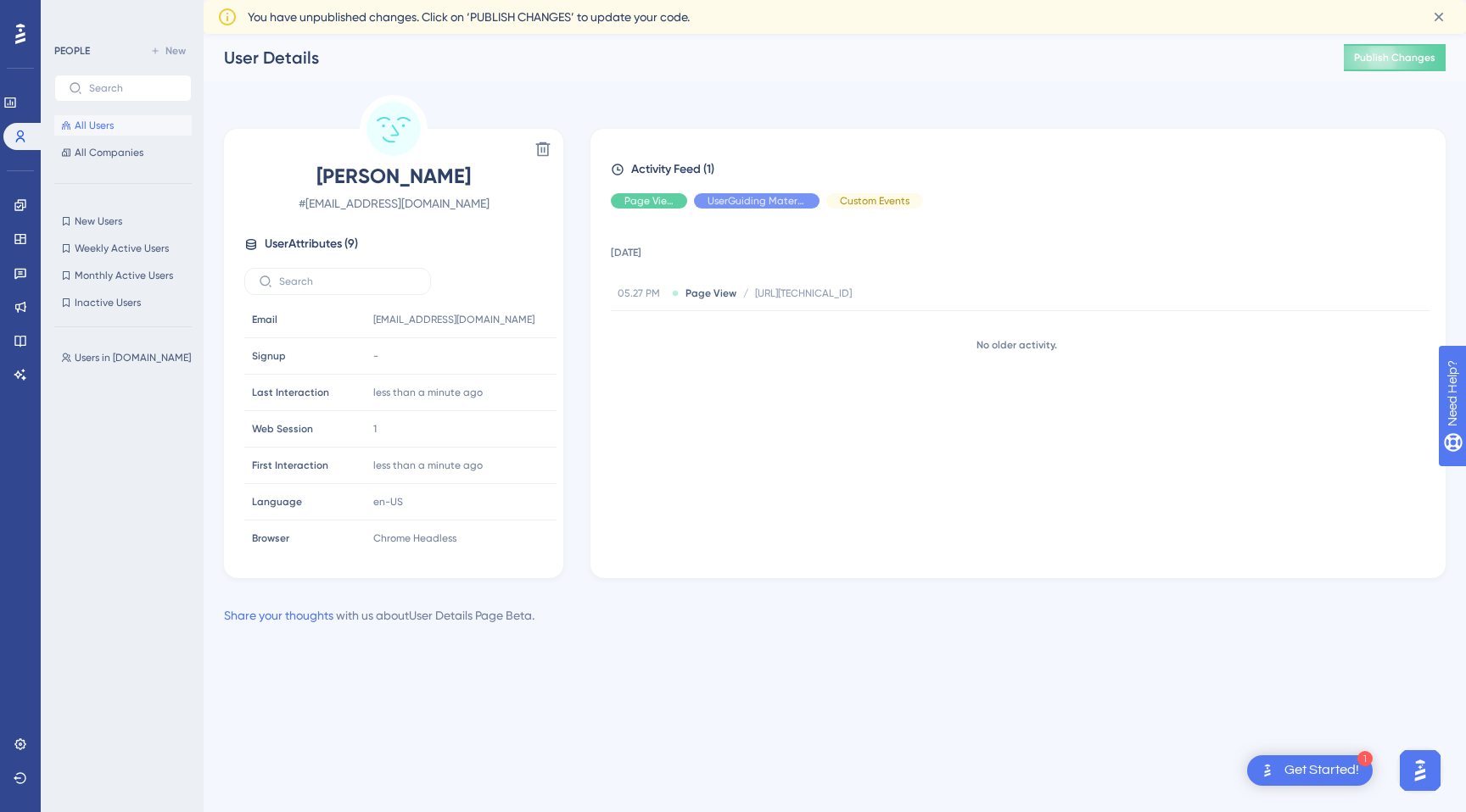
click at [126, 128] on button "All Users" at bounding box center [122, 125] width 138 height 20
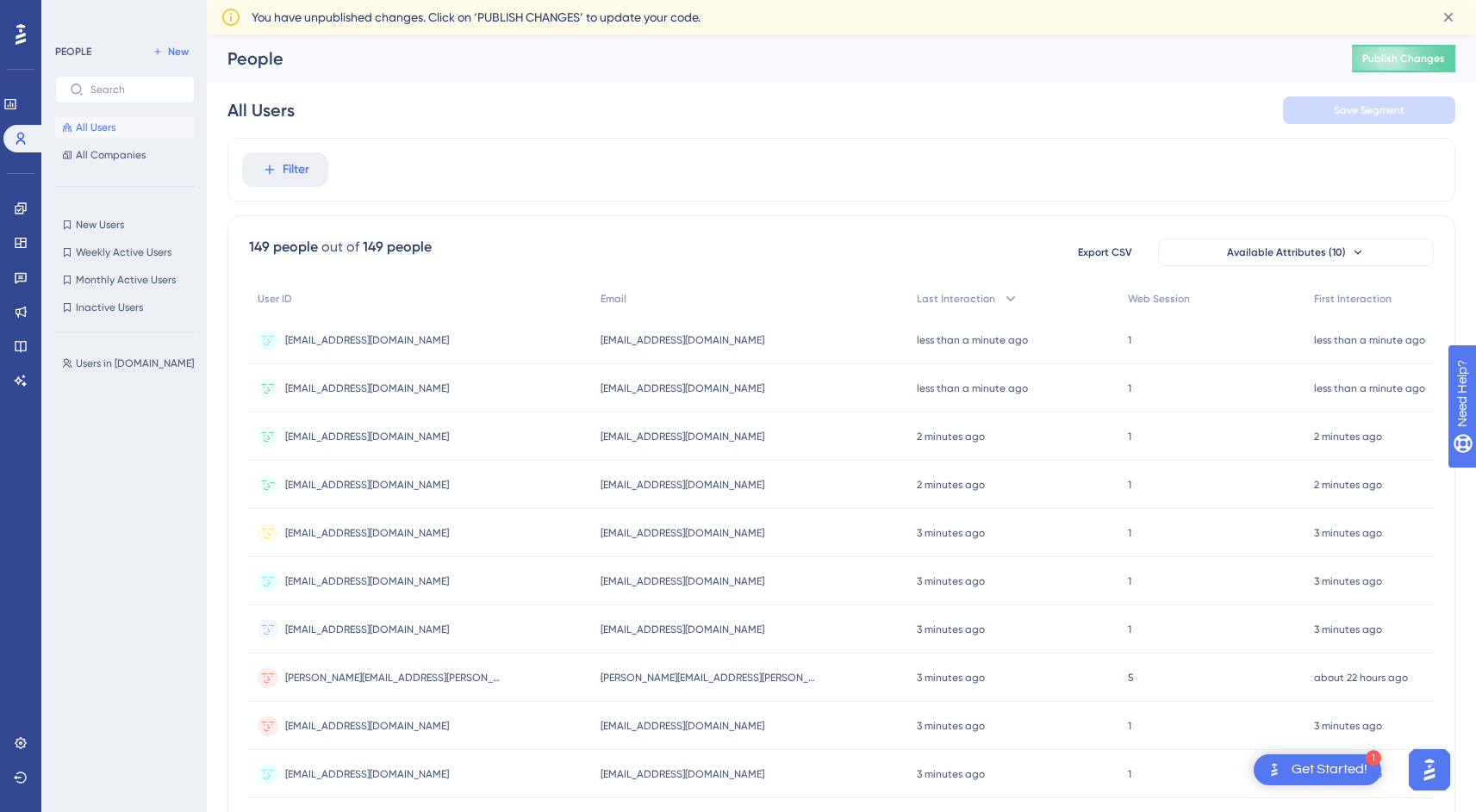
click at [336, 489] on span "[EMAIL_ADDRESS][DOMAIN_NAME]" at bounding box center [367, 485] width 164 height 14
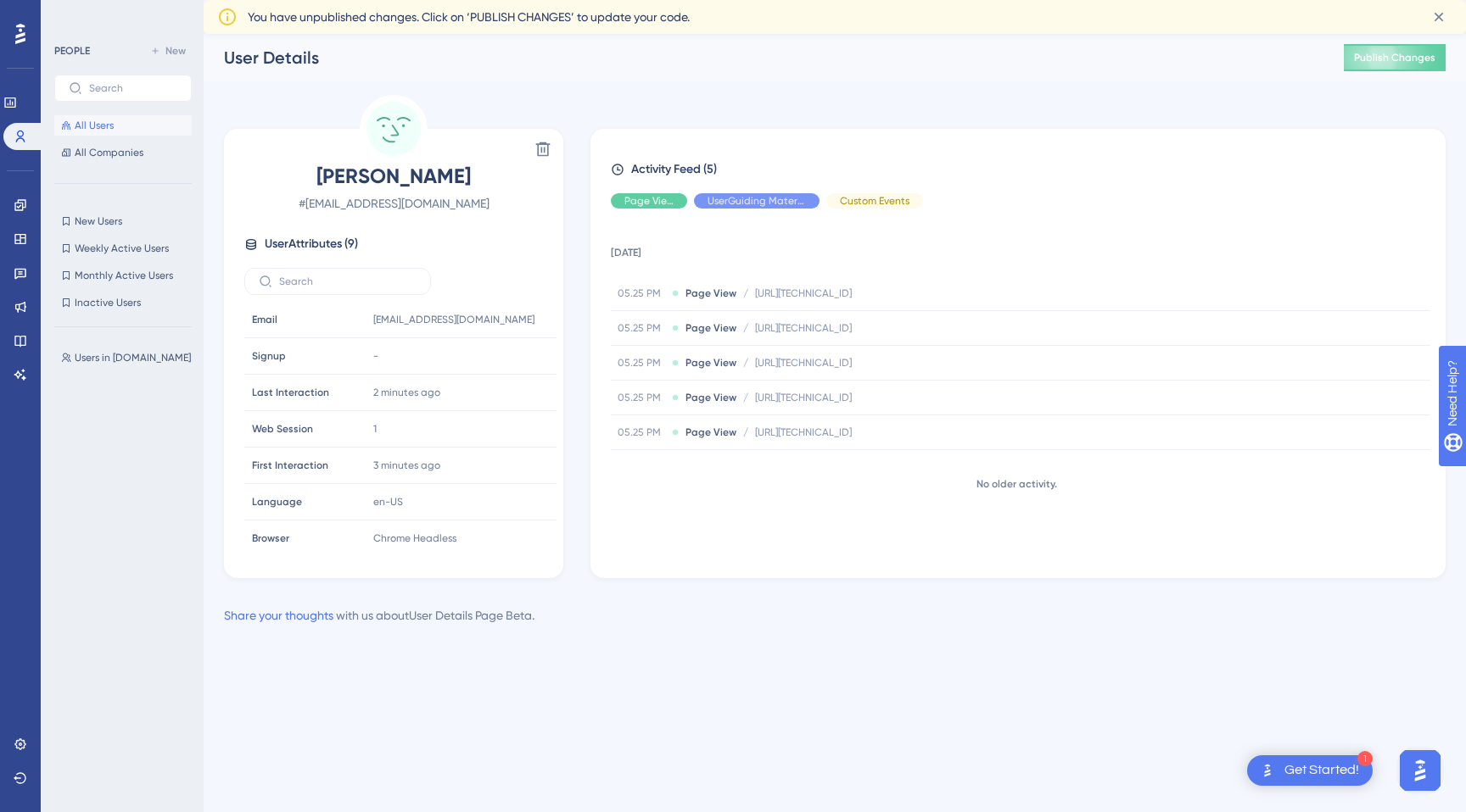
click at [126, 120] on button "All Users" at bounding box center [122, 125] width 138 height 20
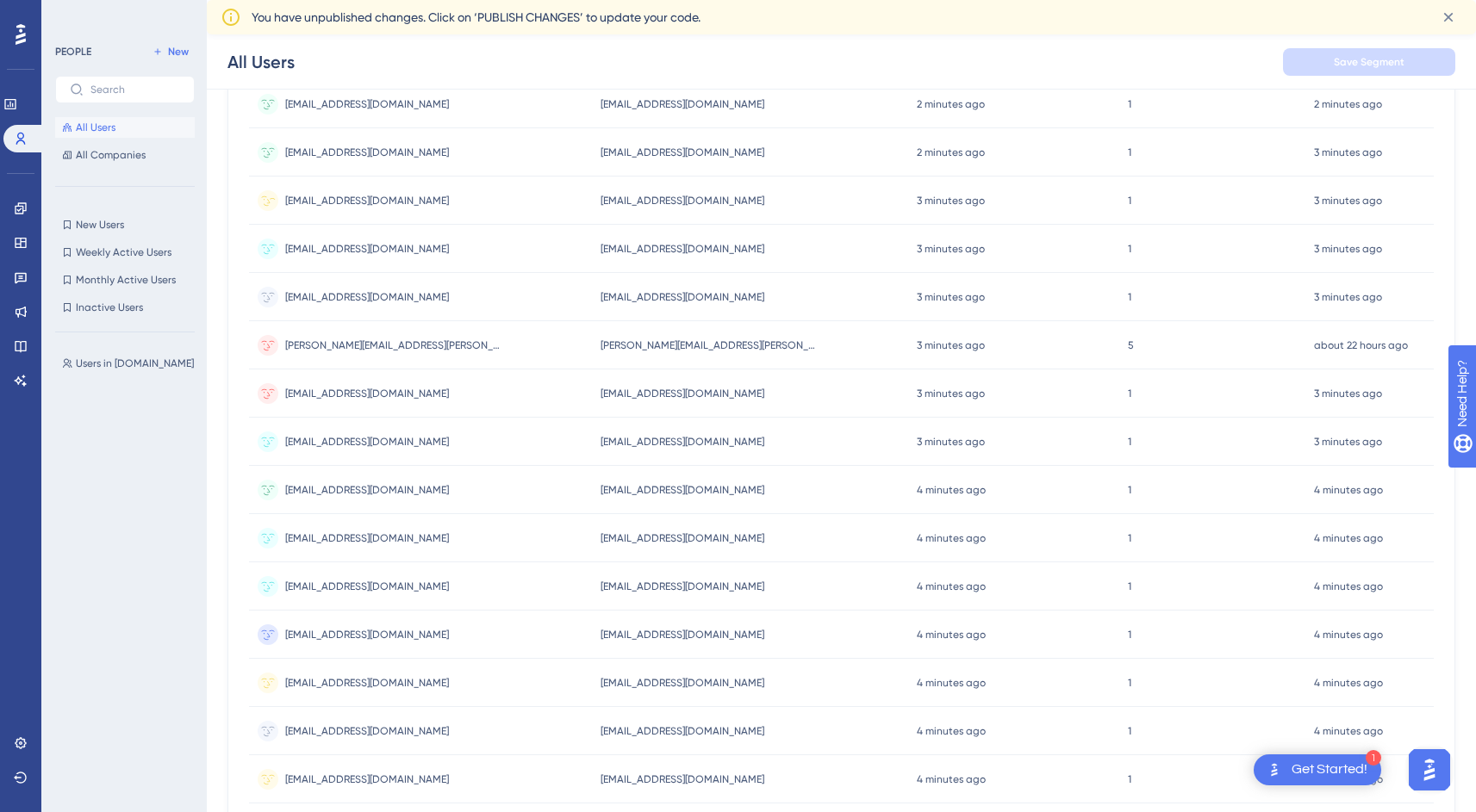
scroll to position [386, 0]
click at [324, 398] on span "[EMAIL_ADDRESS][DOMAIN_NAME]" at bounding box center [367, 395] width 164 height 14
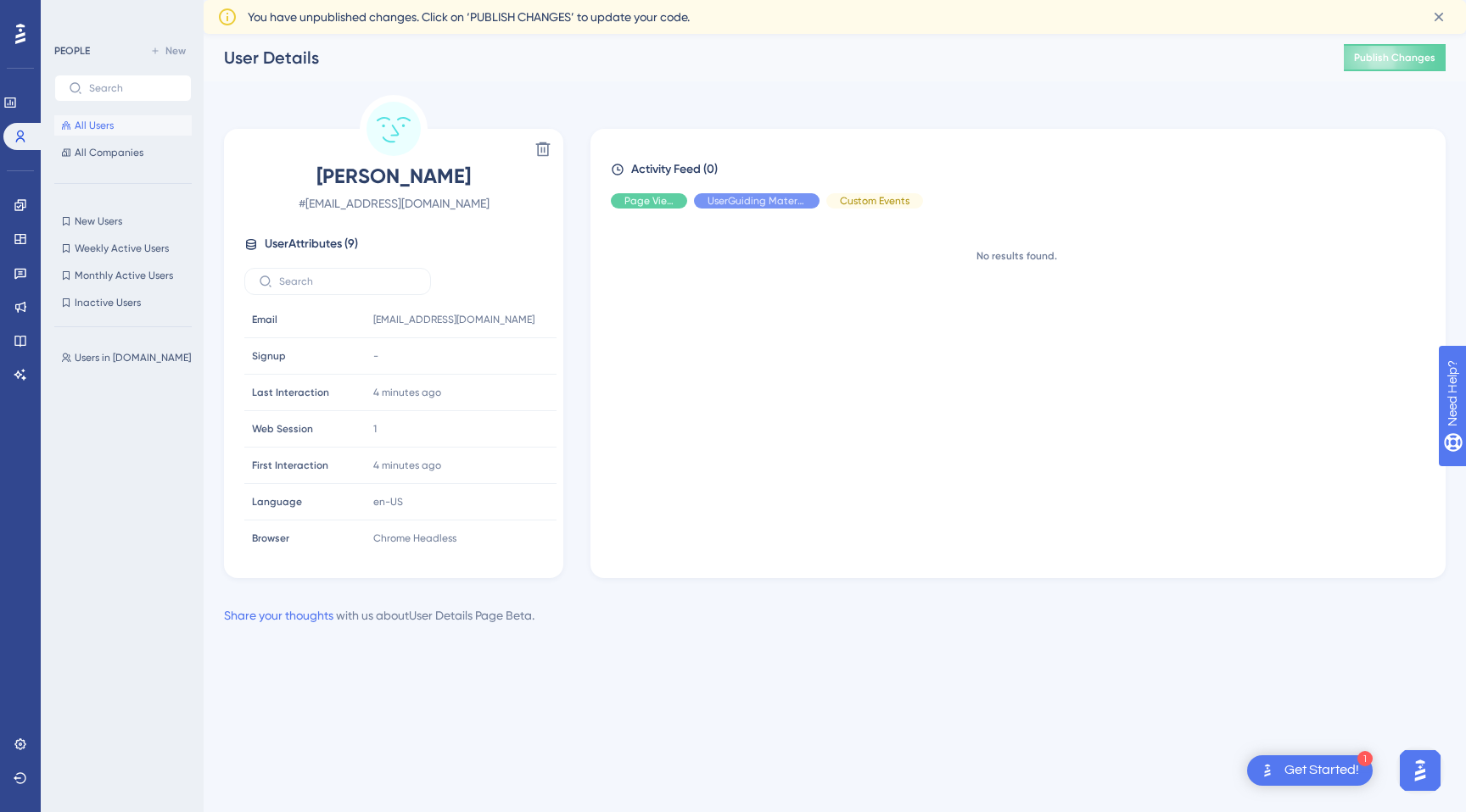
click at [113, 127] on button "All Users" at bounding box center [122, 125] width 138 height 20
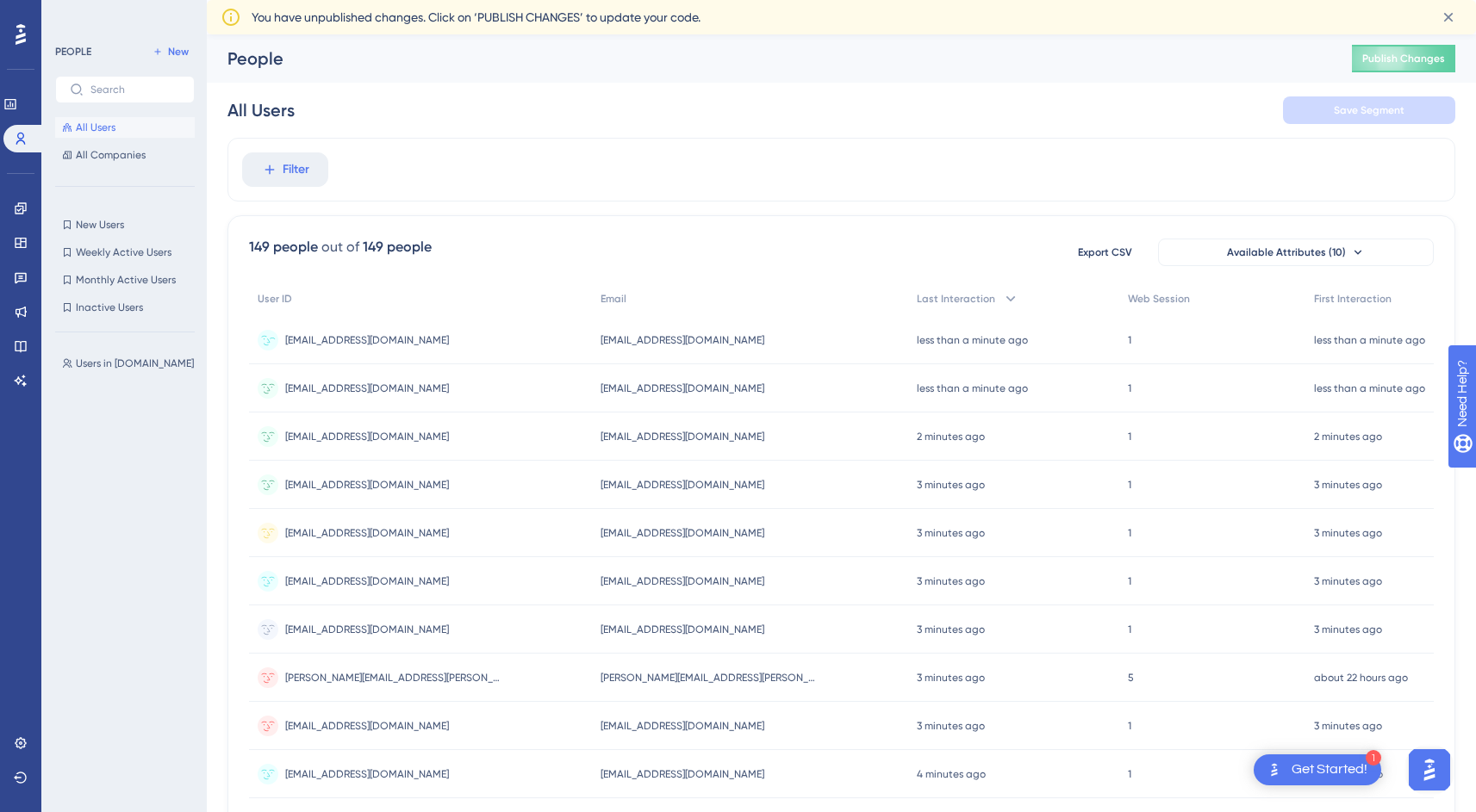
click at [373, 347] on div "[EMAIL_ADDRESS][DOMAIN_NAME] [EMAIL_ADDRESS][DOMAIN_NAME]" at bounding box center [367, 340] width 164 height 48
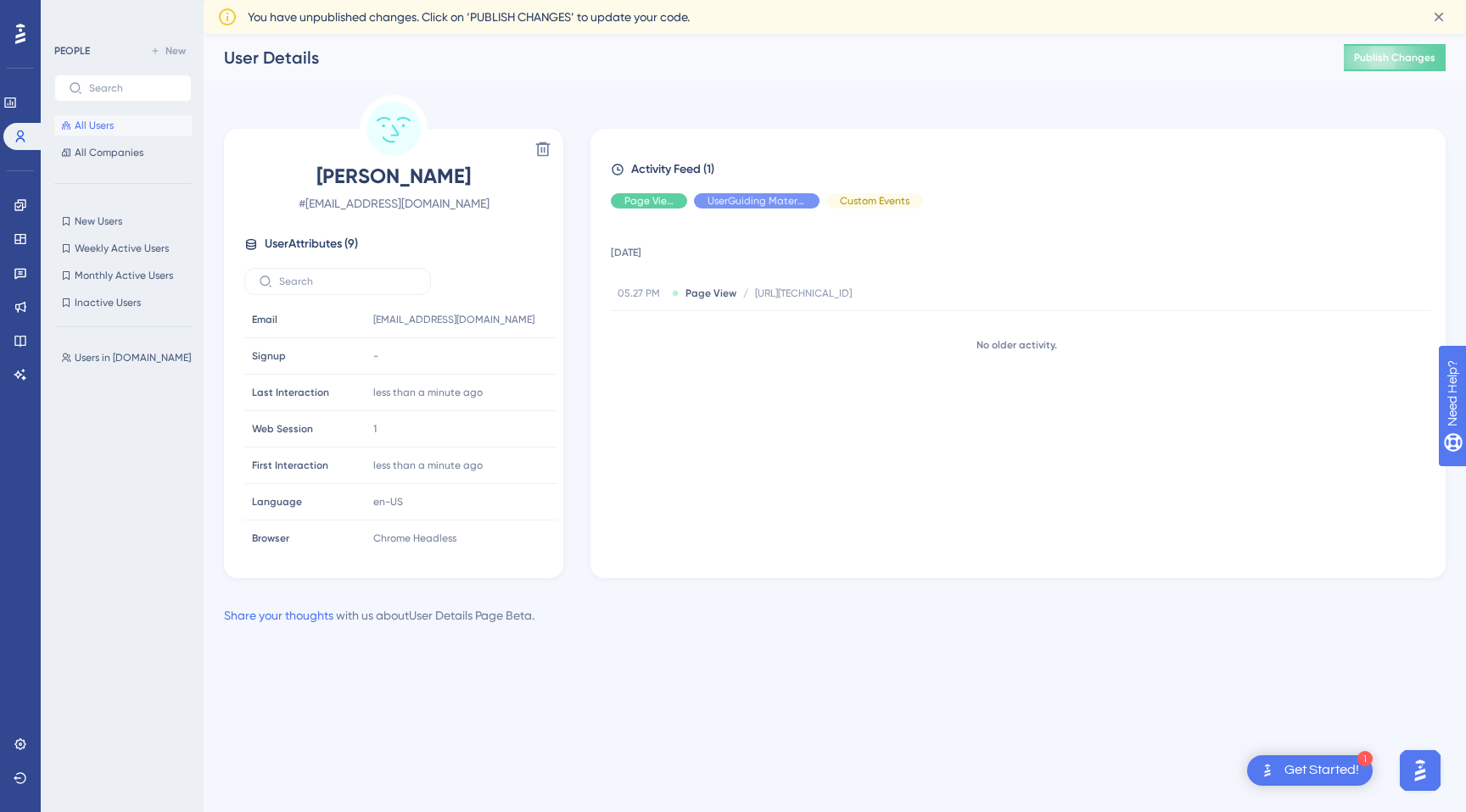
click at [161, 126] on button "All Users" at bounding box center [122, 125] width 138 height 20
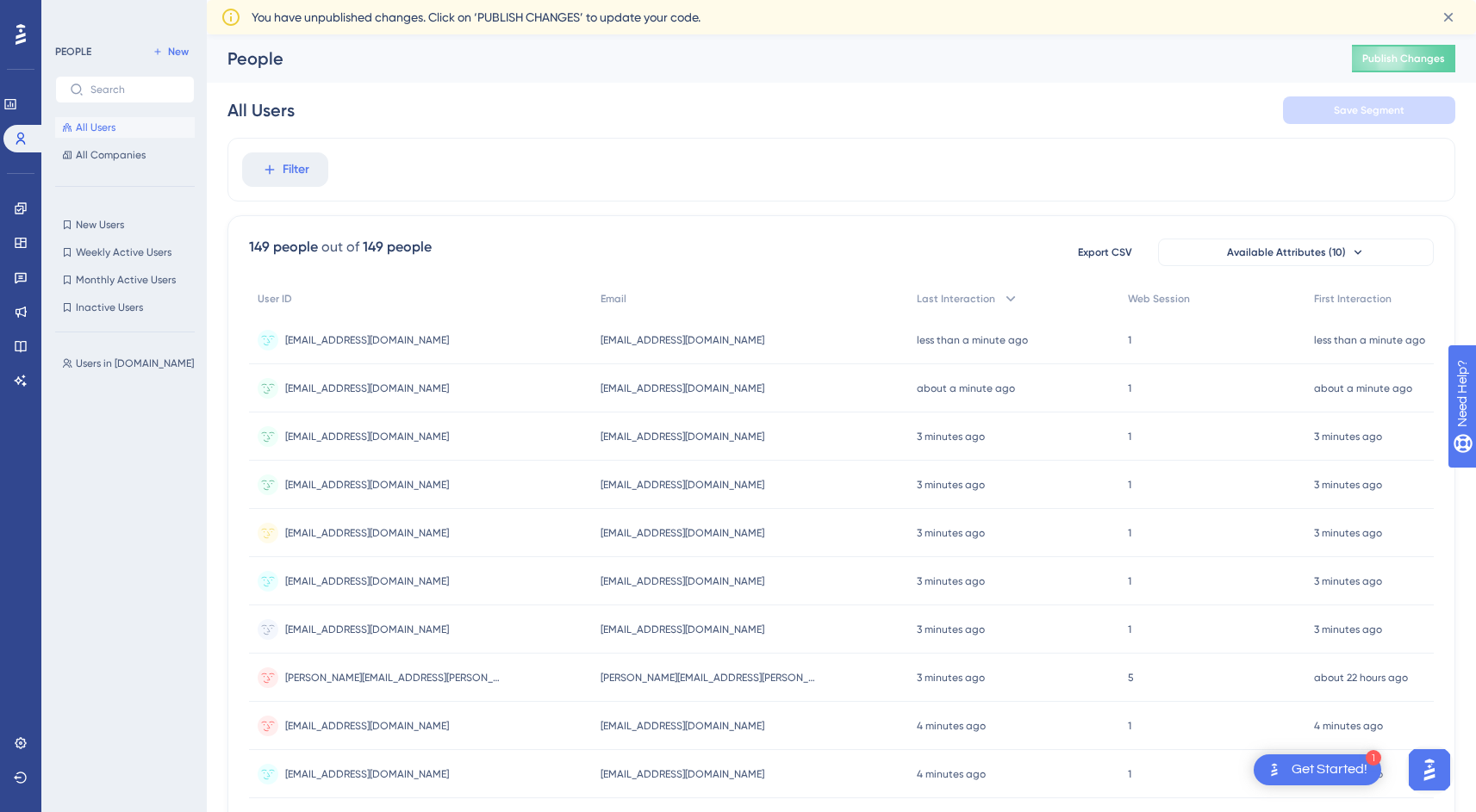
click at [966, 197] on div "Filter" at bounding box center [841, 170] width 1228 height 64
click at [897, 182] on div "Filter" at bounding box center [841, 170] width 1228 height 64
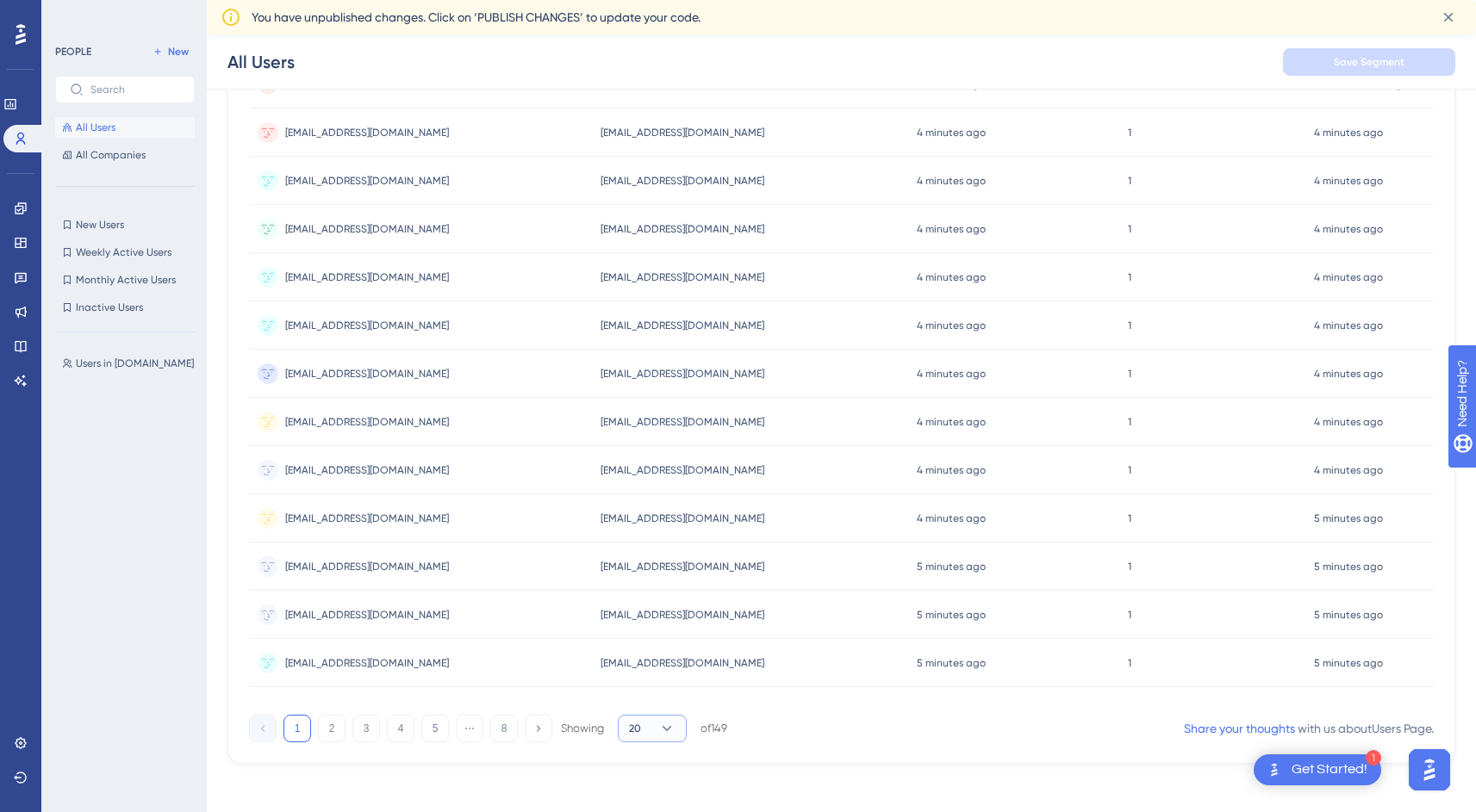
click at [658, 732] on icon at bounding box center [667, 729] width 18 height 18
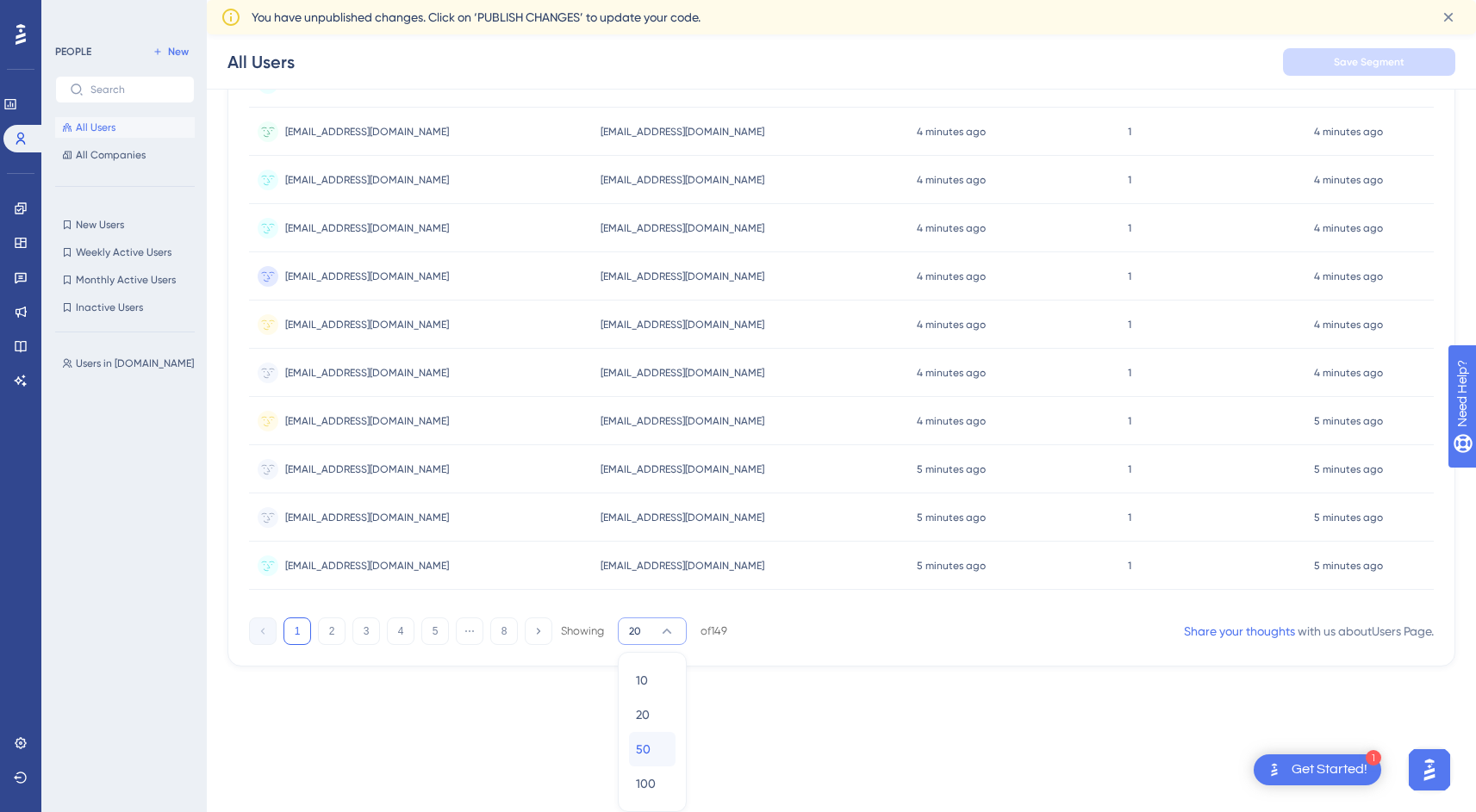
click at [646, 760] on div "50 50" at bounding box center [652, 749] width 32 height 34
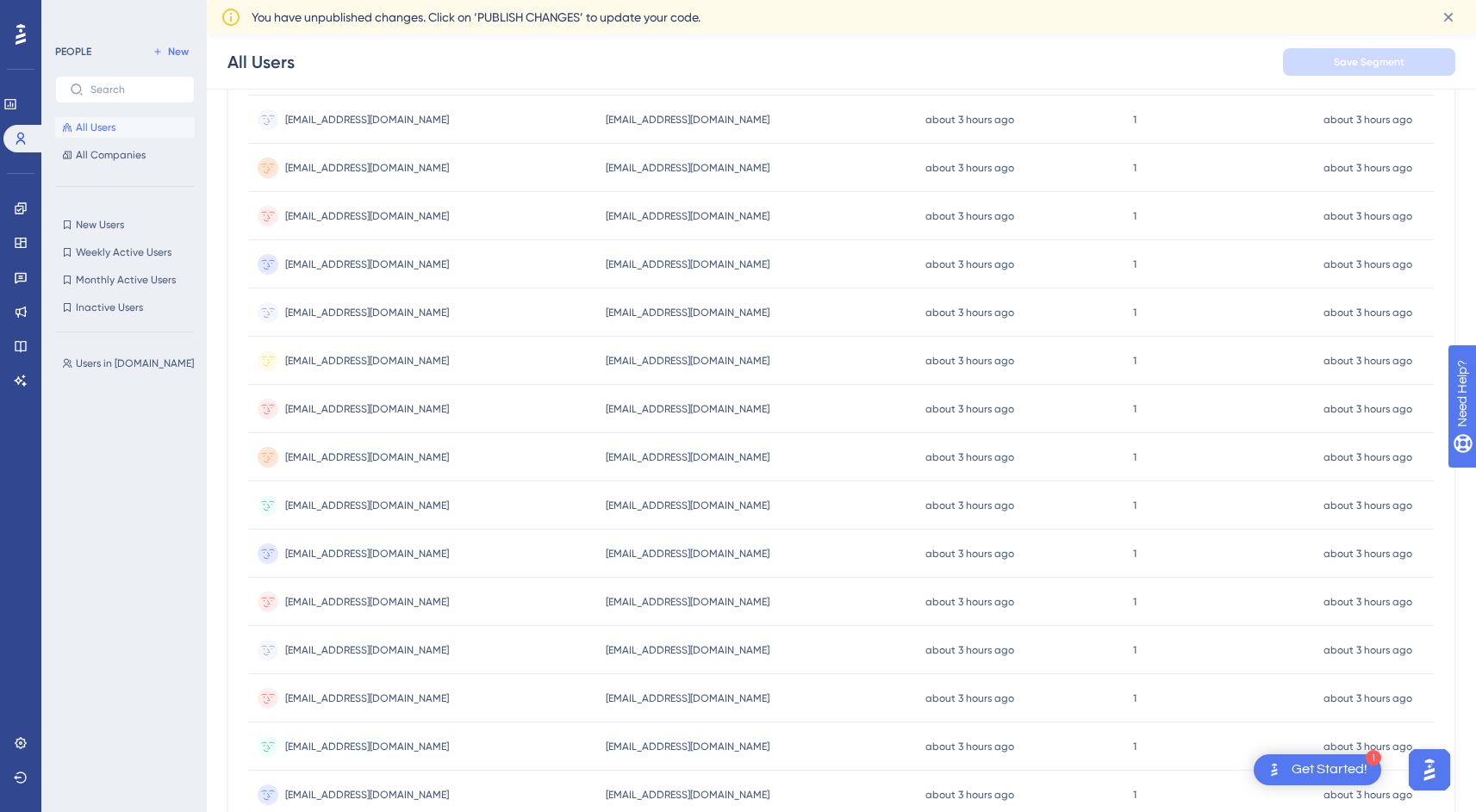
scroll to position [2054, 0]
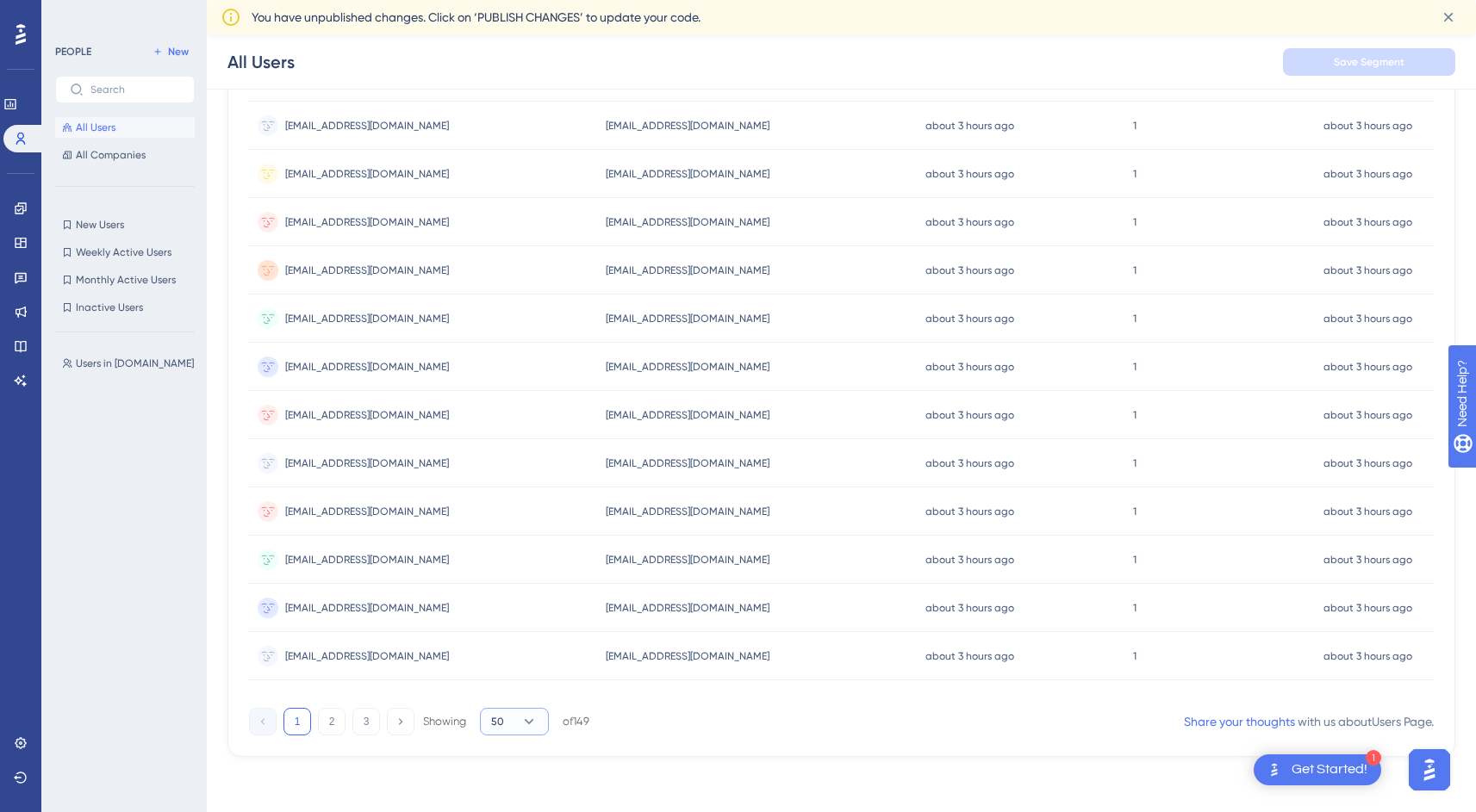
click at [521, 711] on button "50" at bounding box center [515, 722] width 69 height 28
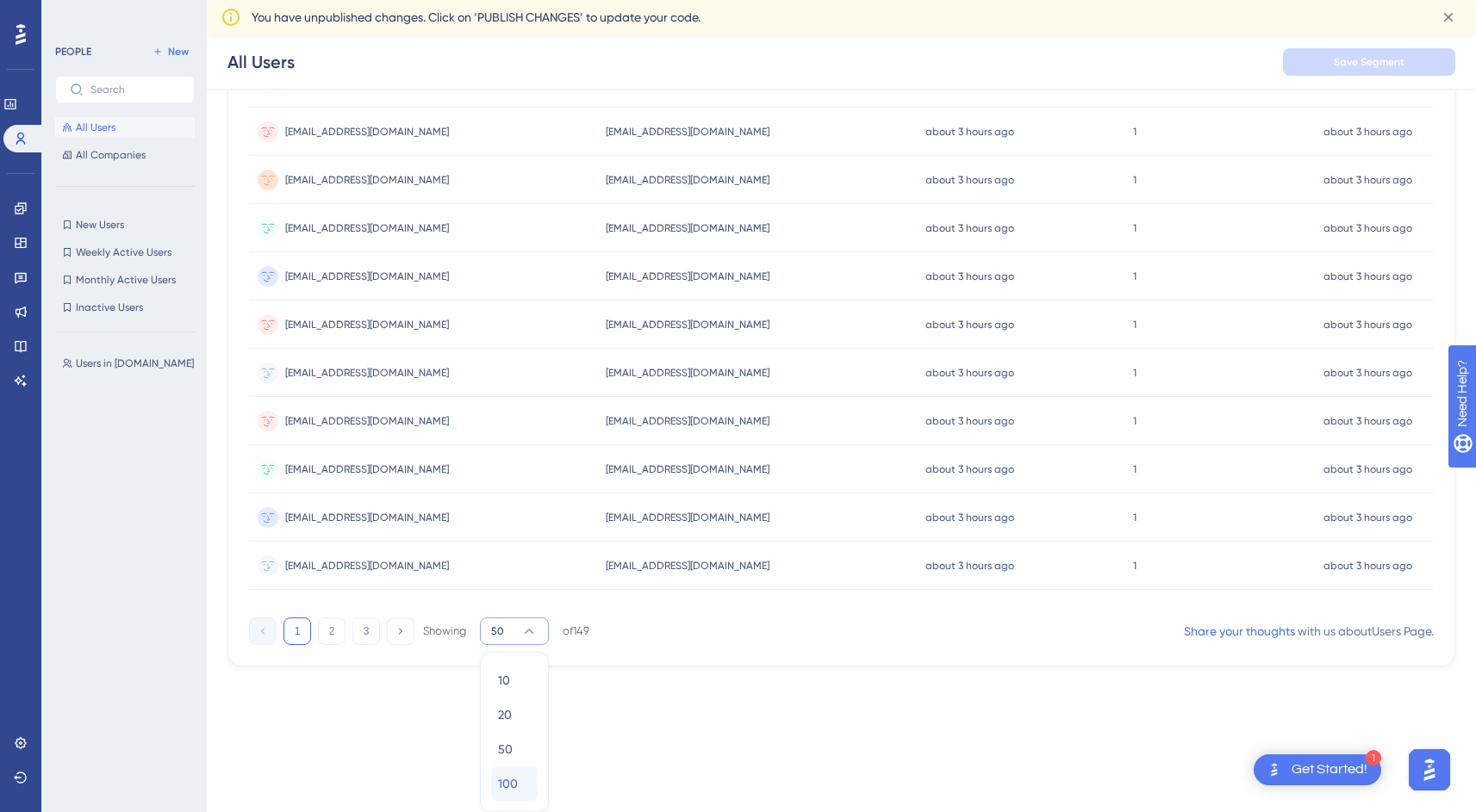
click at [513, 779] on span "100" at bounding box center [507, 783] width 19 height 20
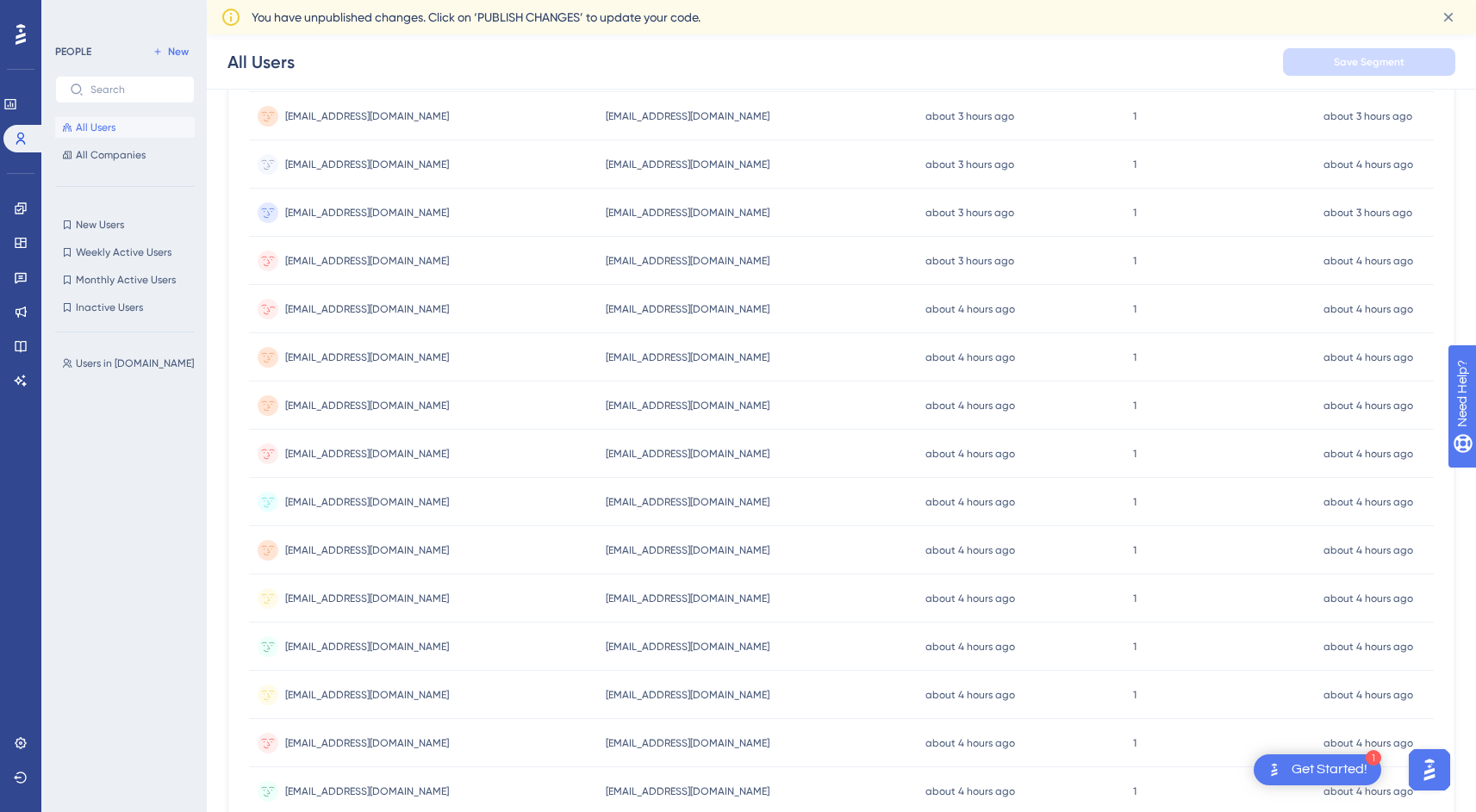
scroll to position [4465, 0]
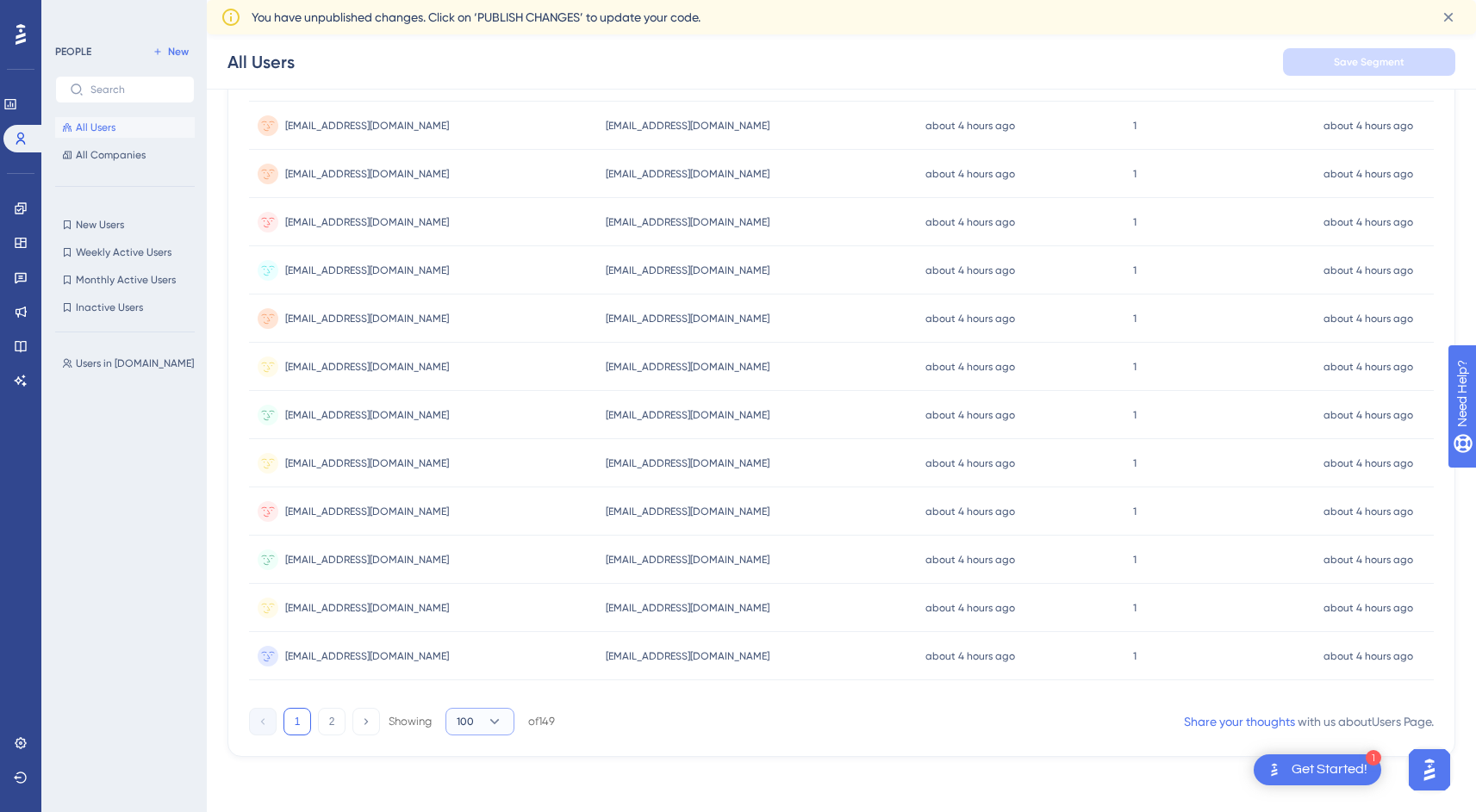
click at [490, 724] on icon at bounding box center [494, 721] width 18 height 18
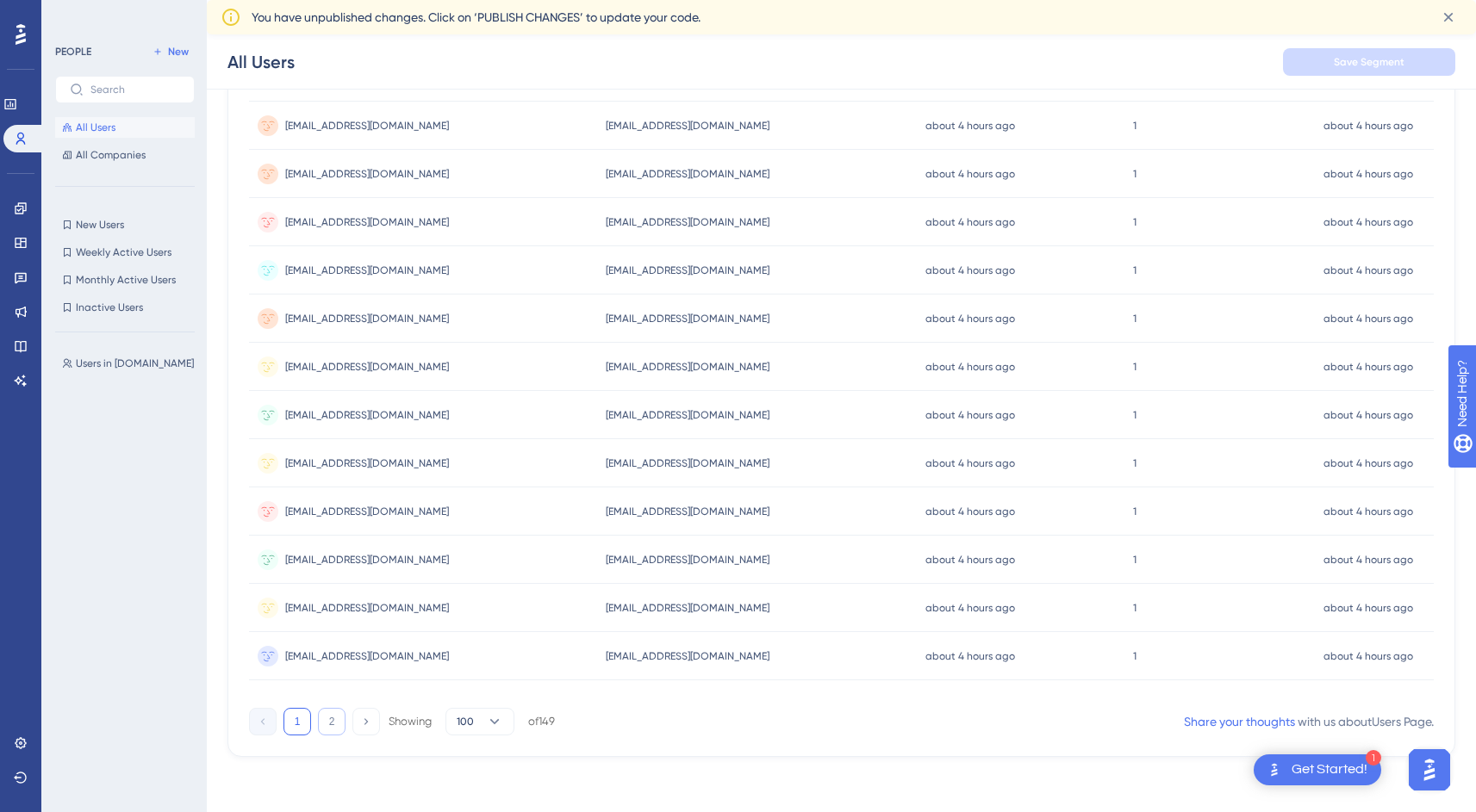
click at [327, 723] on button "2" at bounding box center [332, 722] width 28 height 28
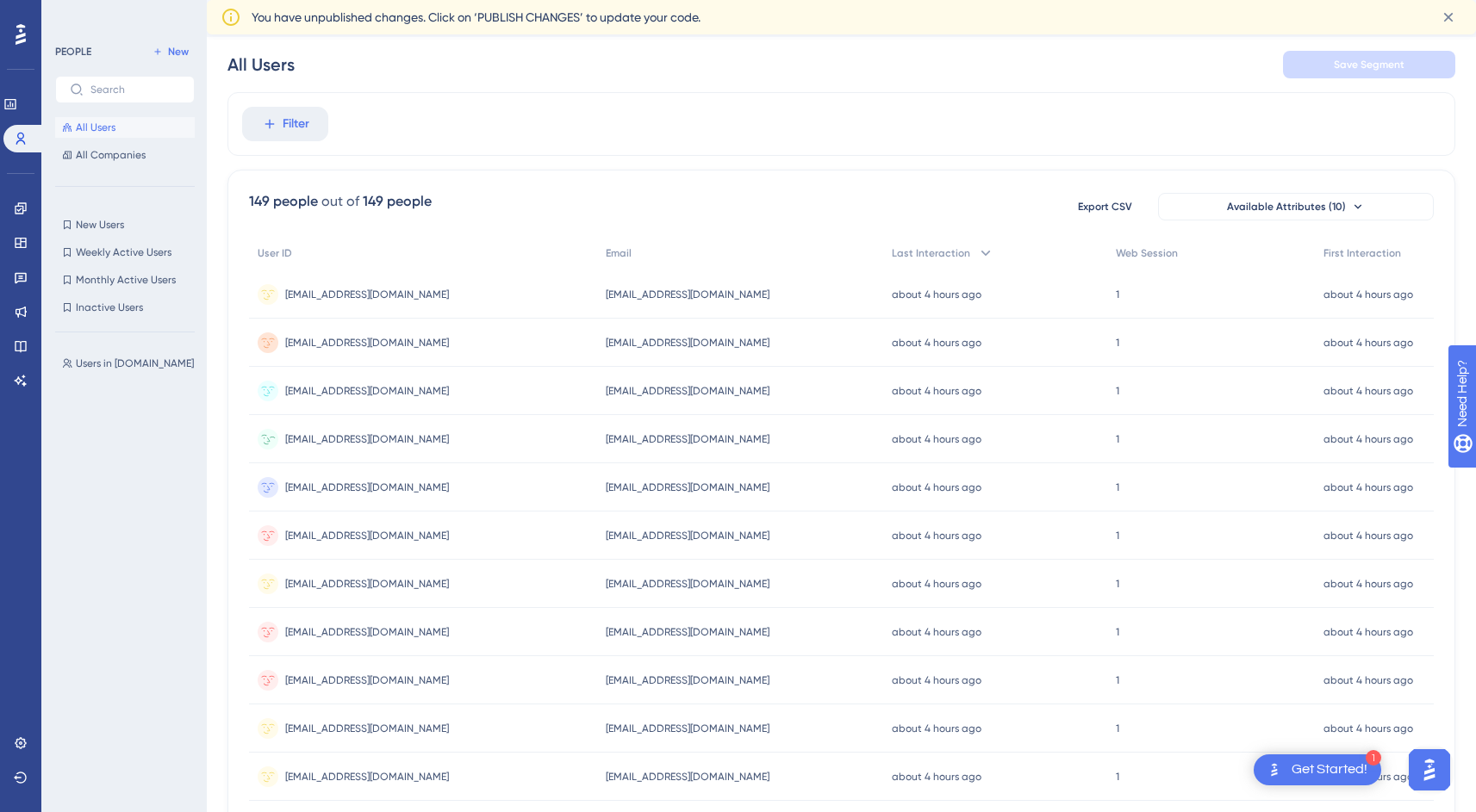
scroll to position [0, 0]
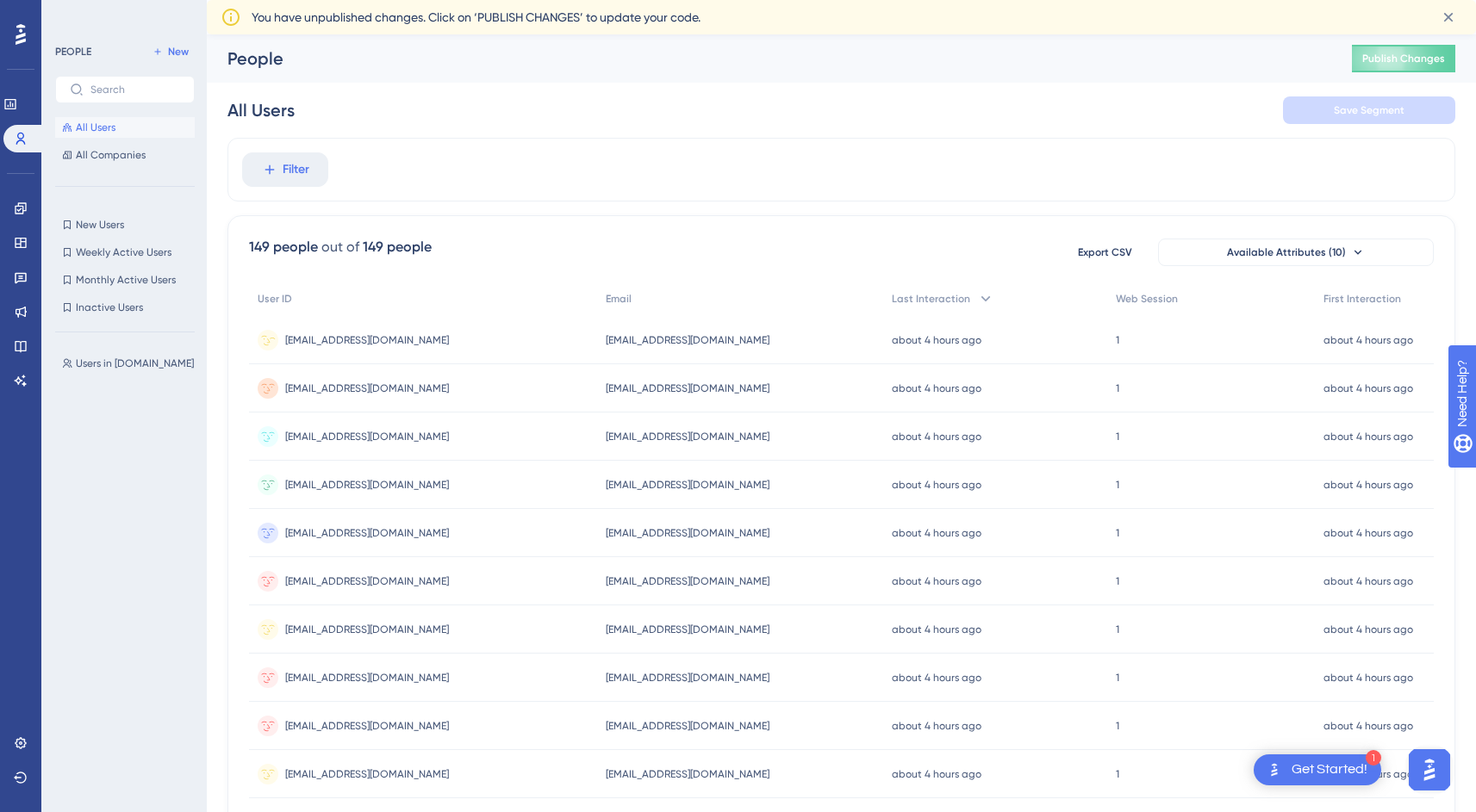
click at [401, 349] on div "[EMAIL_ADDRESS][DOMAIN_NAME] [EMAIL_ADDRESS][DOMAIN_NAME]" at bounding box center [367, 340] width 164 height 48
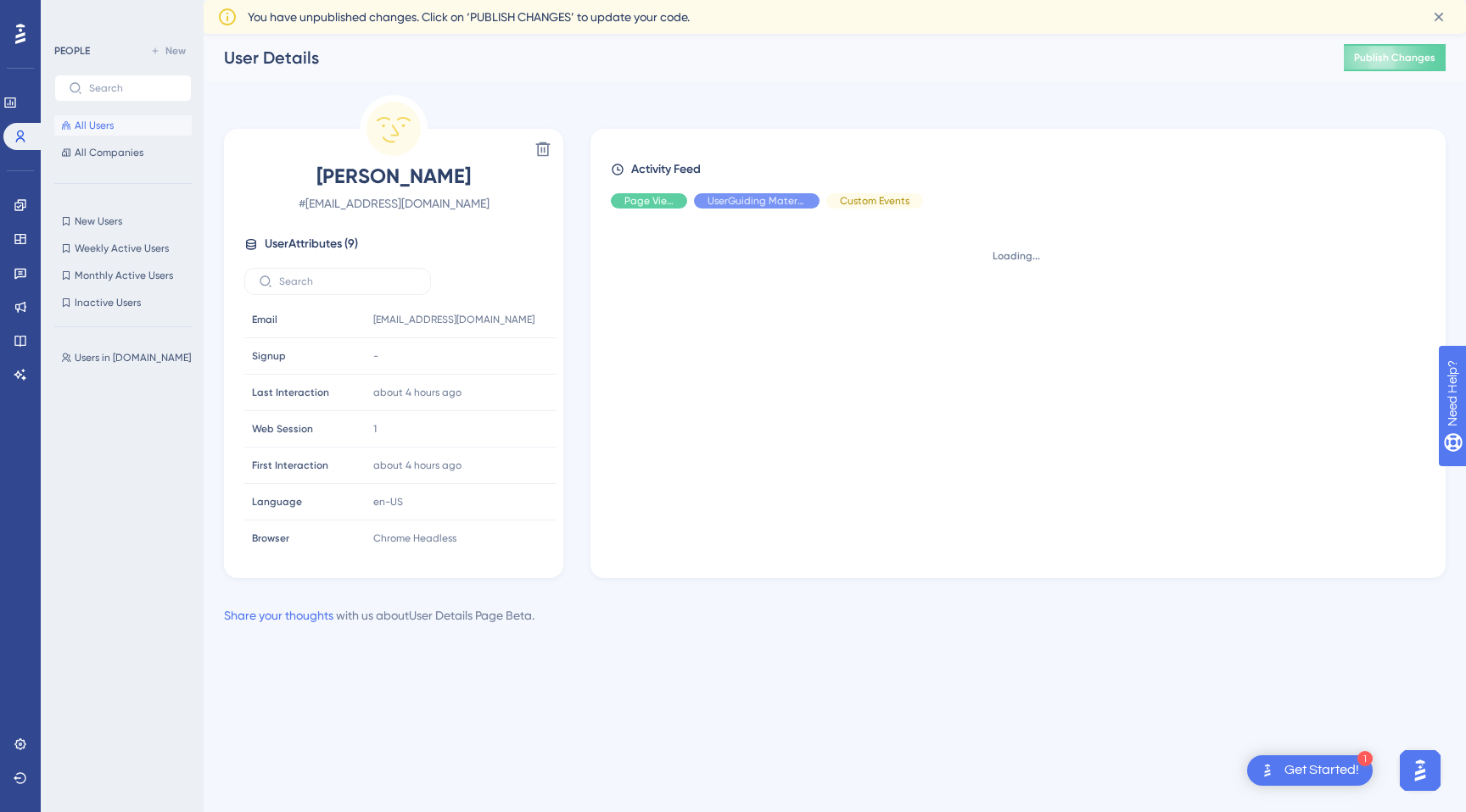
click at [101, 135] on button "All Users" at bounding box center [122, 125] width 138 height 20
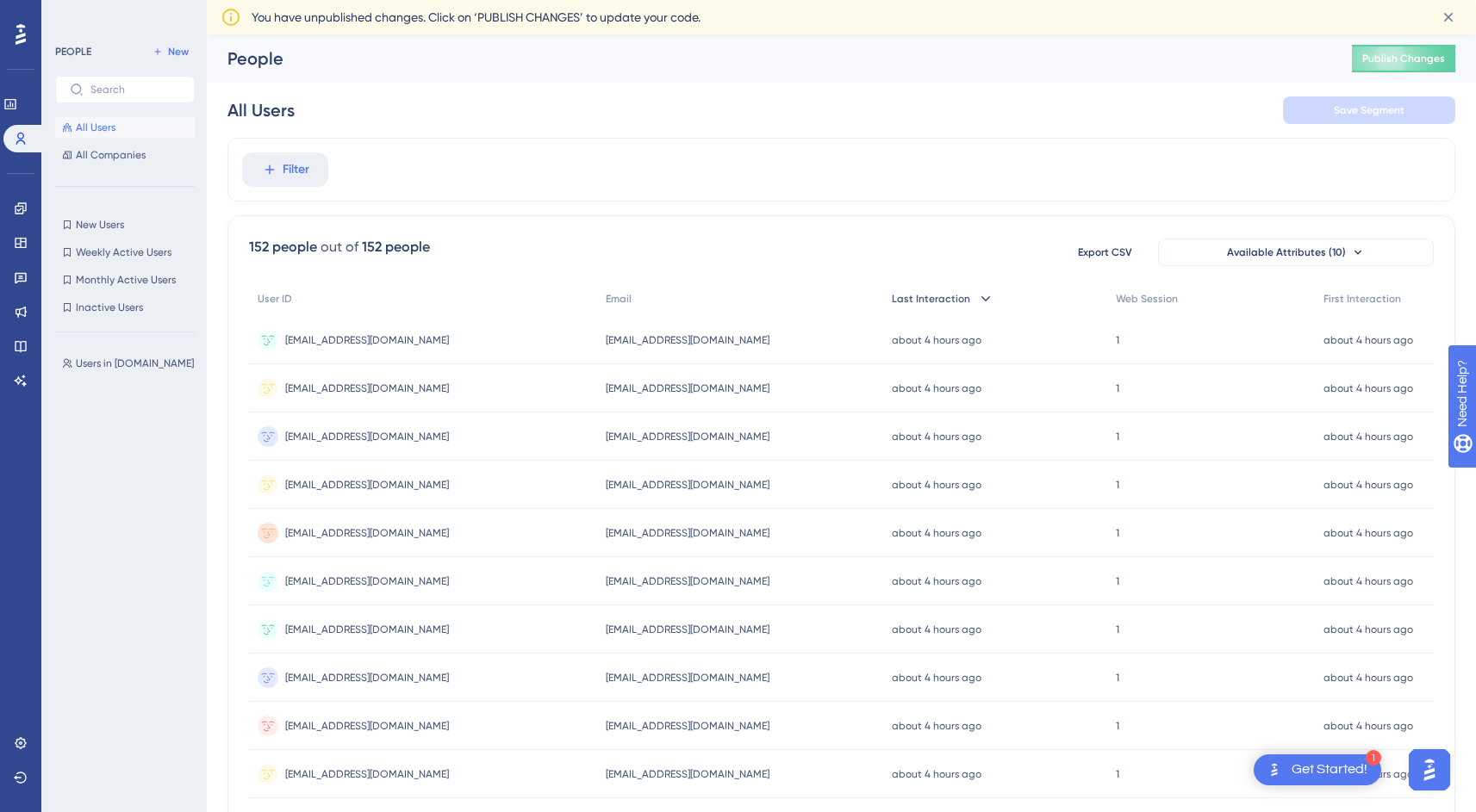
click at [946, 301] on span "Last Interaction" at bounding box center [931, 298] width 79 height 14
click at [1005, 298] on icon at bounding box center [1010, 299] width 9 height 6
click at [89, 135] on button "All Users" at bounding box center [124, 127] width 140 height 20
click at [389, 342] on span "[EMAIL_ADDRESS][DOMAIN_NAME]" at bounding box center [367, 340] width 164 height 14
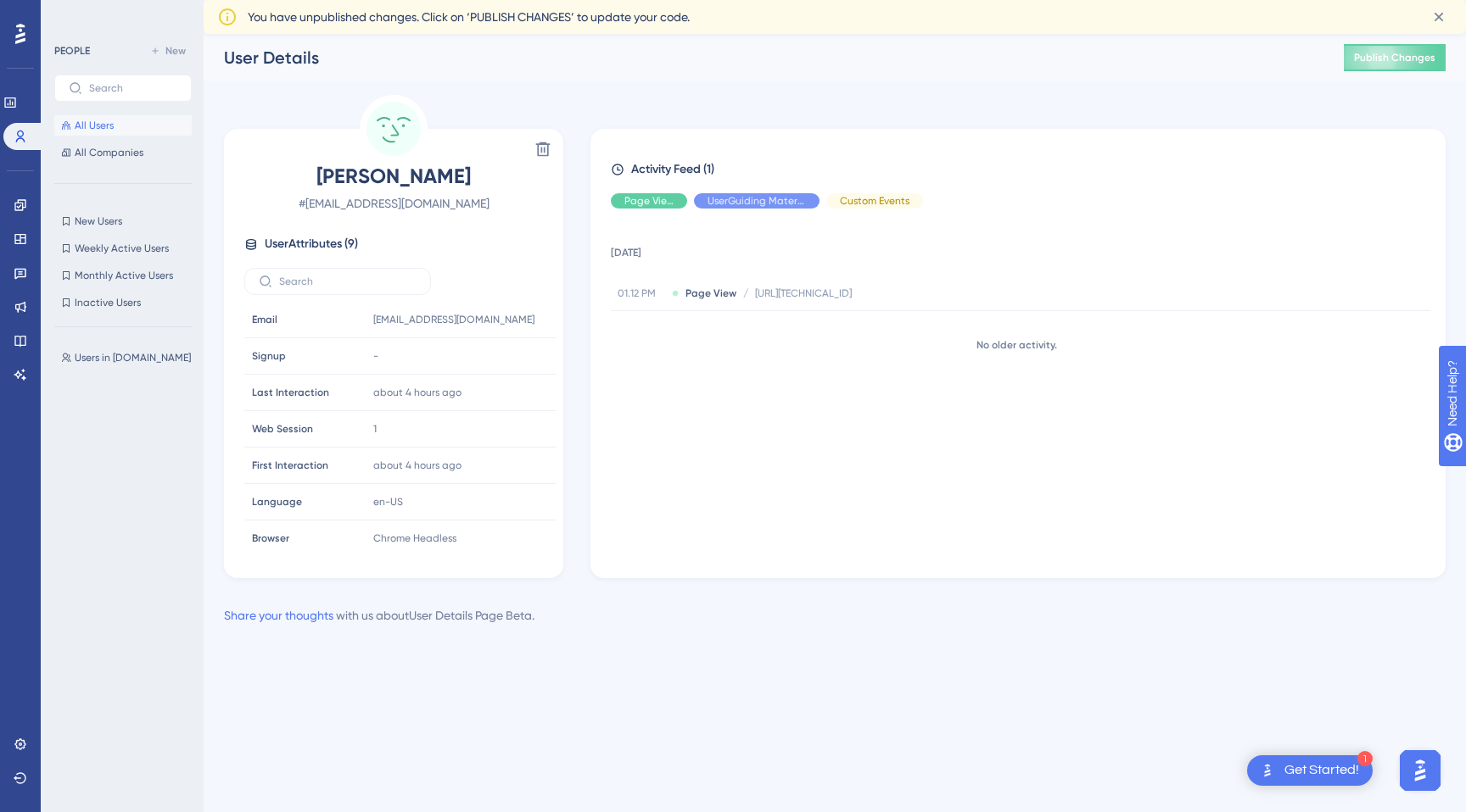
click at [119, 130] on button "All Users" at bounding box center [122, 125] width 138 height 20
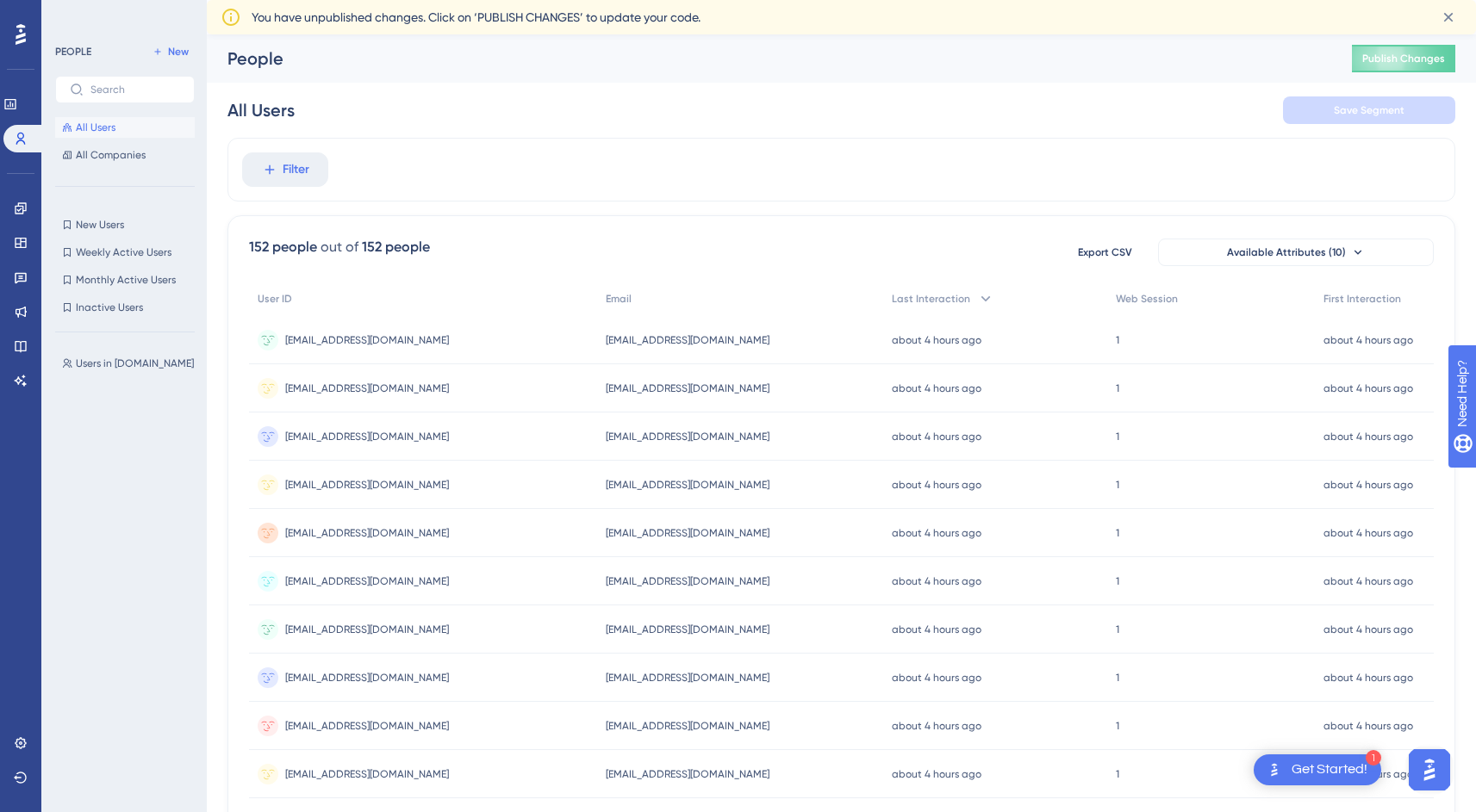
click at [660, 197] on div "Filter" at bounding box center [841, 170] width 1228 height 64
